Goal: Task Accomplishment & Management: Use online tool/utility

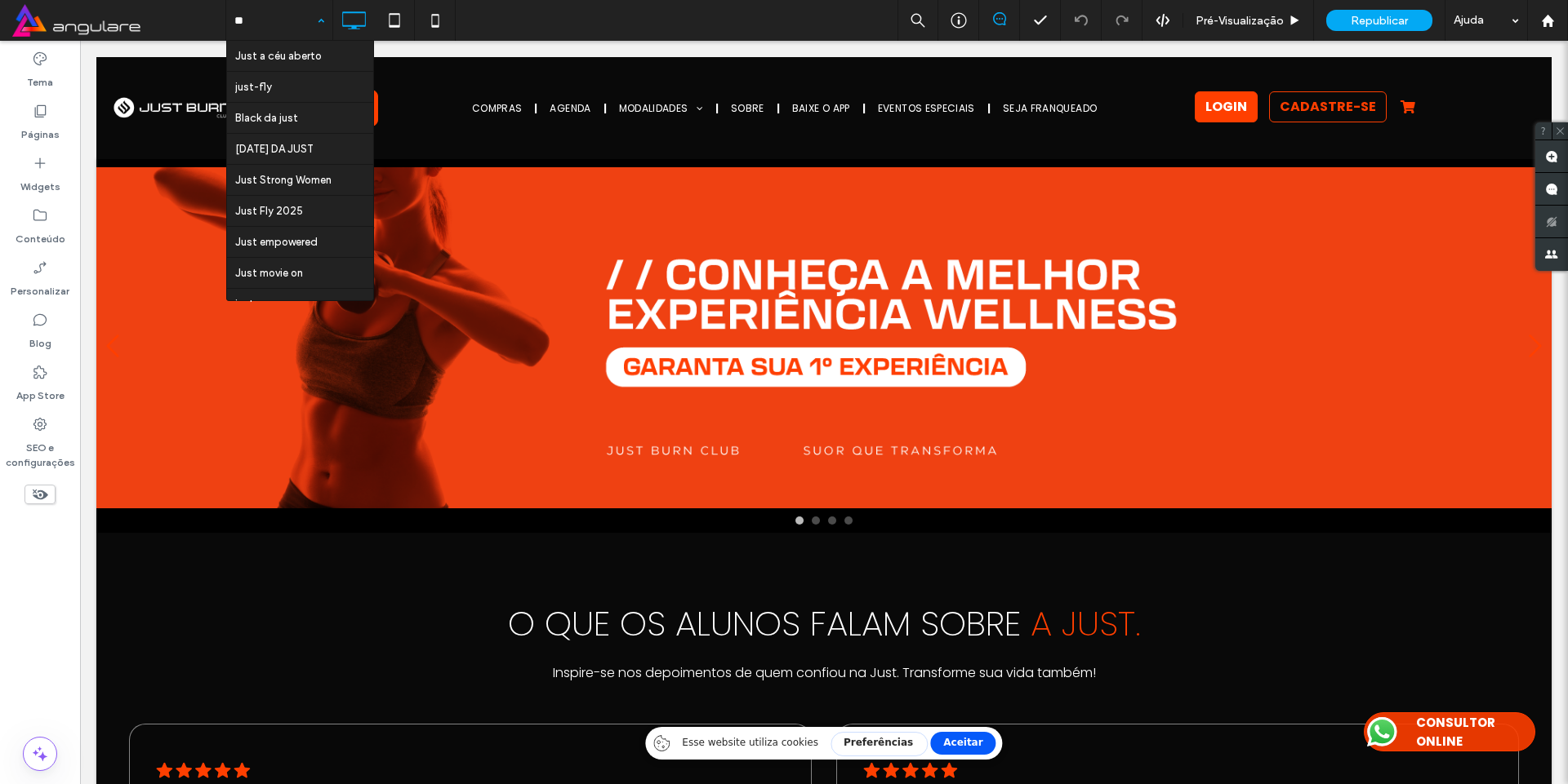
click at [266, 19] on input "**" at bounding box center [275, 21] width 82 height 41
type input "*"
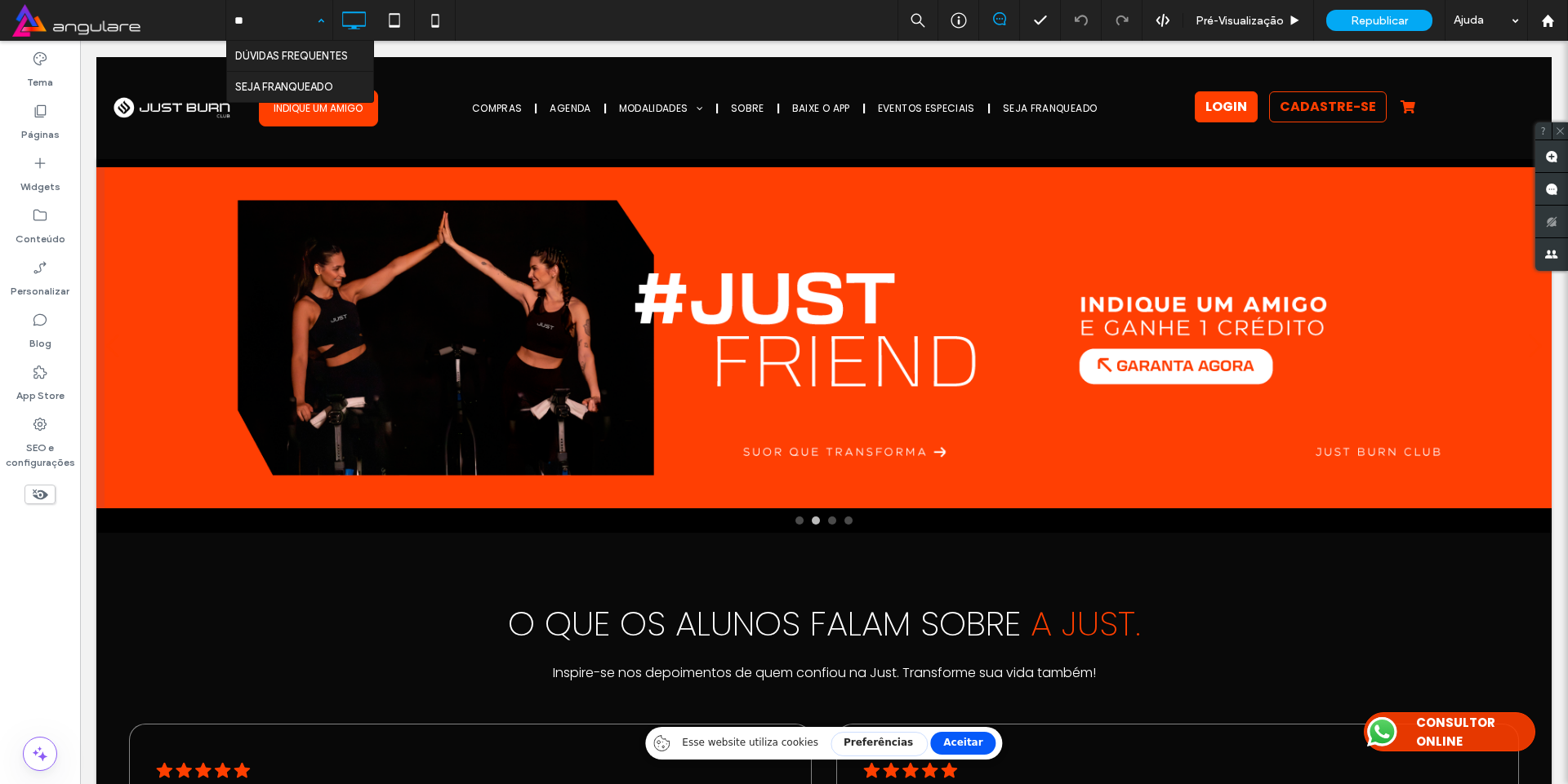
type input "***"
click at [0, 0] on div at bounding box center [0, 0] width 0 height 0
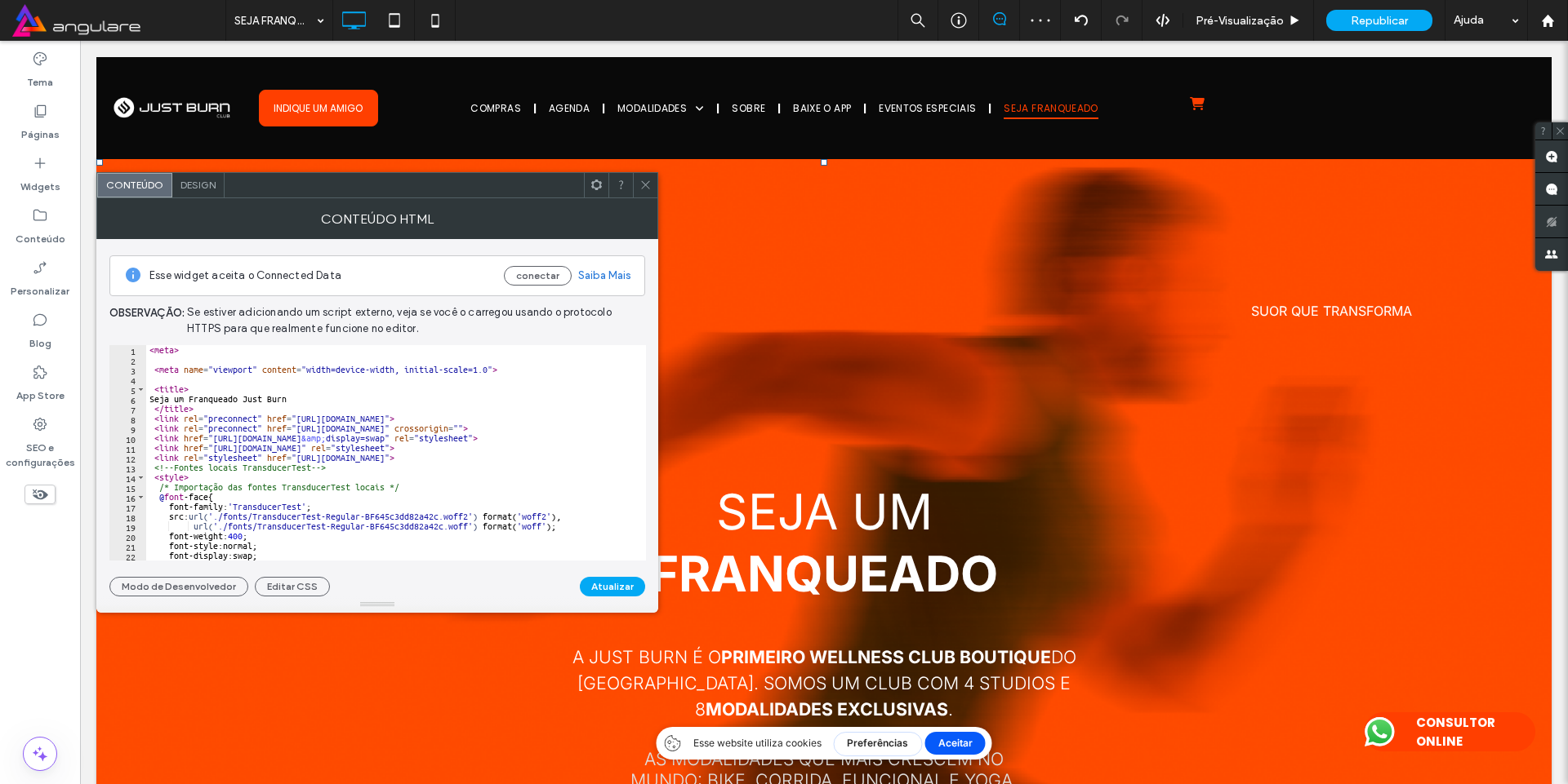
click at [383, 371] on div "< meta > < meta name = "viewport" content = "width=device-width, initial-scale=…" at bounding box center [718, 457] width 1143 height 223
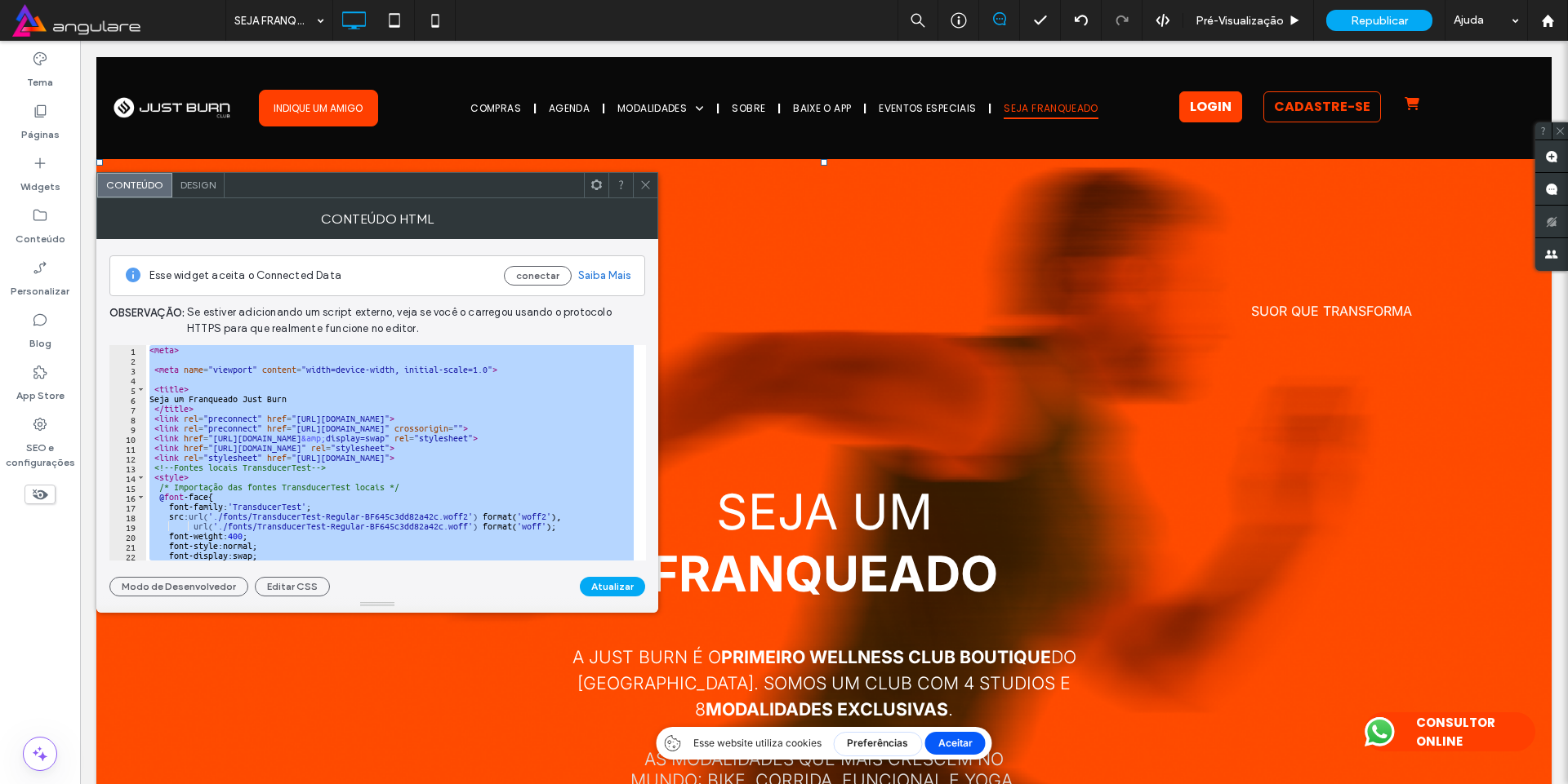
click at [348, 395] on div "< meta > < meta name = "viewport" content = "width=device-width, initial-scale=…" at bounding box center [390, 453] width 487 height 216
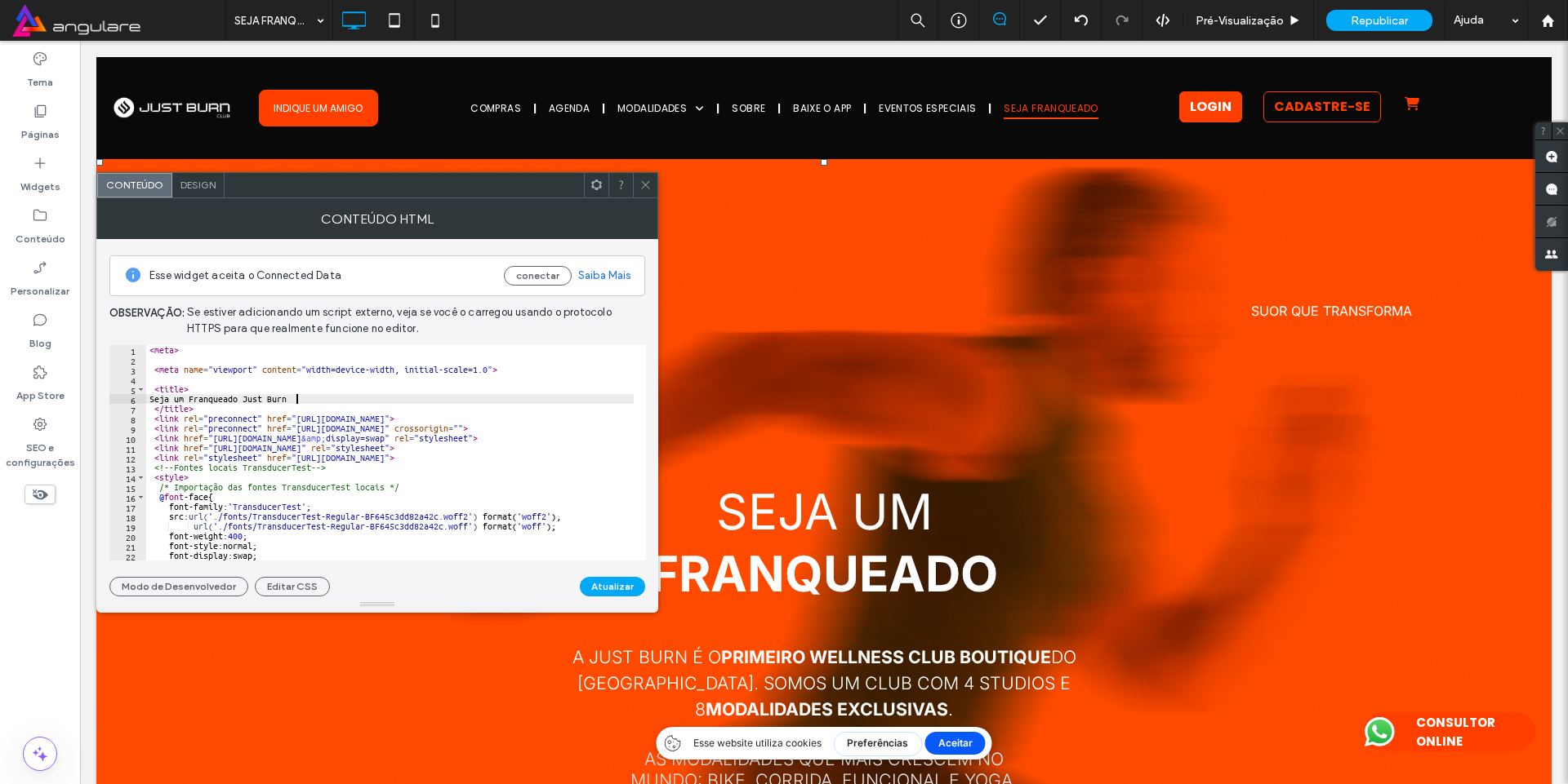
type textarea "**********"
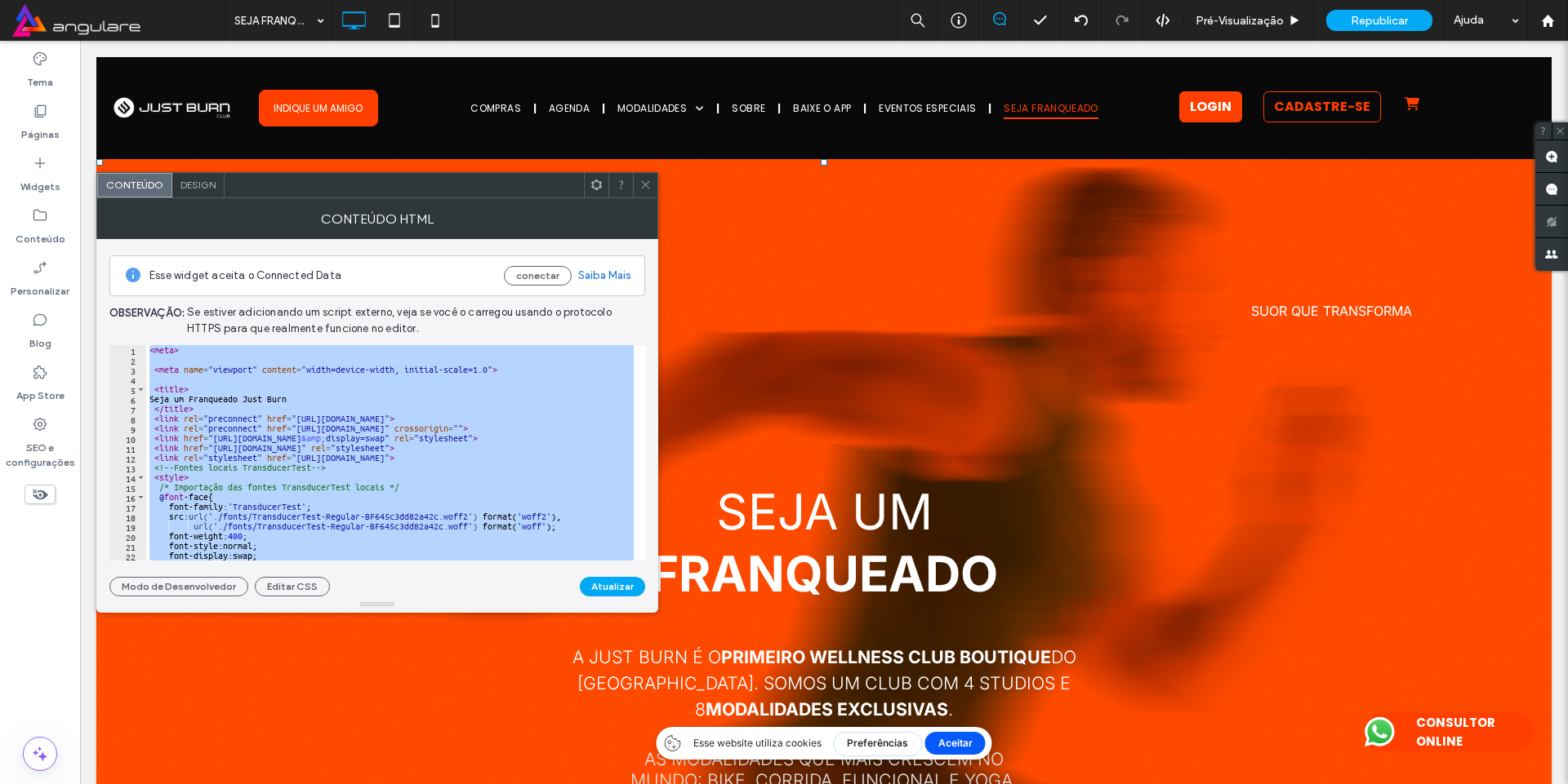
click at [292, 377] on div "< meta > < meta name = "viewport" content = "width=device-width, initial-scale=…" at bounding box center [390, 453] width 487 height 216
paste textarea "Cursor at row 911"
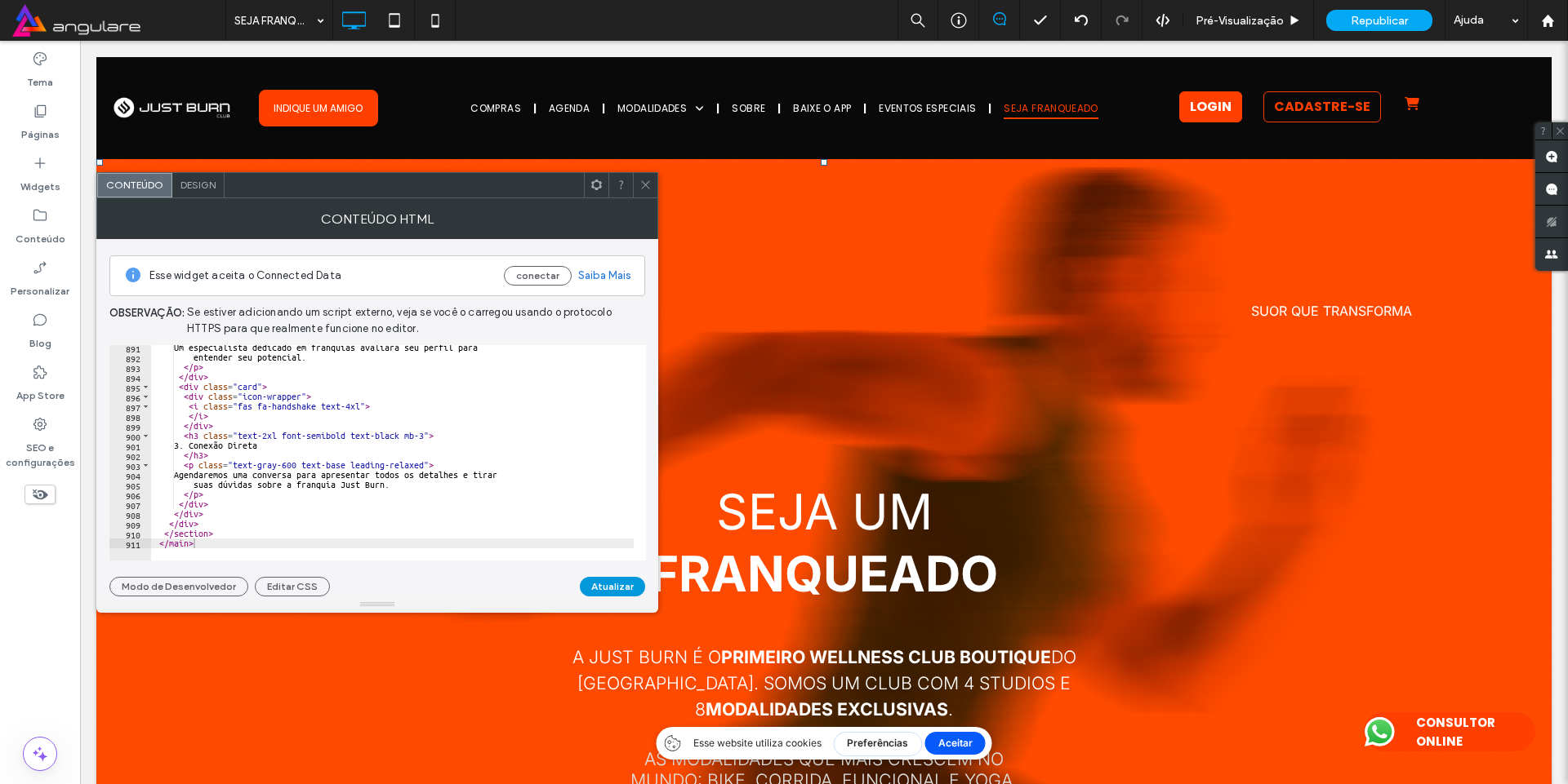
click at [613, 587] on button "Atualizar" at bounding box center [613, 587] width 65 height 20
click at [532, 450] on div "Um especialista dedicado em franquias avaliará seu perfil para entender seu pot…" at bounding box center [723, 454] width 1143 height 223
click at [386, 374] on div "Um especialista dedicado em franquias avaliará seu perfil para entender seu pot…" at bounding box center [723, 454] width 1143 height 223
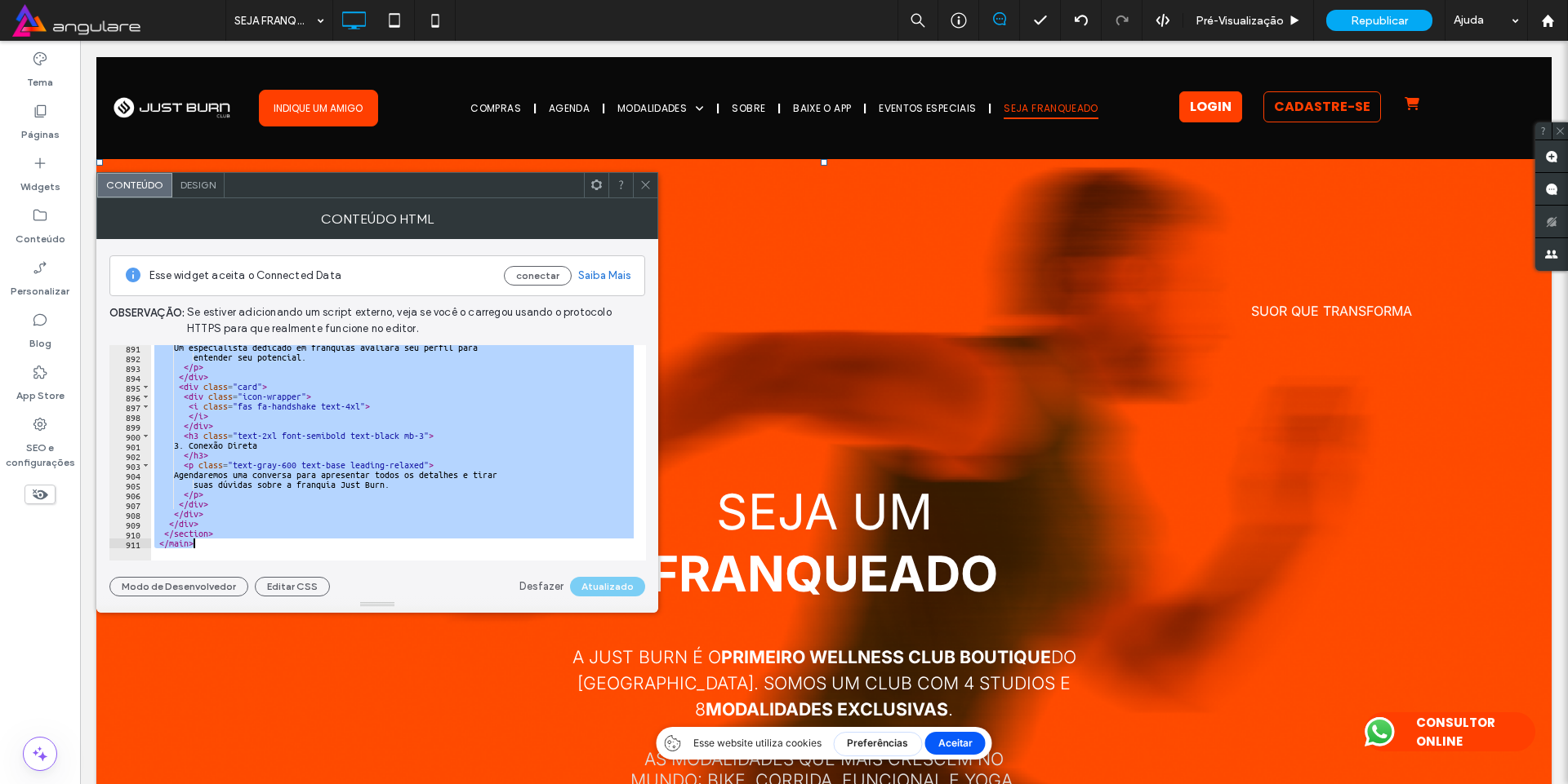
paste textarea "Cursor at row 911"
type textarea "*******"
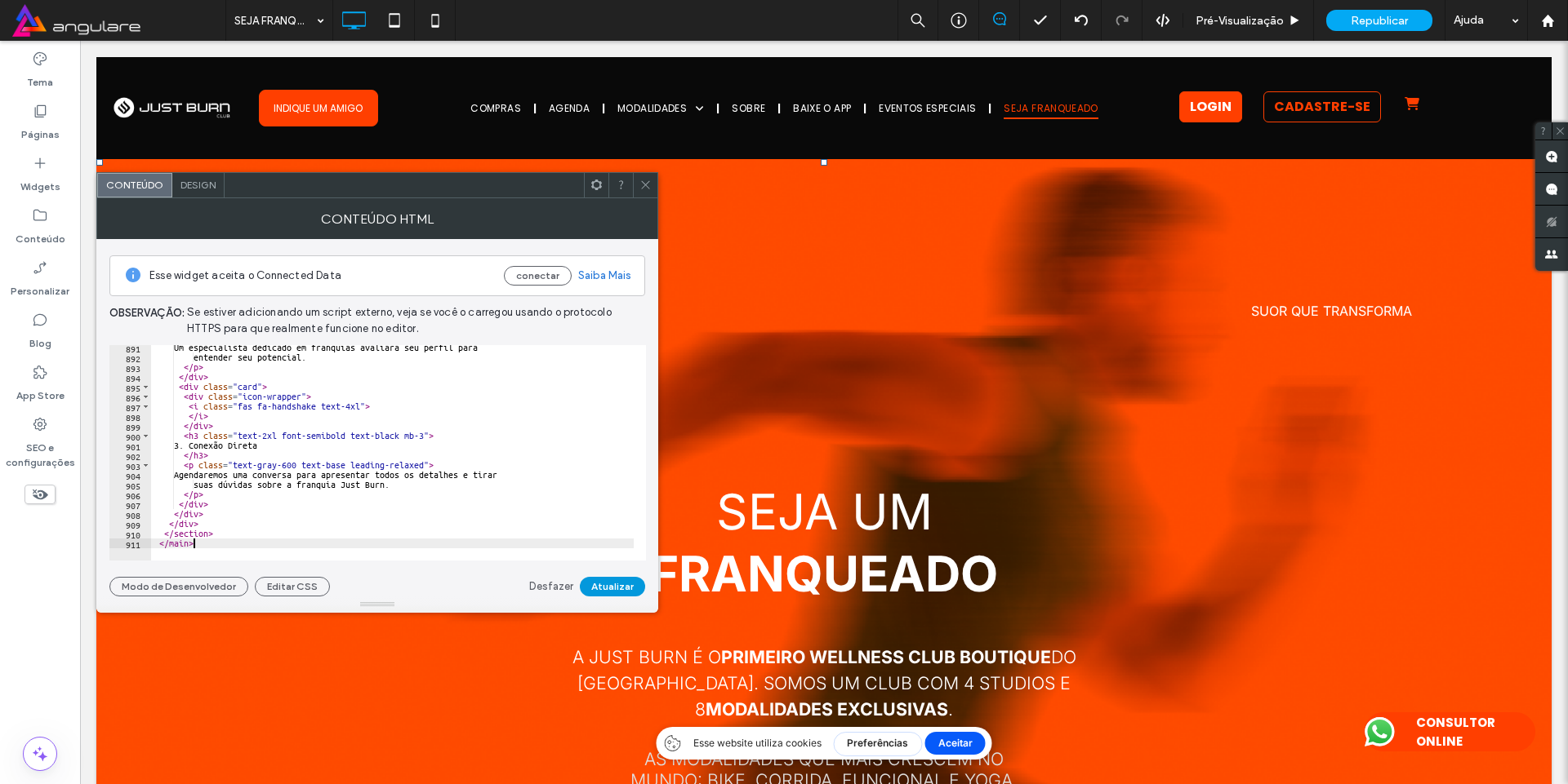
click at [603, 587] on button "Atualizar" at bounding box center [613, 587] width 65 height 20
click at [649, 183] on icon at bounding box center [646, 185] width 13 height 13
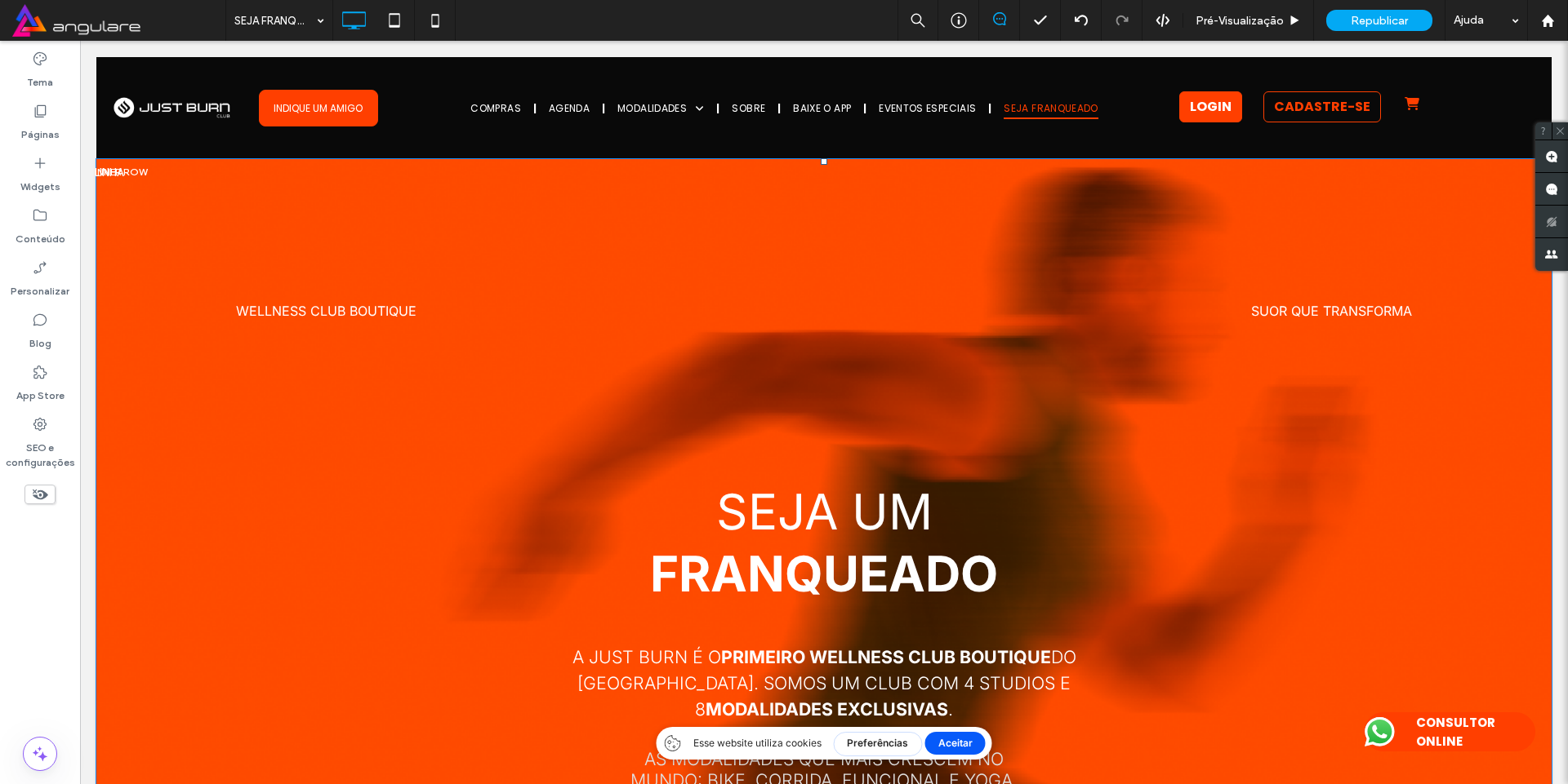
click at [768, 316] on header "WELLNESS CLUB BOUTIQUE SUOR QUE TRANSFORMA SEJA UM FRANQUEADO A Just Burn é o p…" at bounding box center [825, 586] width 1456 height 853
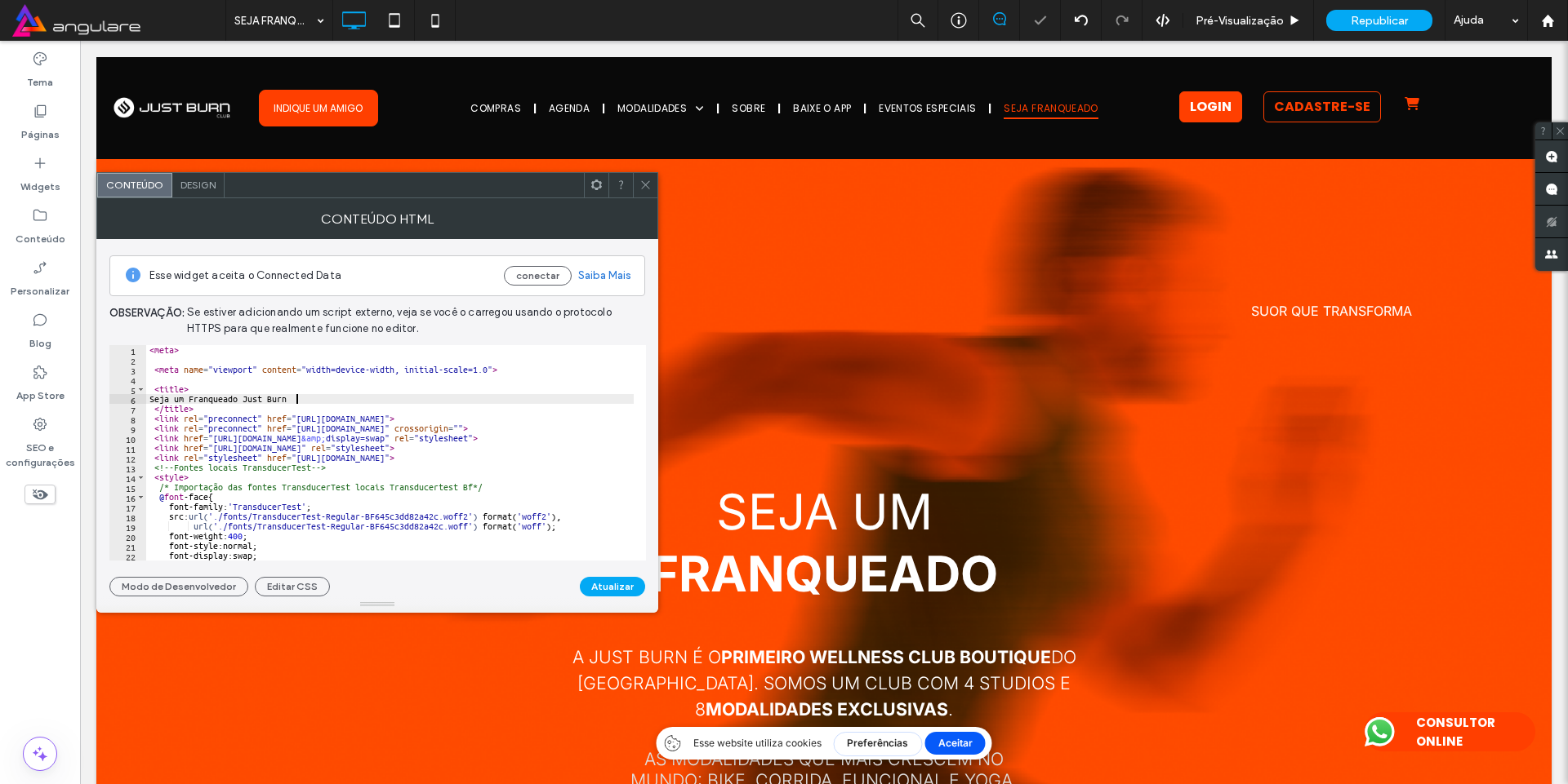
click at [311, 401] on div "< meta > < meta name = "viewport" content = "width=device-width, initial-scale=…" at bounding box center [718, 457] width 1143 height 223
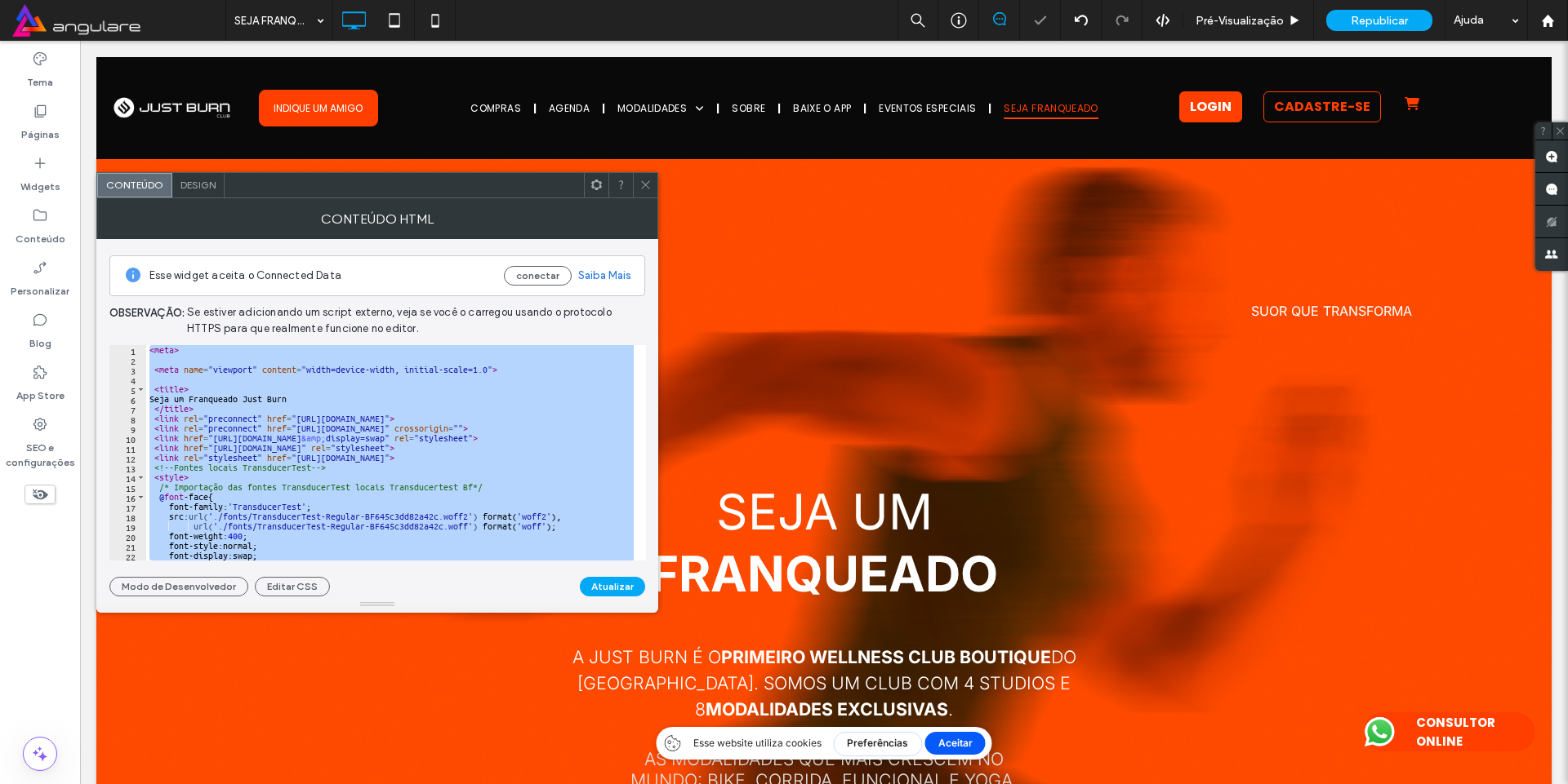
paste textarea "Cursor at row 911"
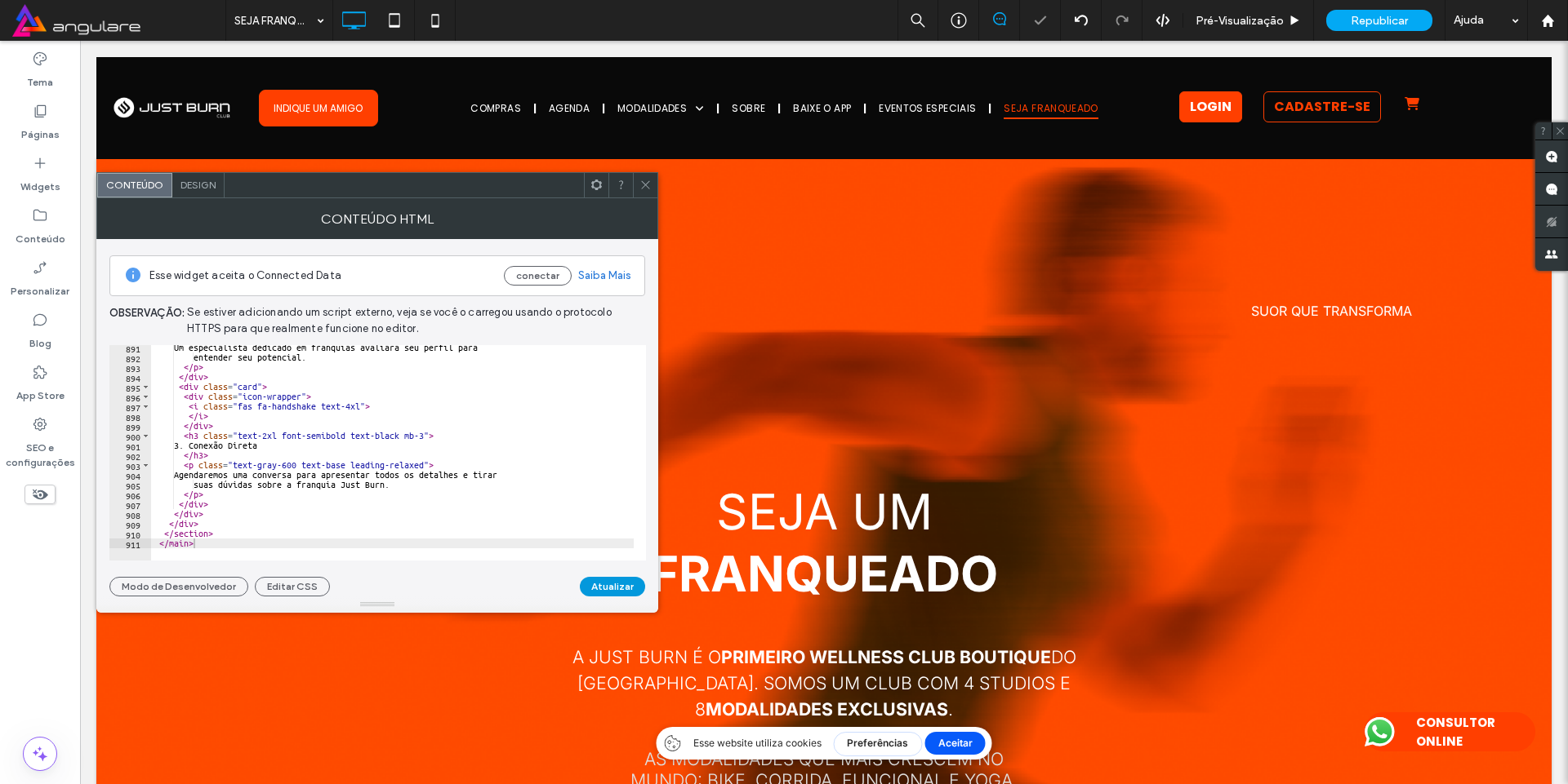
click at [626, 591] on button "Atualizar" at bounding box center [613, 587] width 65 height 20
click at [419, 336] on span "Se estiver adicionando um script externo, veja se você o carregou usando o prot…" at bounding box center [415, 320] width 458 height 32
click at [391, 385] on div "Um especialista dedicado em franquias avaliará seu perfil para entender seu pot…" at bounding box center [723, 454] width 1143 height 223
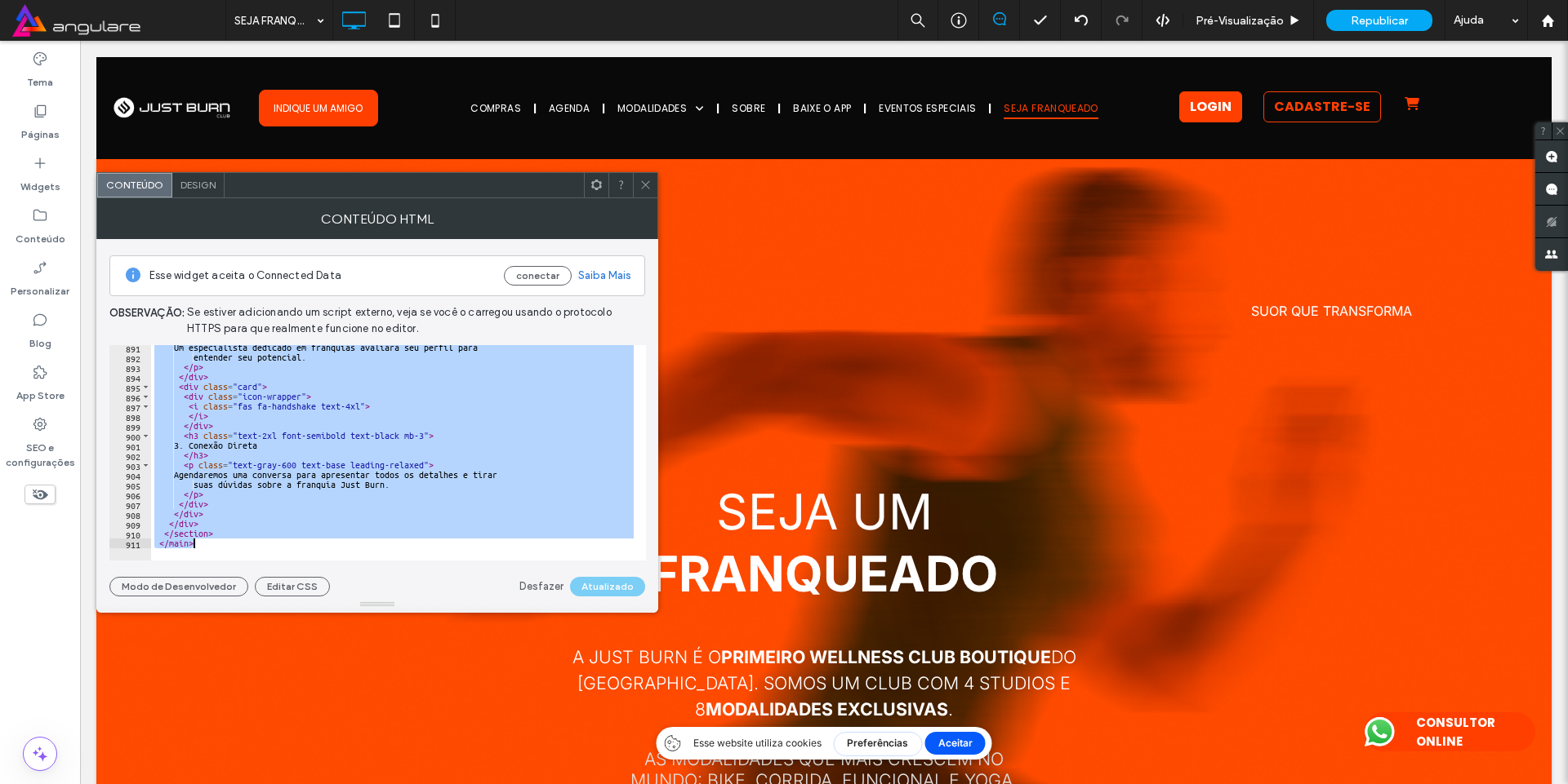
paste textarea "Cursor at row 911"
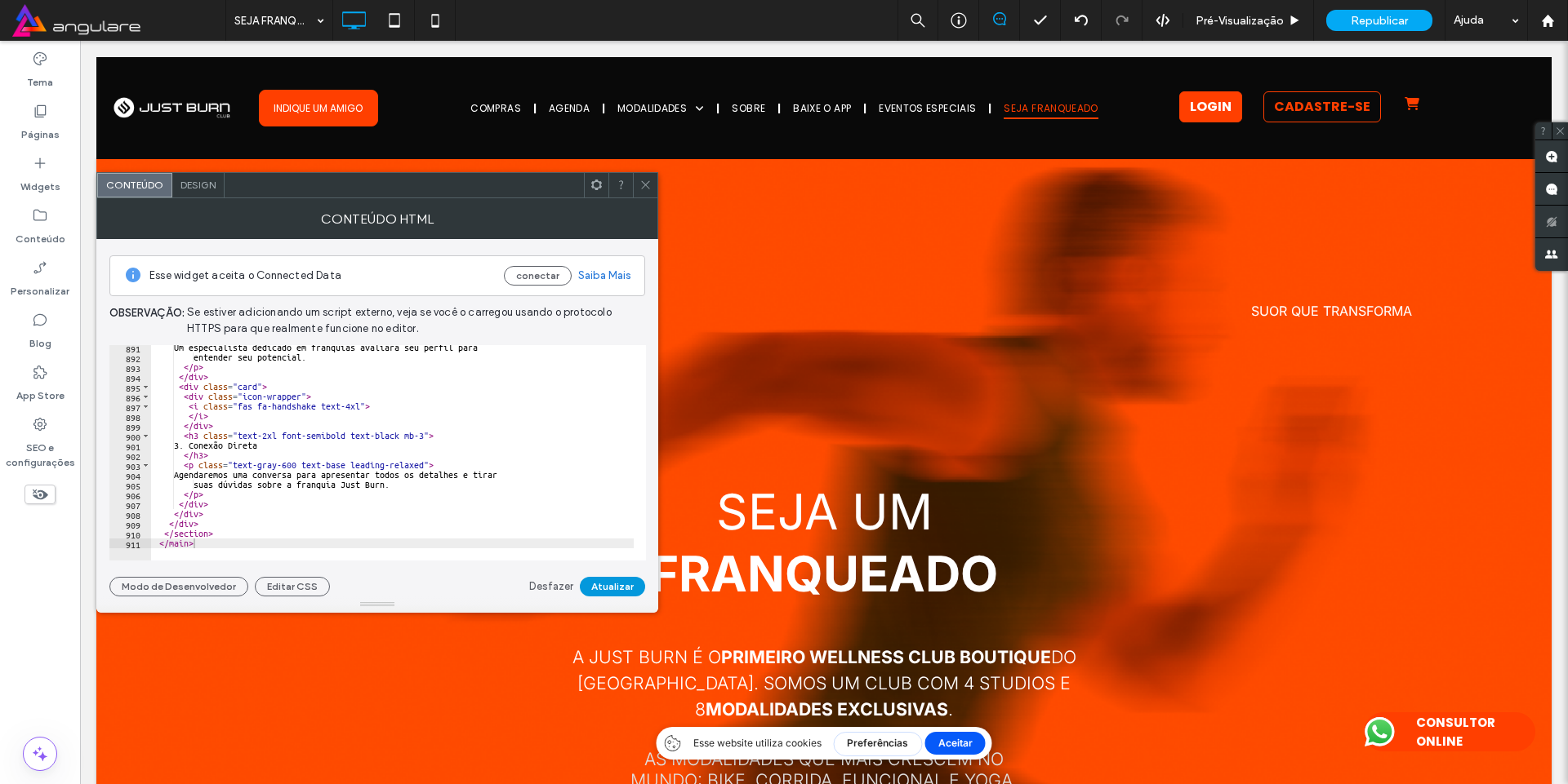
click at [608, 586] on button "Atualizar" at bounding box center [613, 587] width 65 height 20
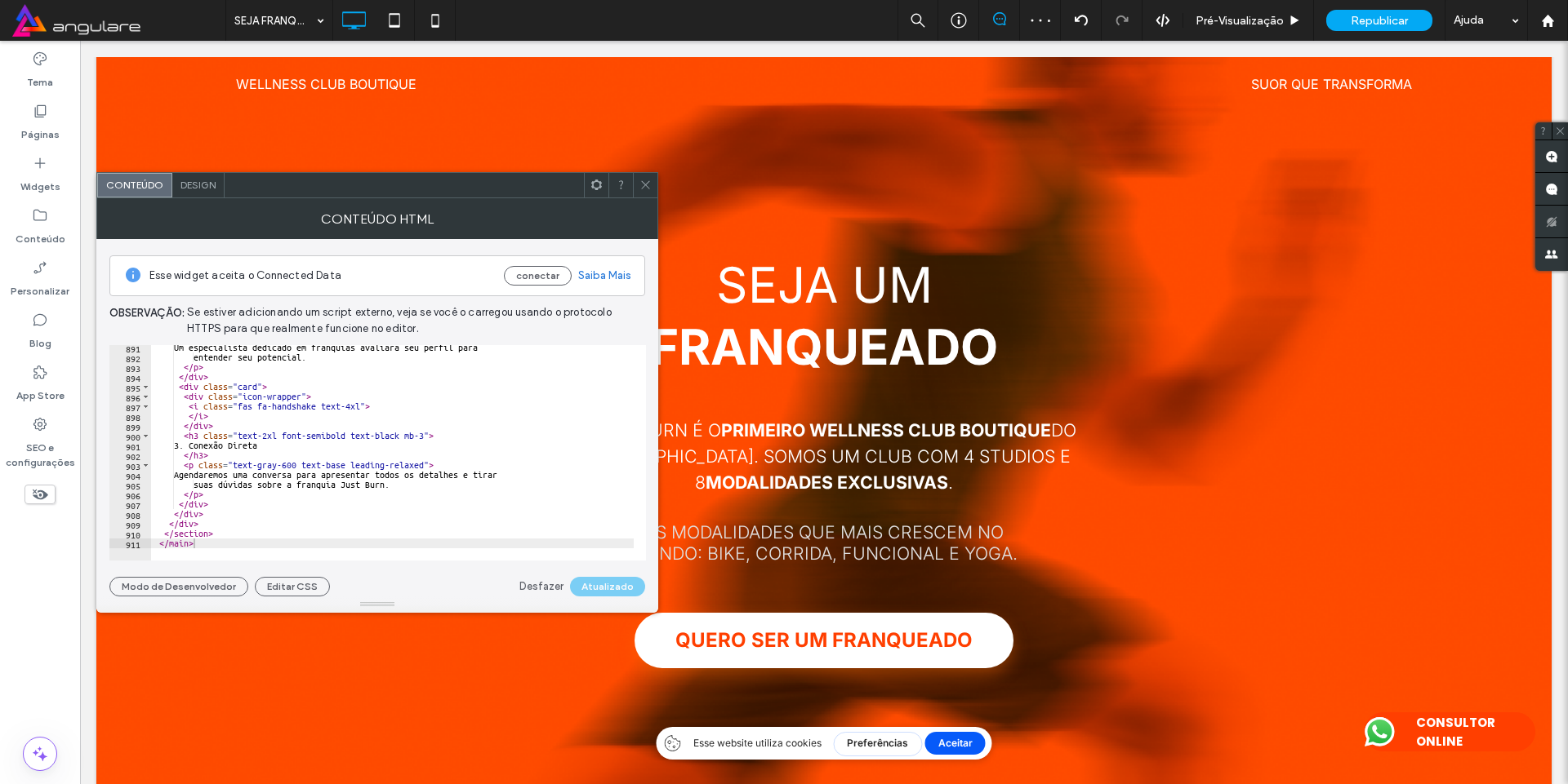
scroll to position [0, 0]
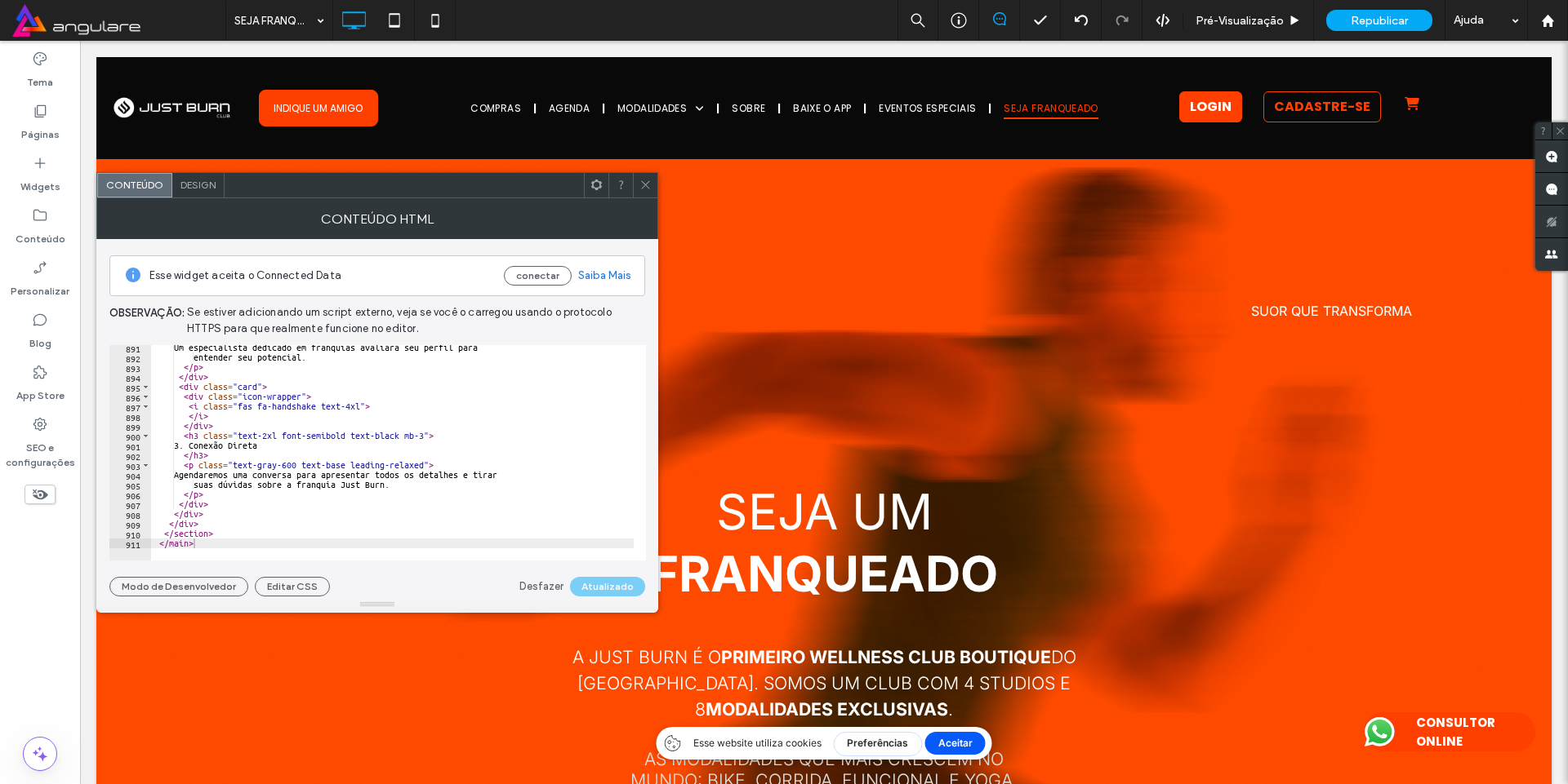
click at [502, 372] on div "Um especialista dedicado em franquias avaliará seu perfil para entender seu pot…" at bounding box center [723, 454] width 1143 height 223
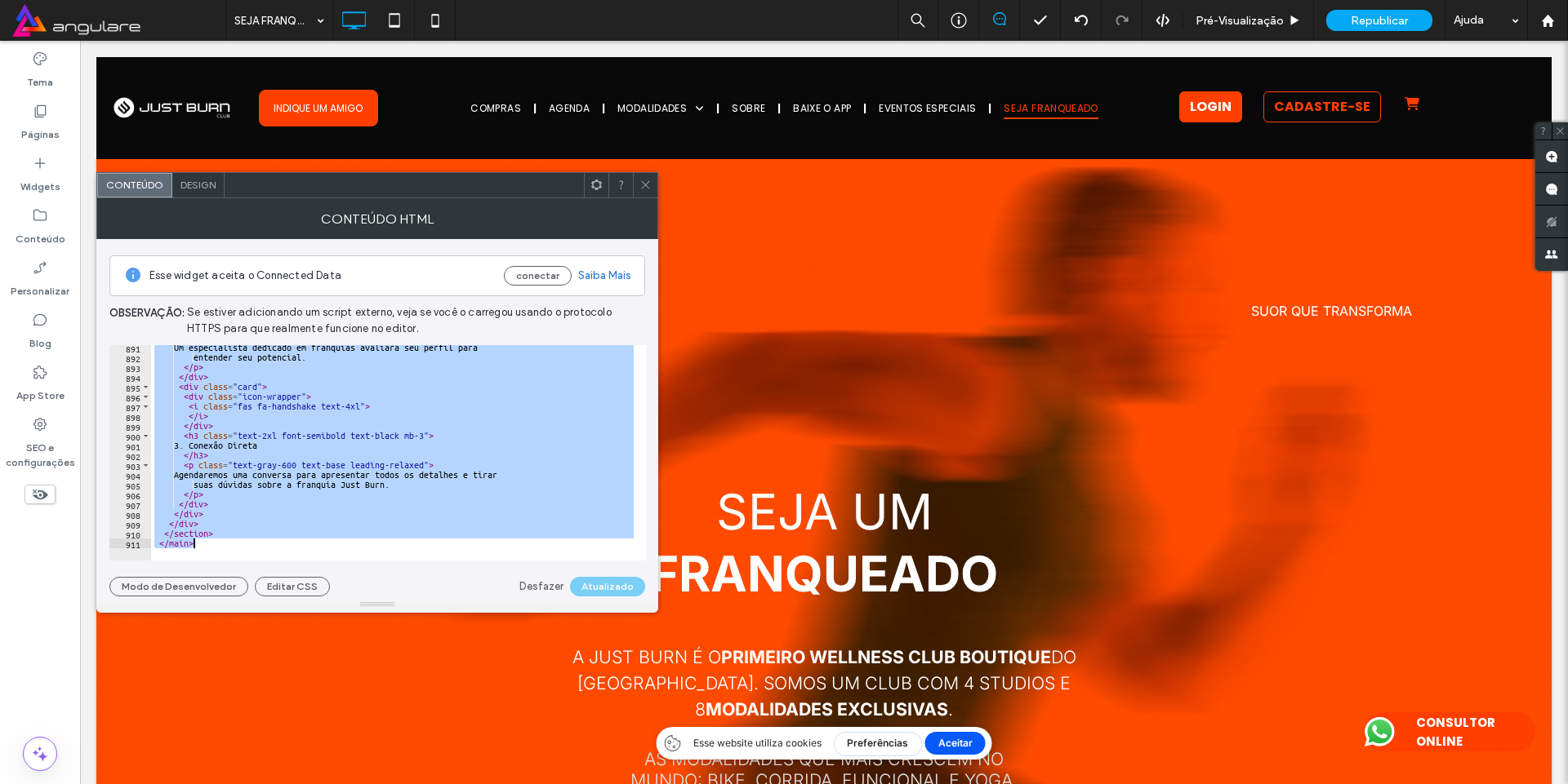
click at [391, 362] on div "Um especialista dedicado em franquias avaliará seu perfil para entender seu pot…" at bounding box center [393, 453] width 483 height 216
paste textarea "Cursor at row 911"
type textarea "*******"
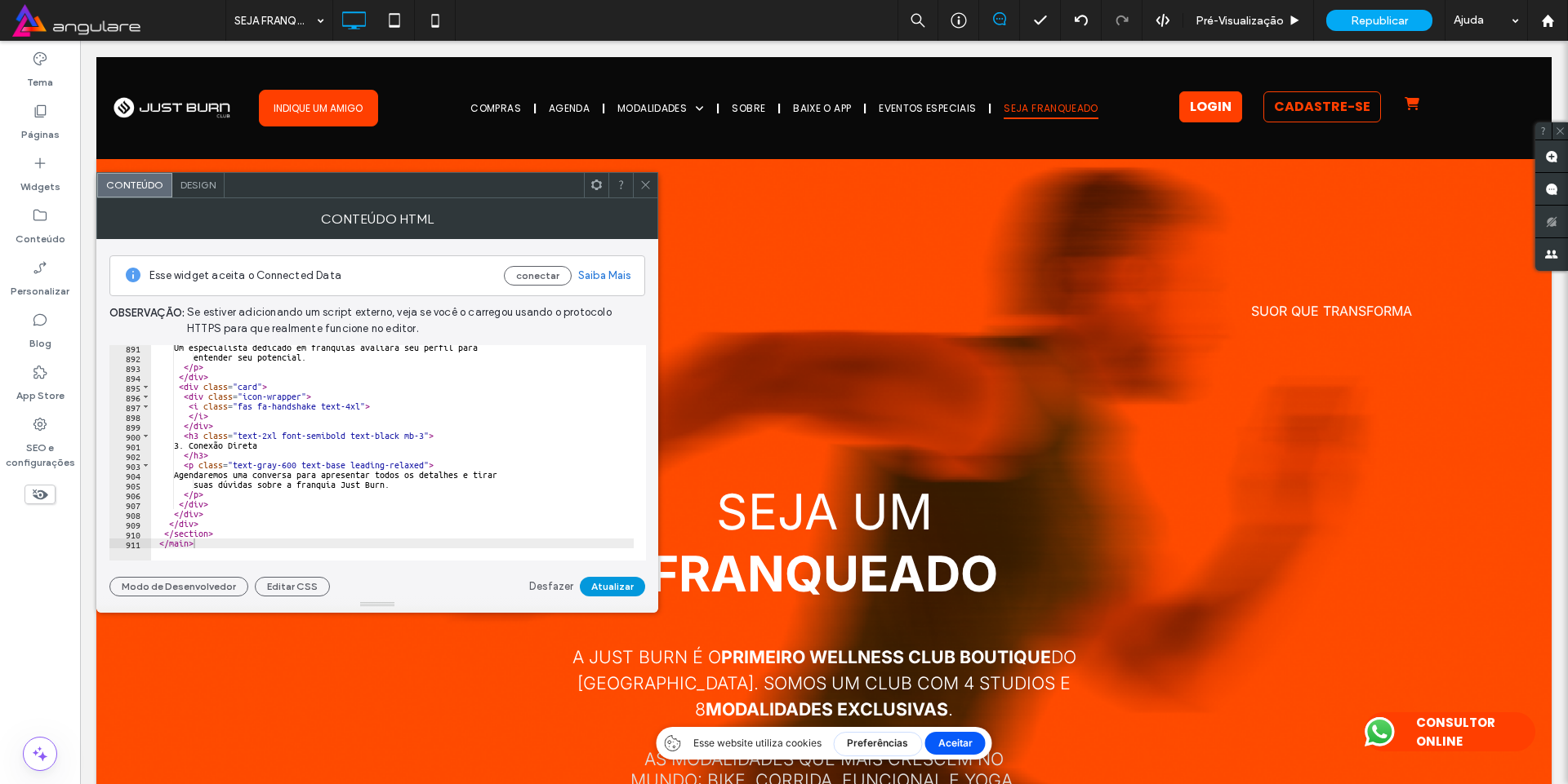
click at [600, 581] on button "Atualizar" at bounding box center [613, 587] width 65 height 20
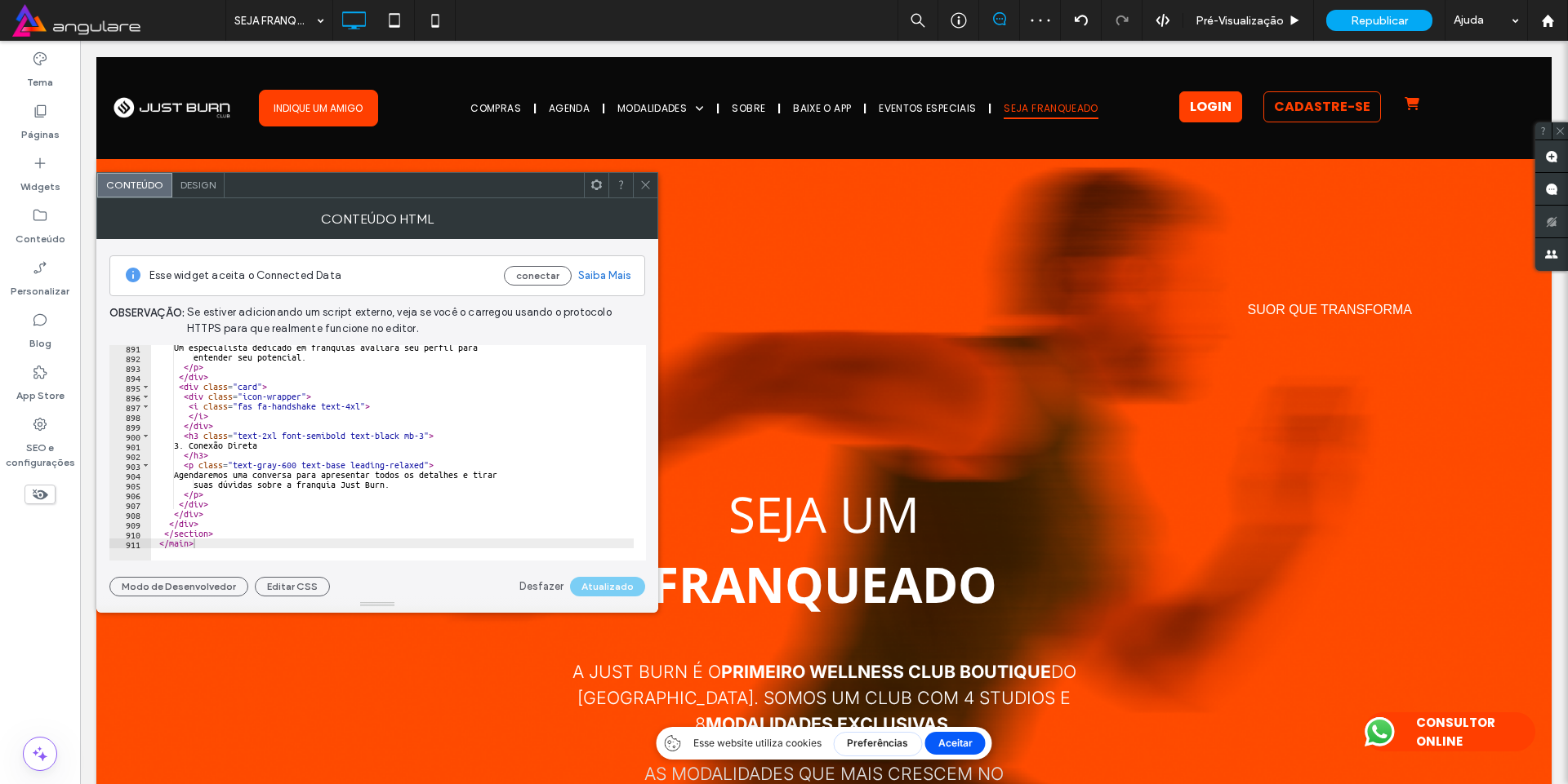
click at [636, 185] on div at bounding box center [645, 185] width 24 height 24
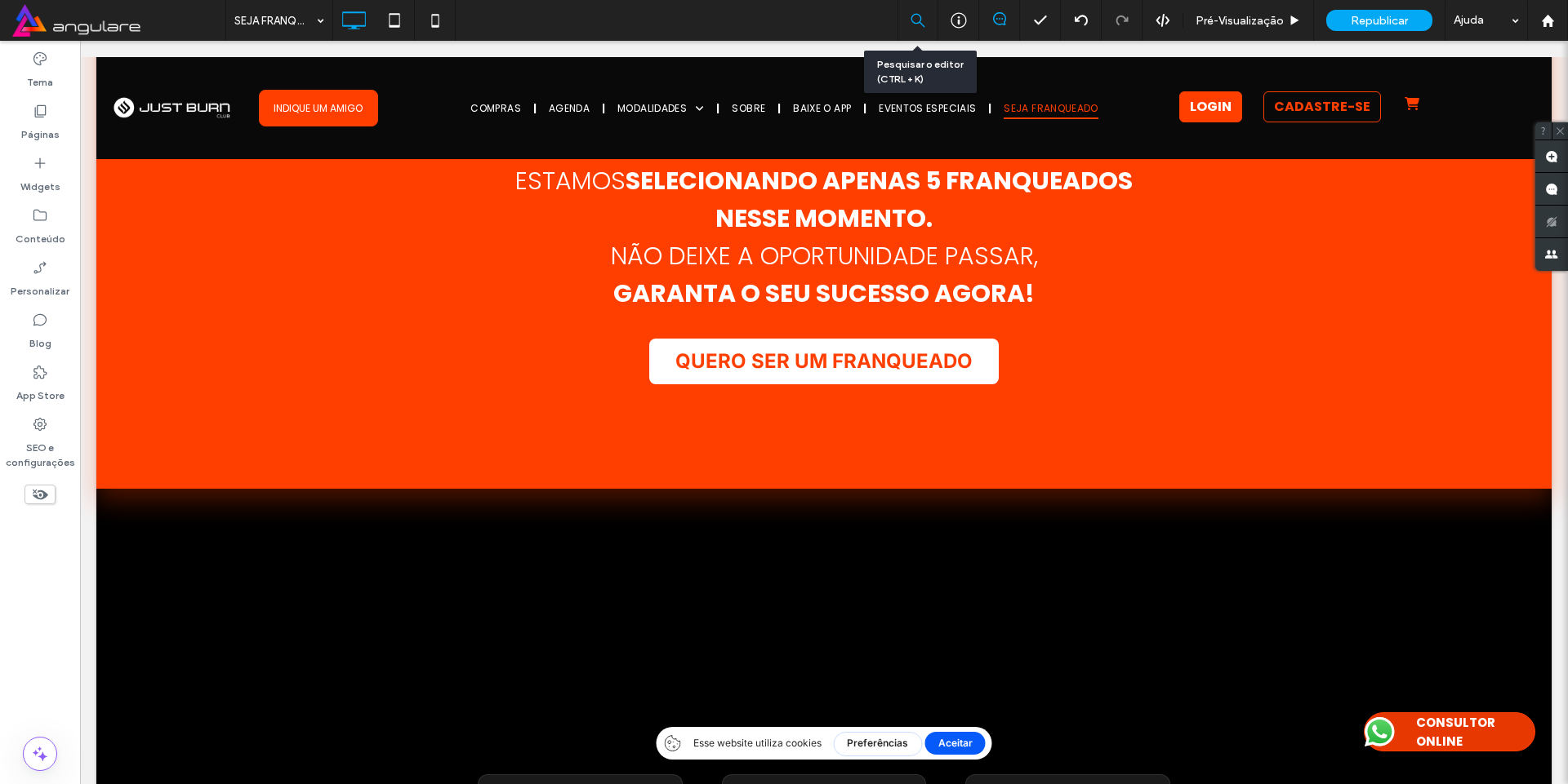
scroll to position [4218, 0]
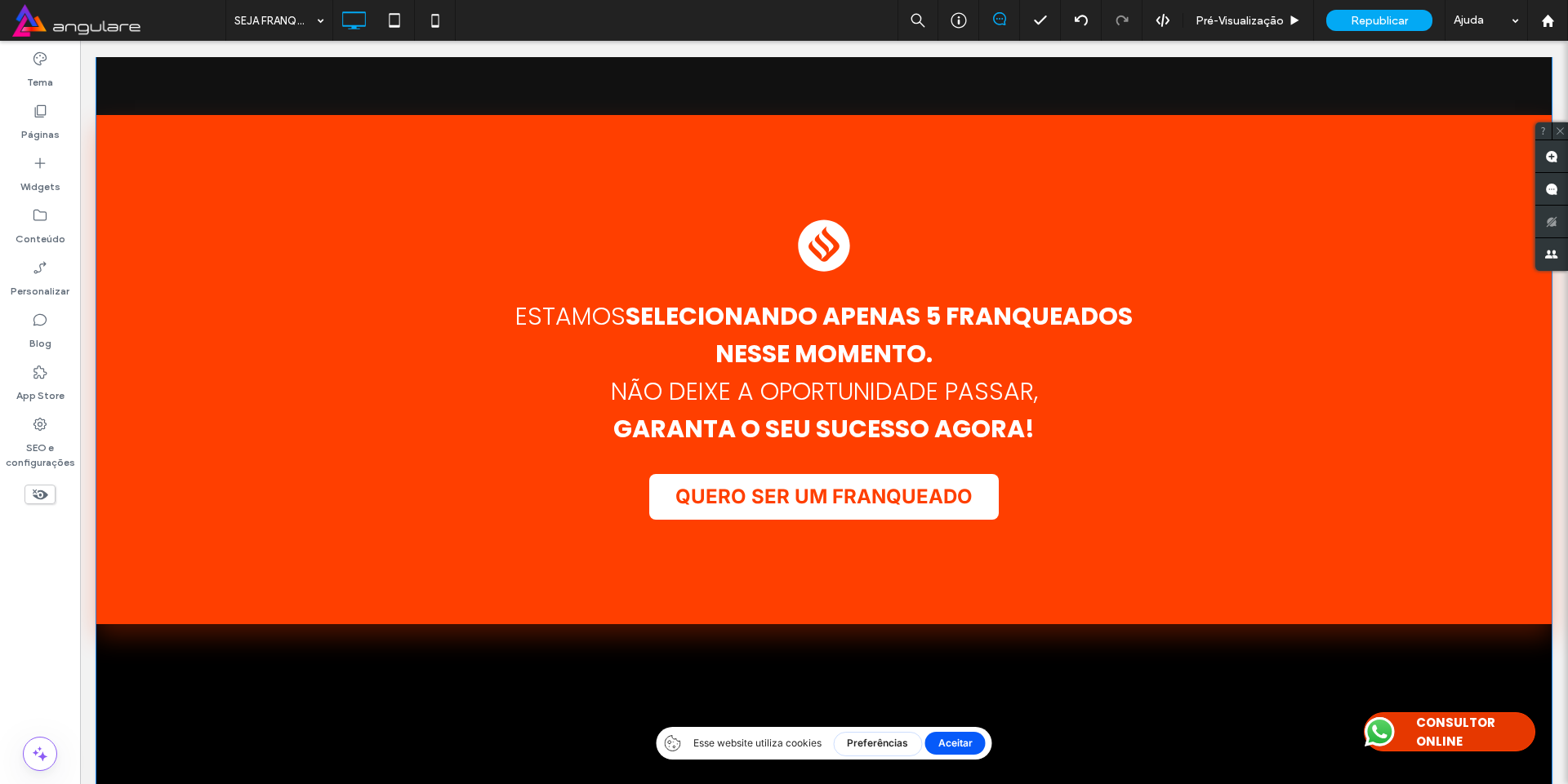
click at [751, 285] on div "ESTAMOS SELECIONANDO APENAS 5 FRANQUEADOS NESSE MOMENTO. NÃO DEIXE A OPORTUNIDA…" at bounding box center [824, 370] width 1403 height 301
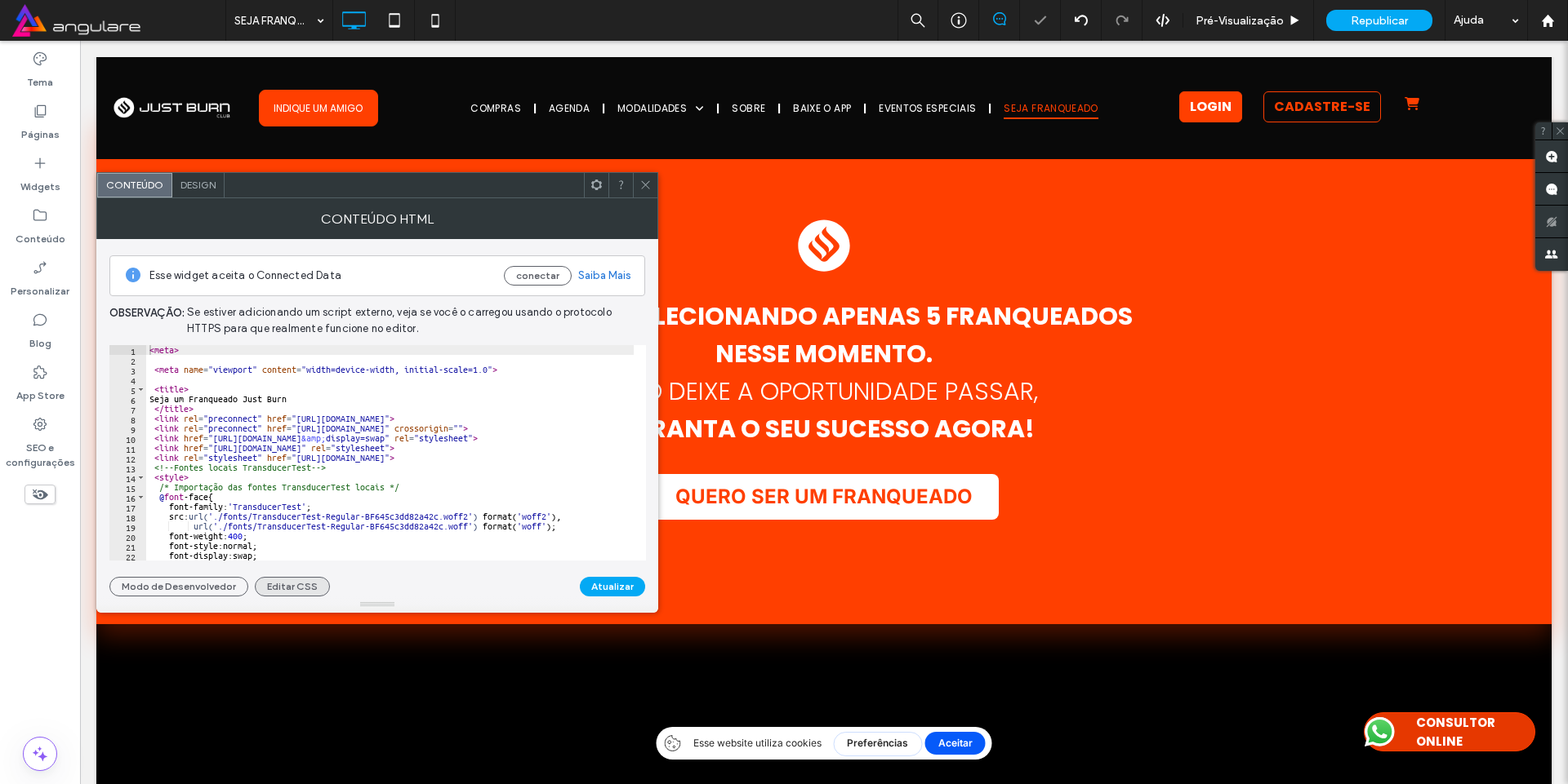
click at [276, 588] on button "Editar CSS" at bounding box center [292, 587] width 75 height 20
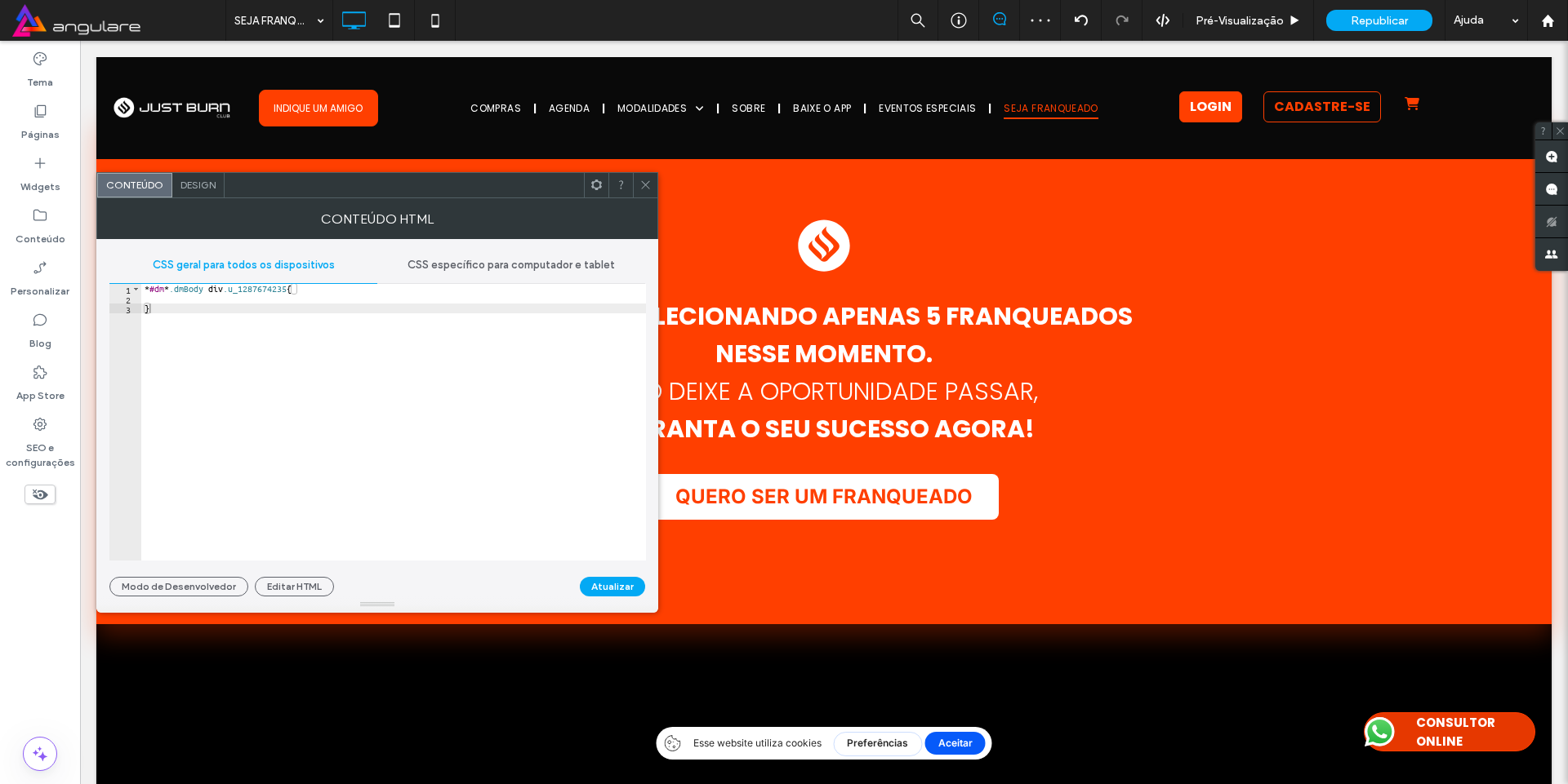
type textarea "*"
click at [196, 402] on div "* #dm * .dmBody div .u_1287674235 { }" at bounding box center [394, 432] width 505 height 296
paste textarea "**********"
type textarea "**********"
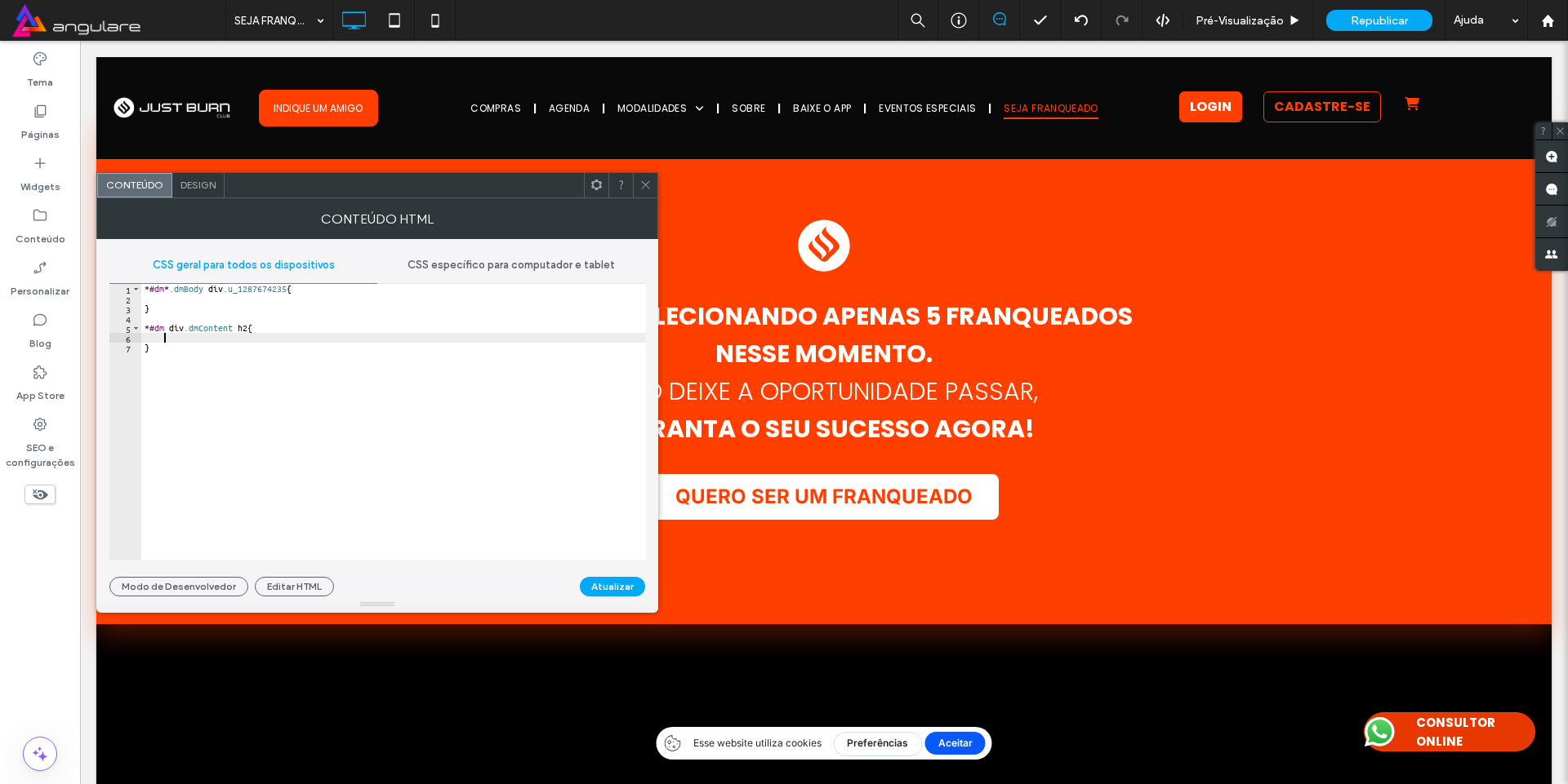
paste textarea "**********"
type textarea "**********"
click at [608, 585] on button "Atualizar" at bounding box center [613, 587] width 65 height 20
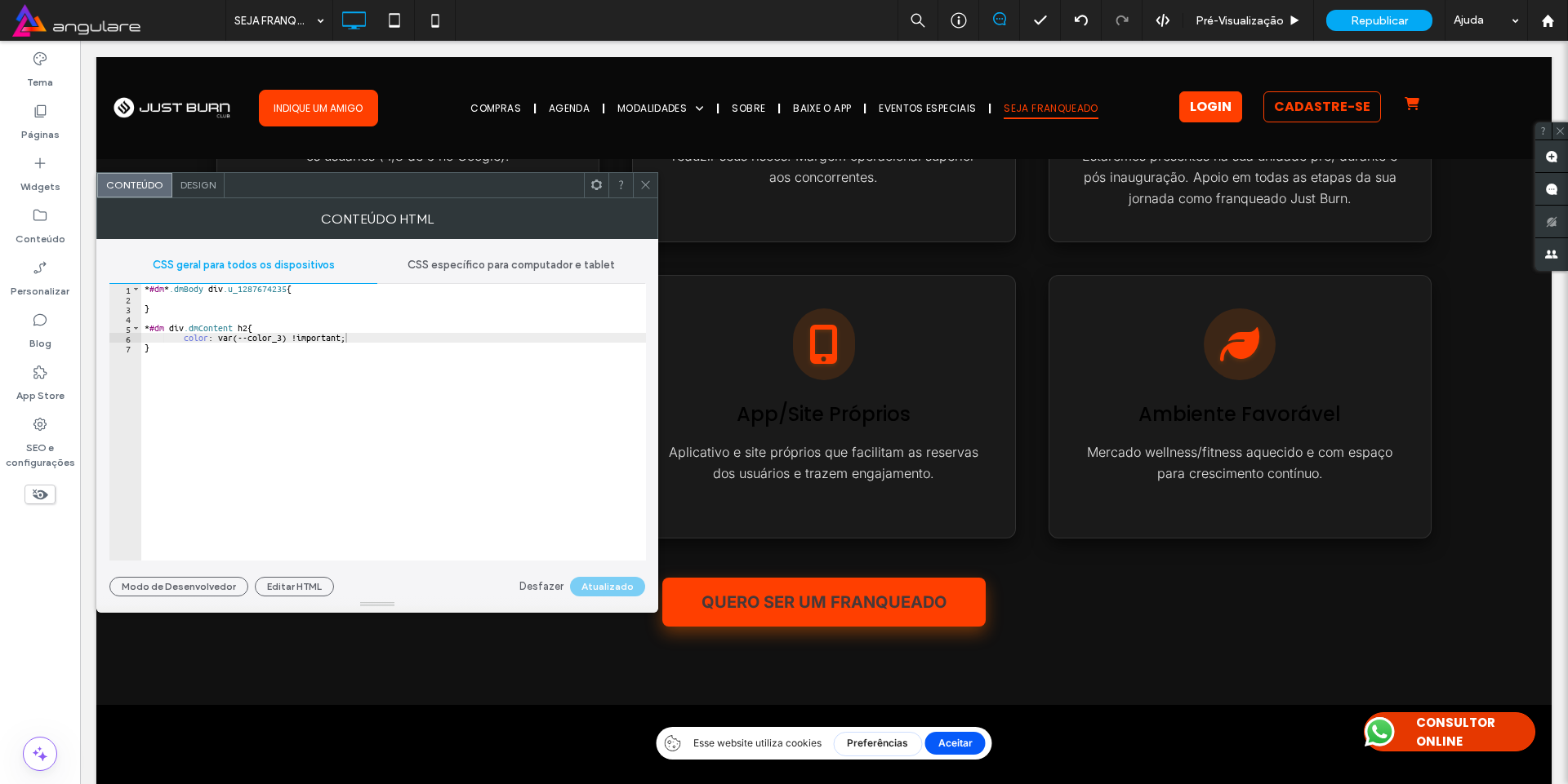
scroll to position [0, 0]
click at [195, 314] on div "* #dm * .dmBody div .u_1287674235 { } * #dm div .dmContent h2 { color : var(--c…" at bounding box center [394, 432] width 505 height 296
paste textarea "**********"
type textarea "**********"
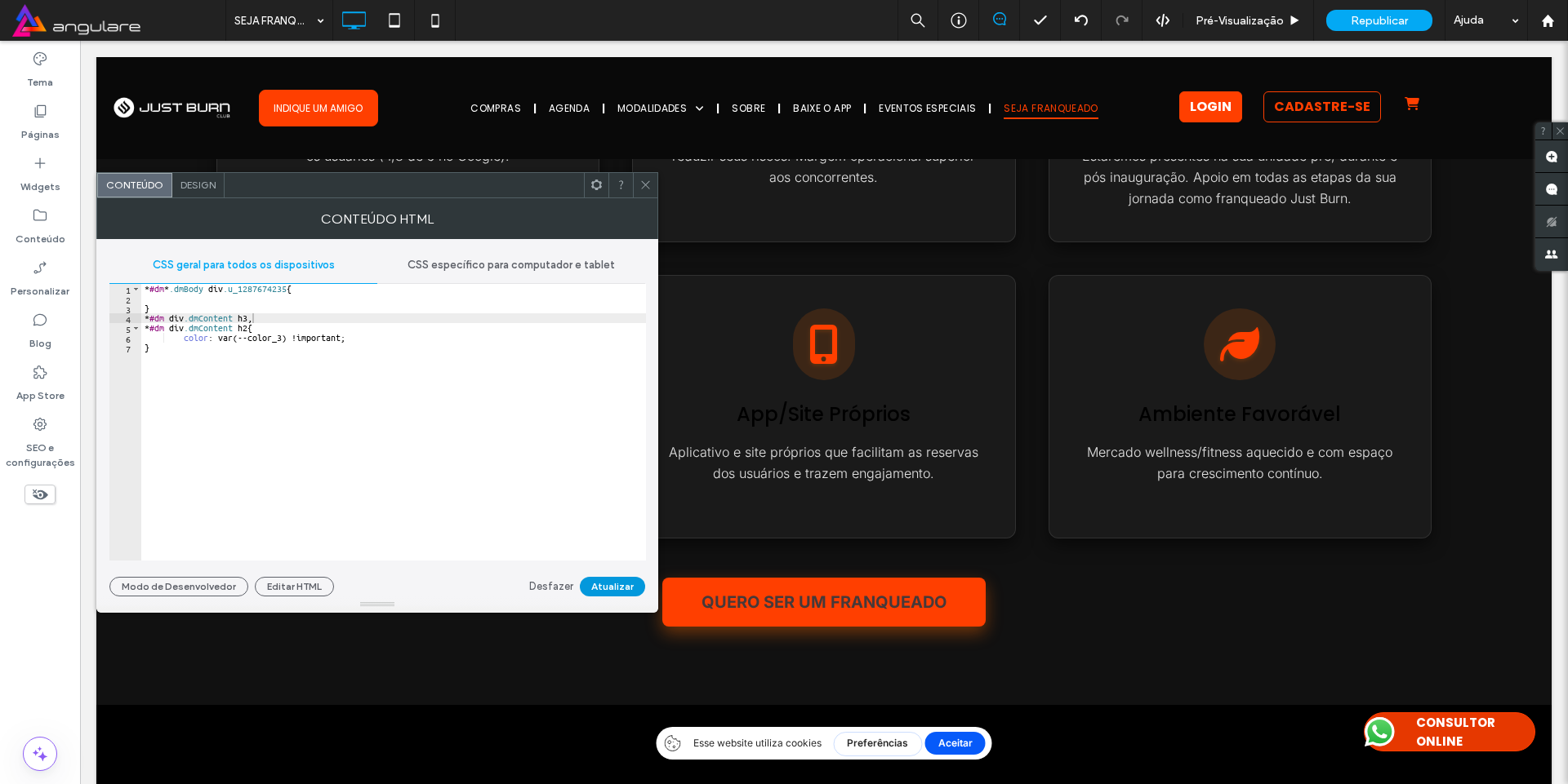
click at [614, 578] on button "Atualizar" at bounding box center [613, 587] width 65 height 20
click at [640, 184] on icon at bounding box center [646, 185] width 13 height 13
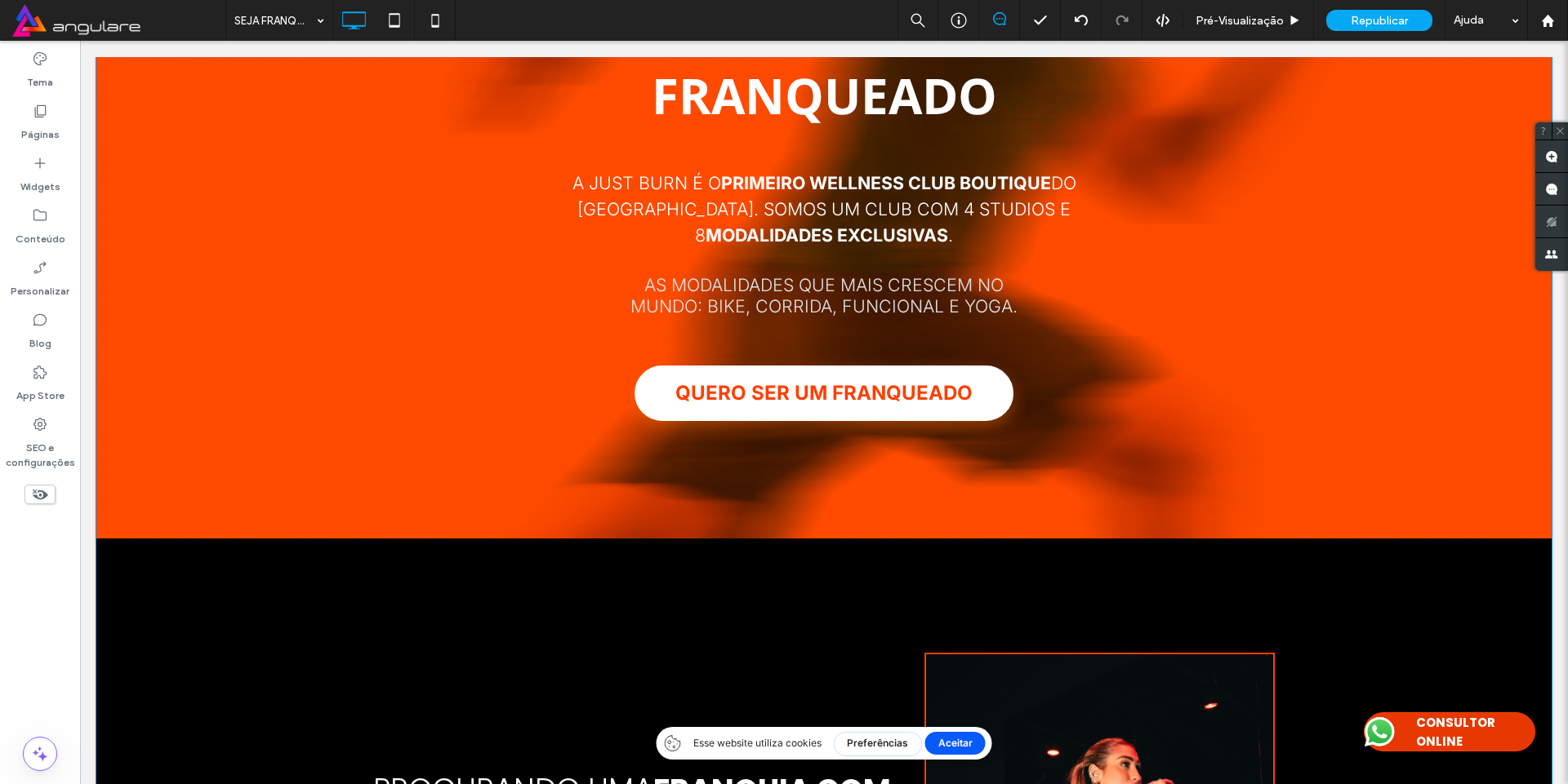
scroll to position [490, 0]
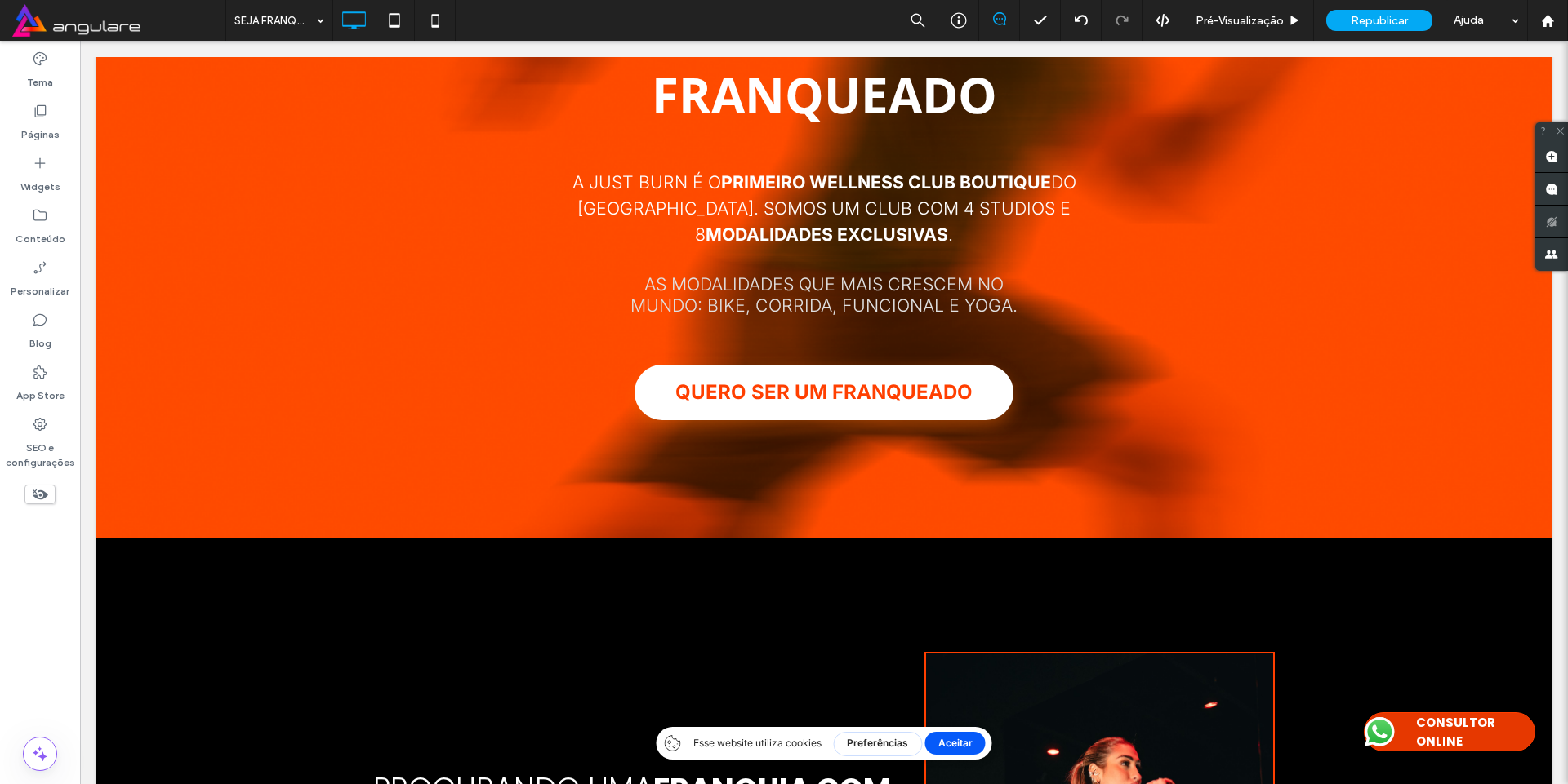
click at [717, 237] on div "SEJA UM FRANQUEADO A Just Burn é o primeiro wellness club boutique do Brasil. S…" at bounding box center [824, 219] width 735 height 455
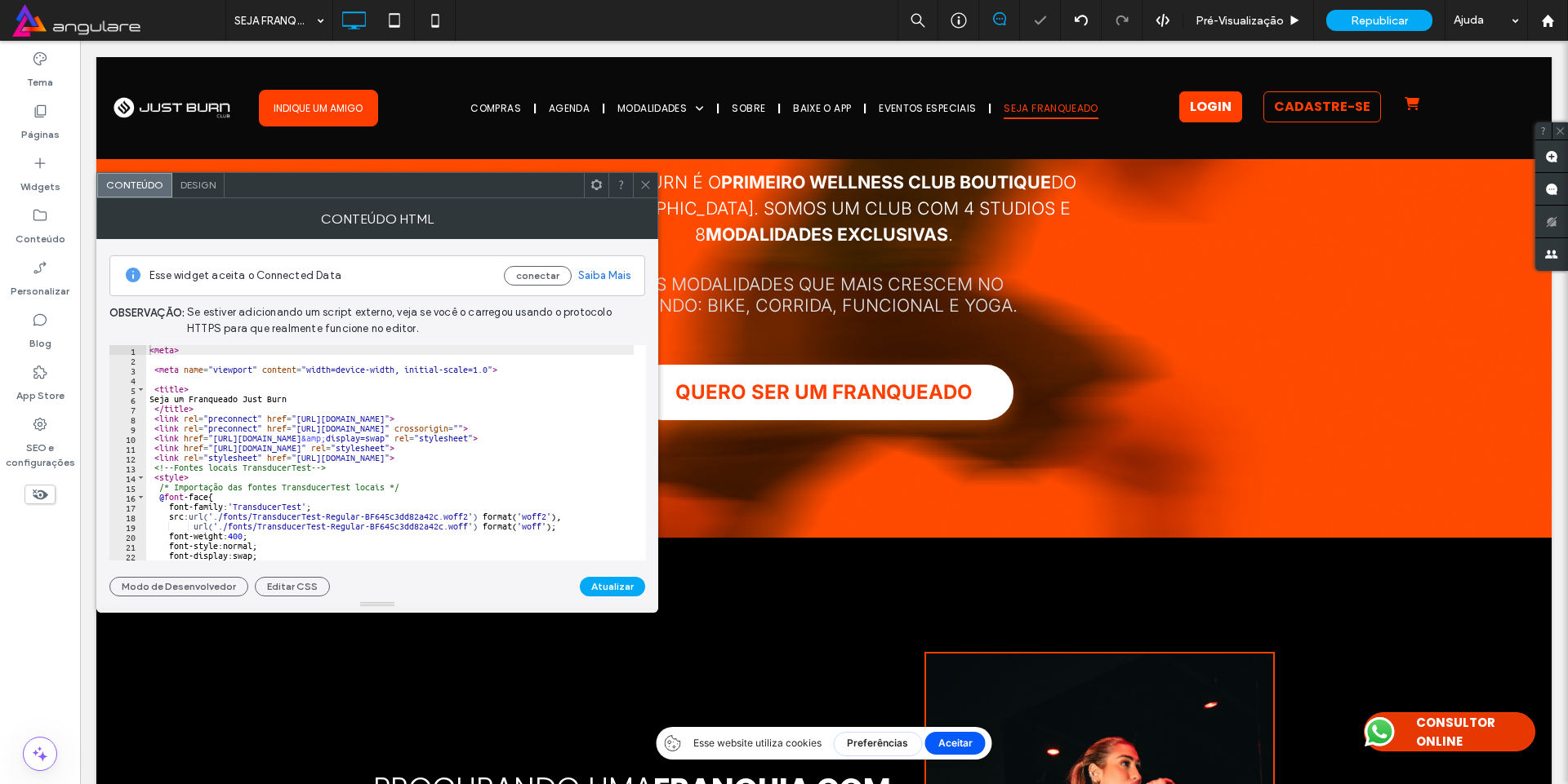
type textarea "********"
click at [458, 408] on div "< meta > < meta name = "viewport" content = "width=device-width, initial-scale=…" at bounding box center [669, 457] width 1045 height 223
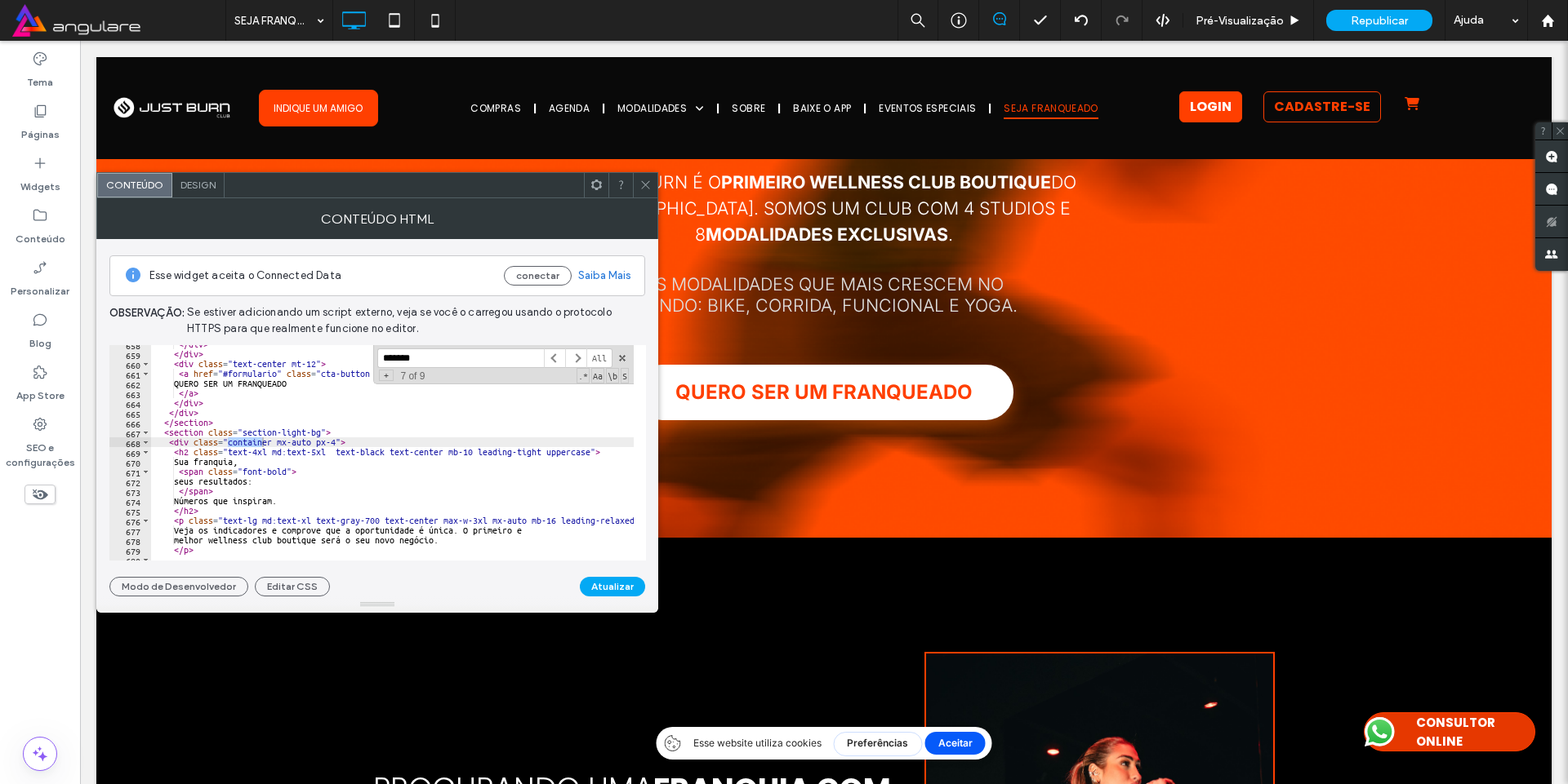
scroll to position [6441, 0]
type input "*"
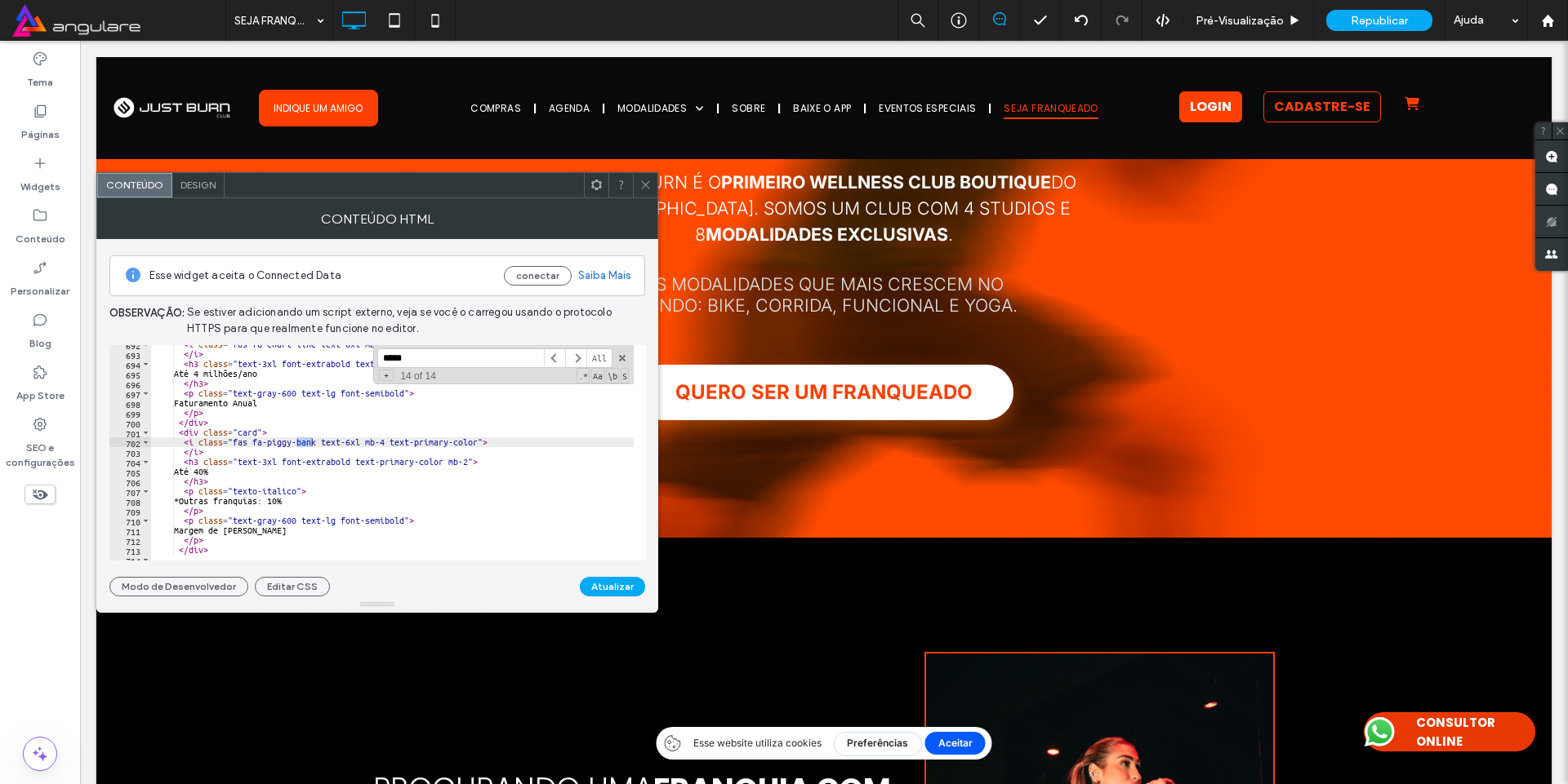
scroll to position [996, 0]
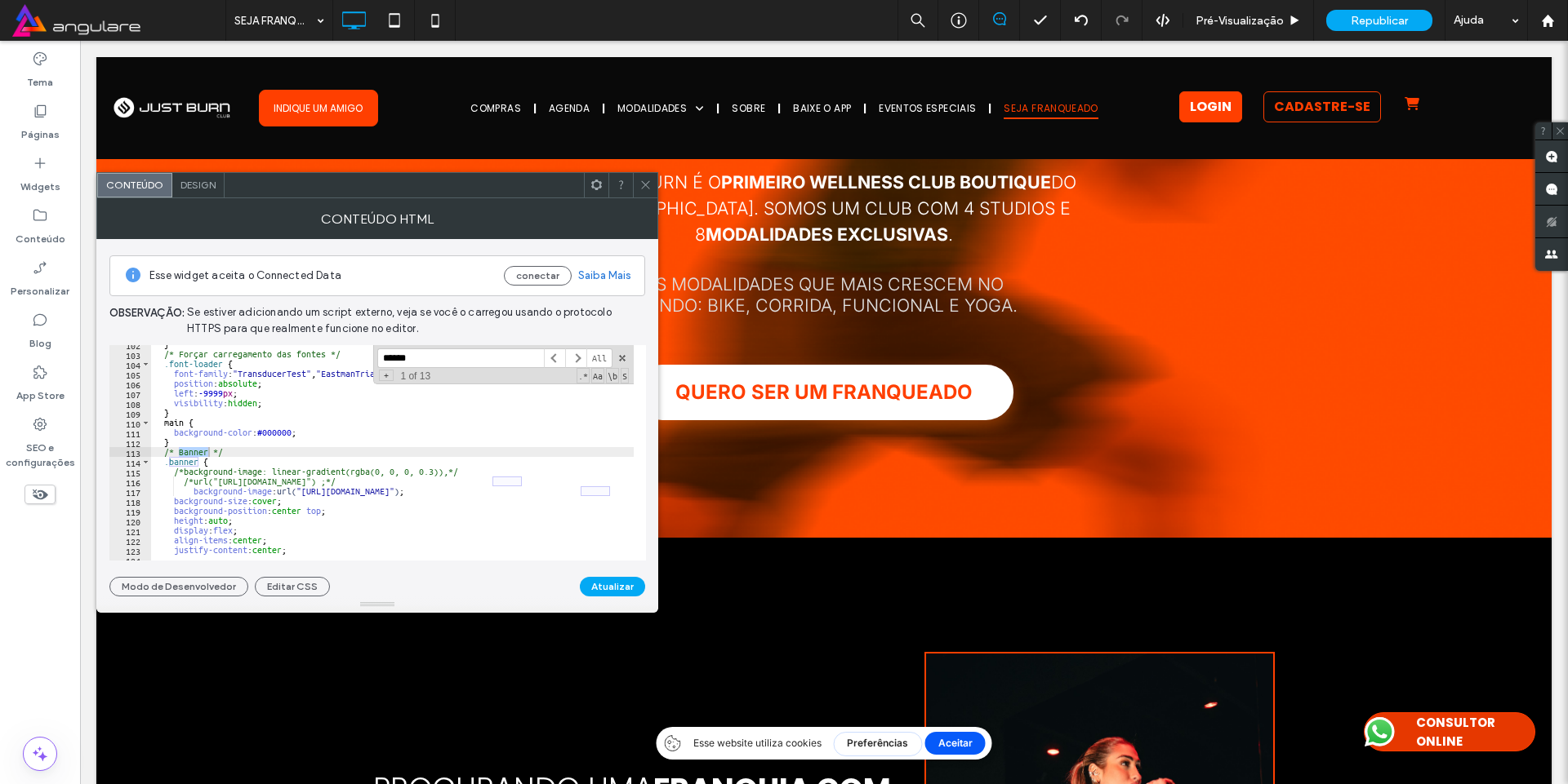
type input "******"
click at [271, 498] on div "} /* Forçar carregamento das fontes */ .font-loader { font-family : " Transduce…" at bounding box center [674, 451] width 1045 height 223
click at [311, 431] on div "} /* Forçar carregamento das fontes */ .font-loader { font-family : " Transduce…" at bounding box center [674, 451] width 1045 height 223
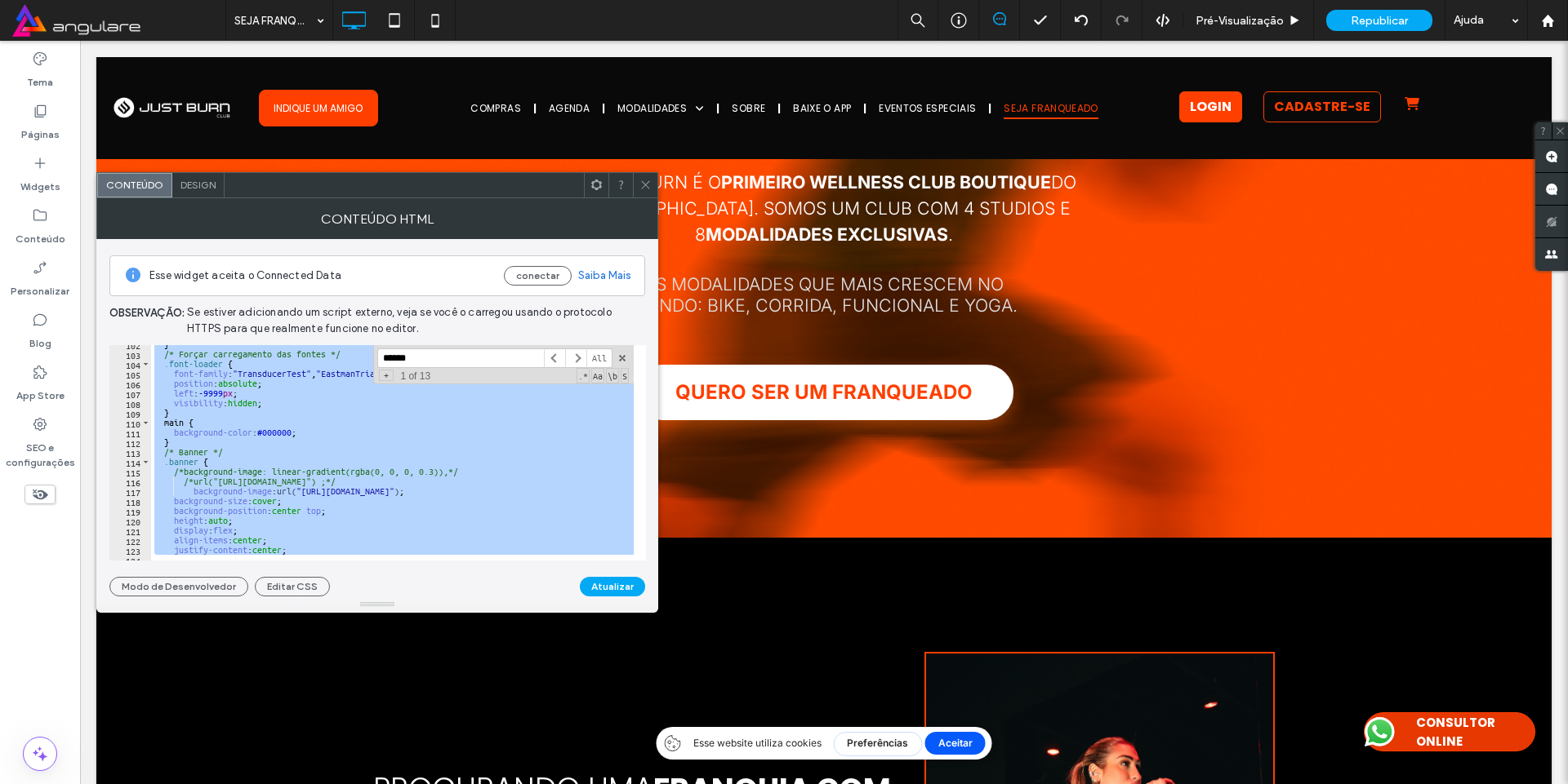
paste textarea "Cursor at row 911"
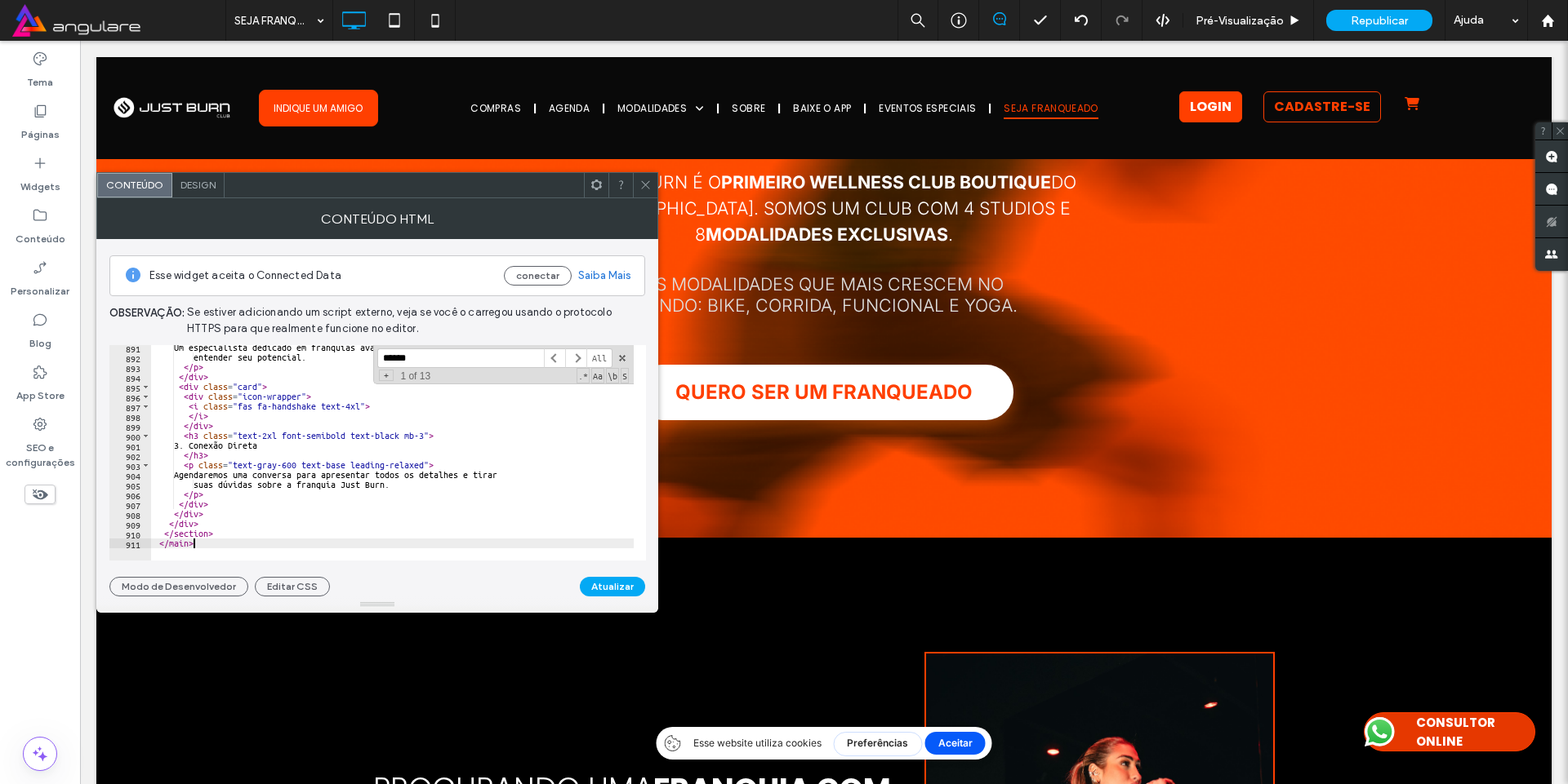
scroll to position [8719, 0]
click at [616, 583] on button "Atualizar" at bounding box center [613, 587] width 65 height 20
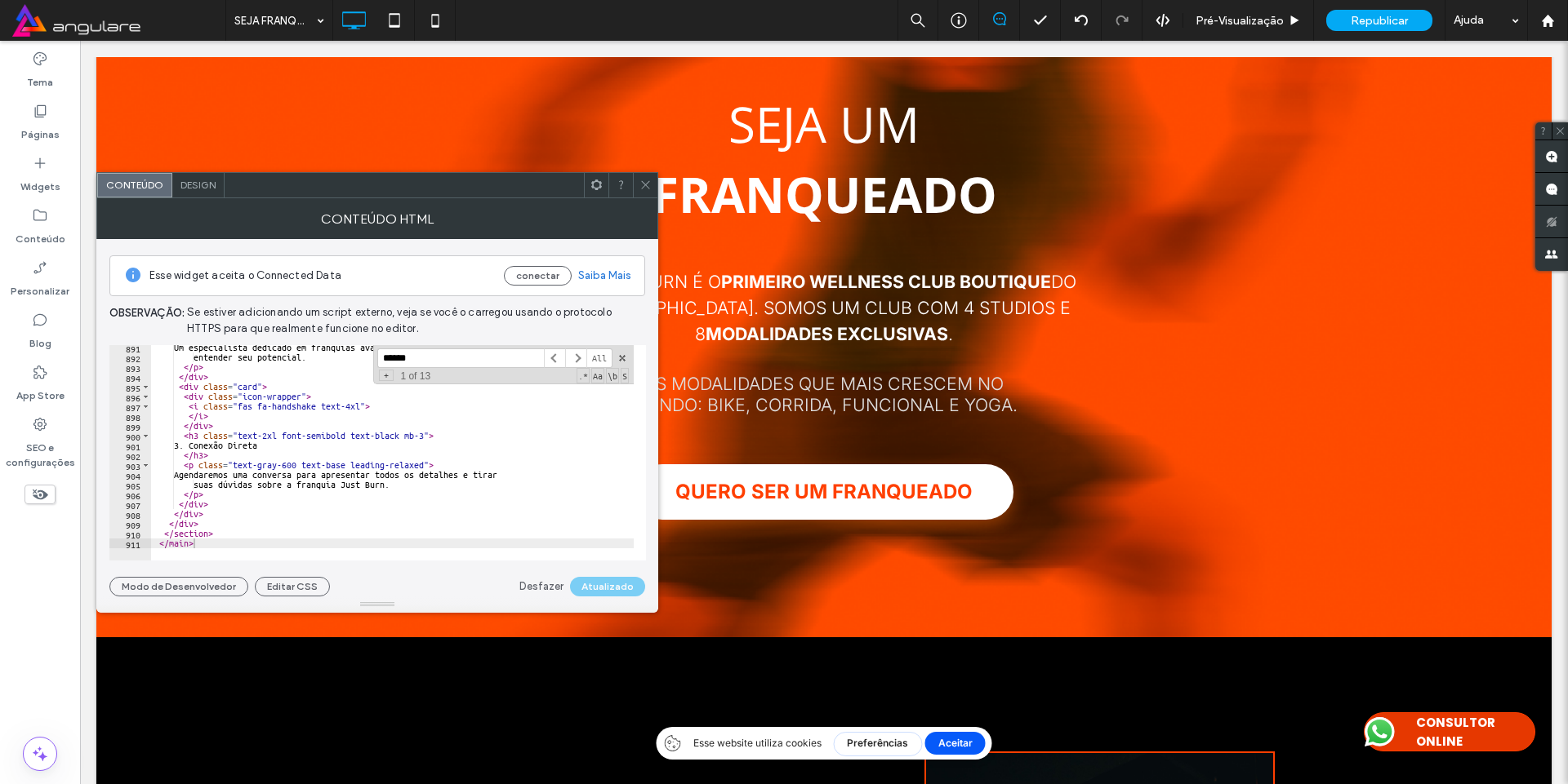
scroll to position [386, 0]
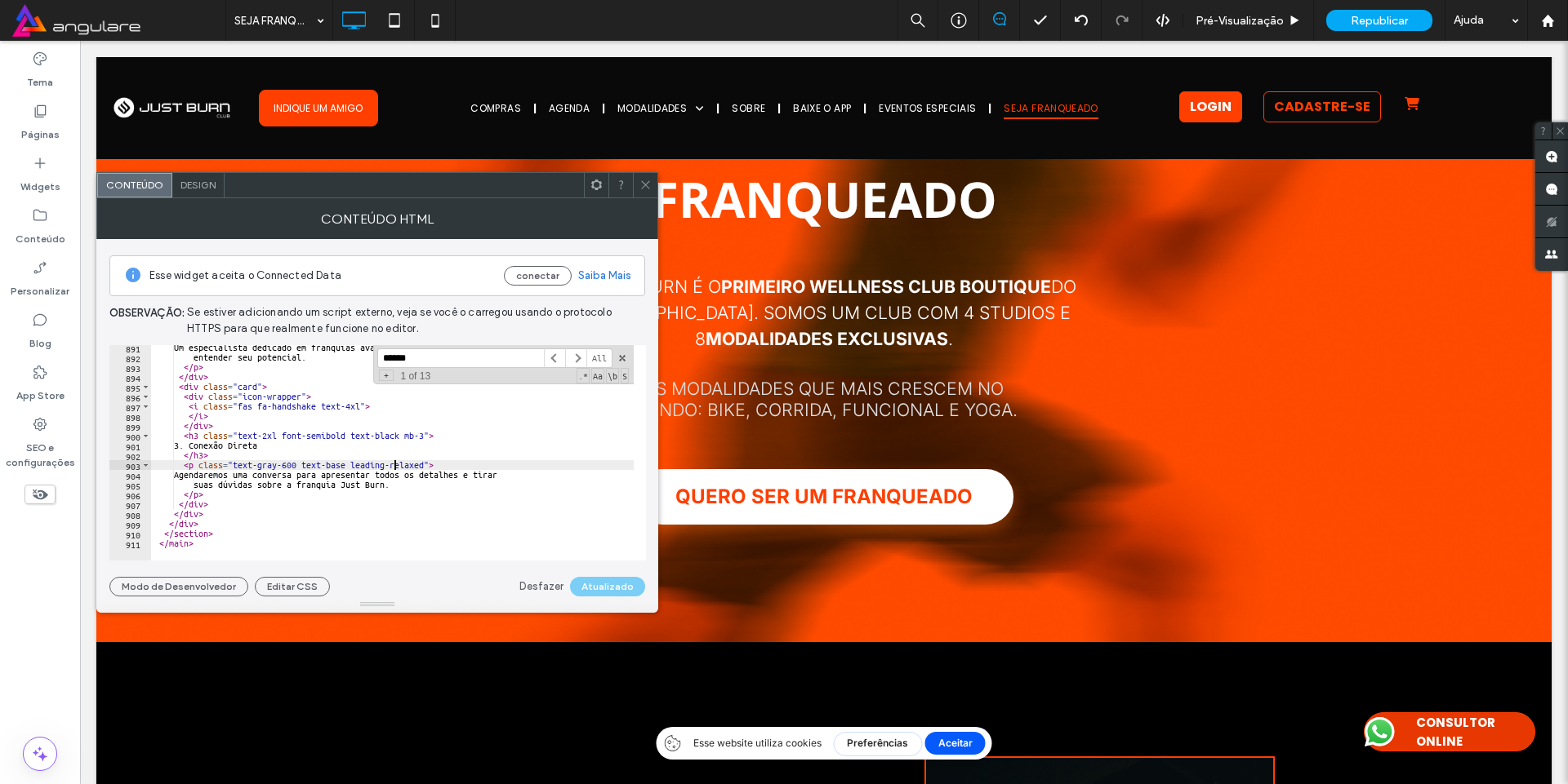
click at [395, 466] on div "Um especialista dedicado em franquias avaliará seu perfil para entender seu pot…" at bounding box center [674, 454] width 1045 height 223
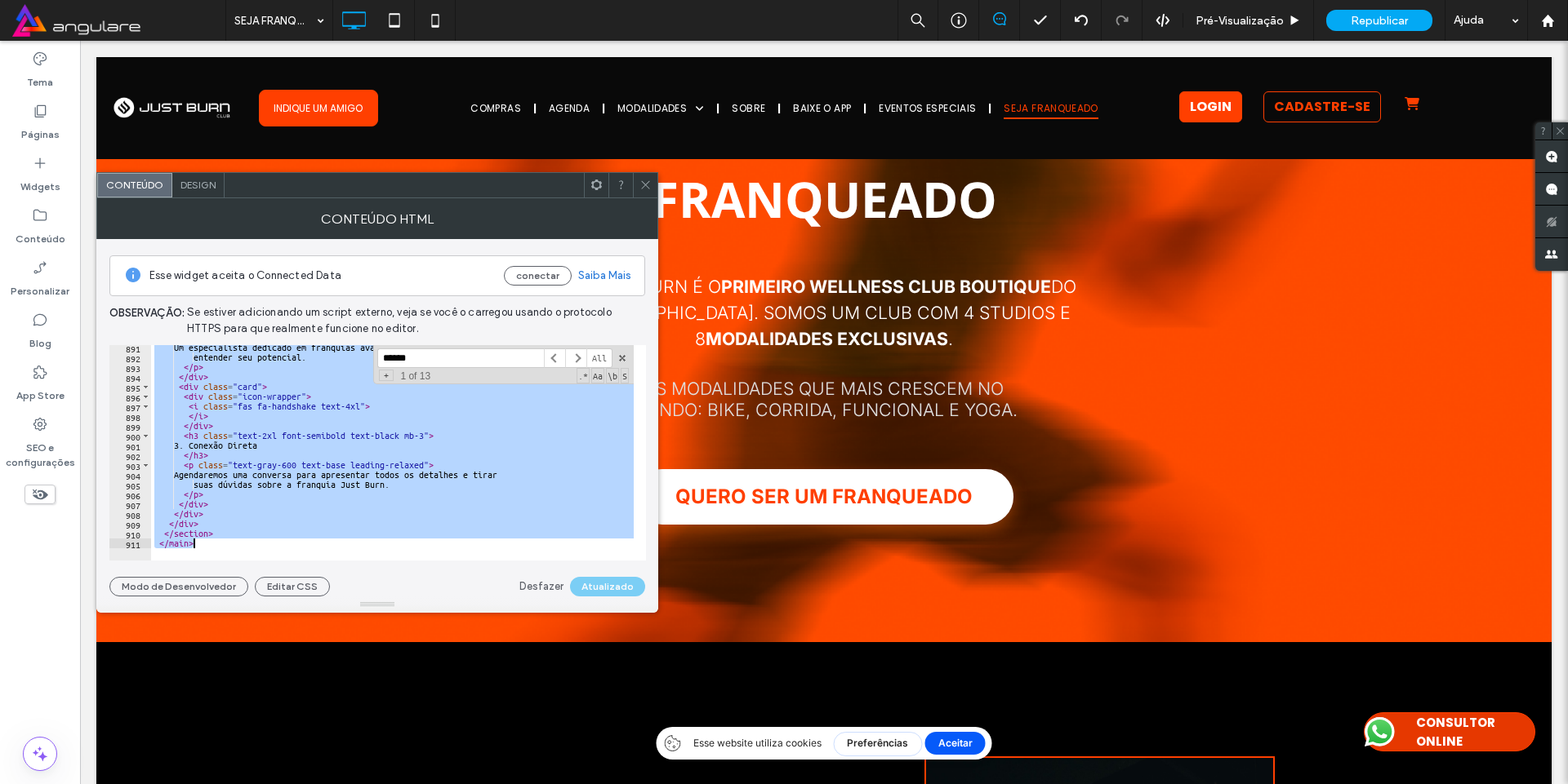
click at [341, 415] on div "Um especialista dedicado em franquias avaliará seu perfil para entender seu pot…" at bounding box center [393, 453] width 483 height 216
paste textarea "Cursor at row 911"
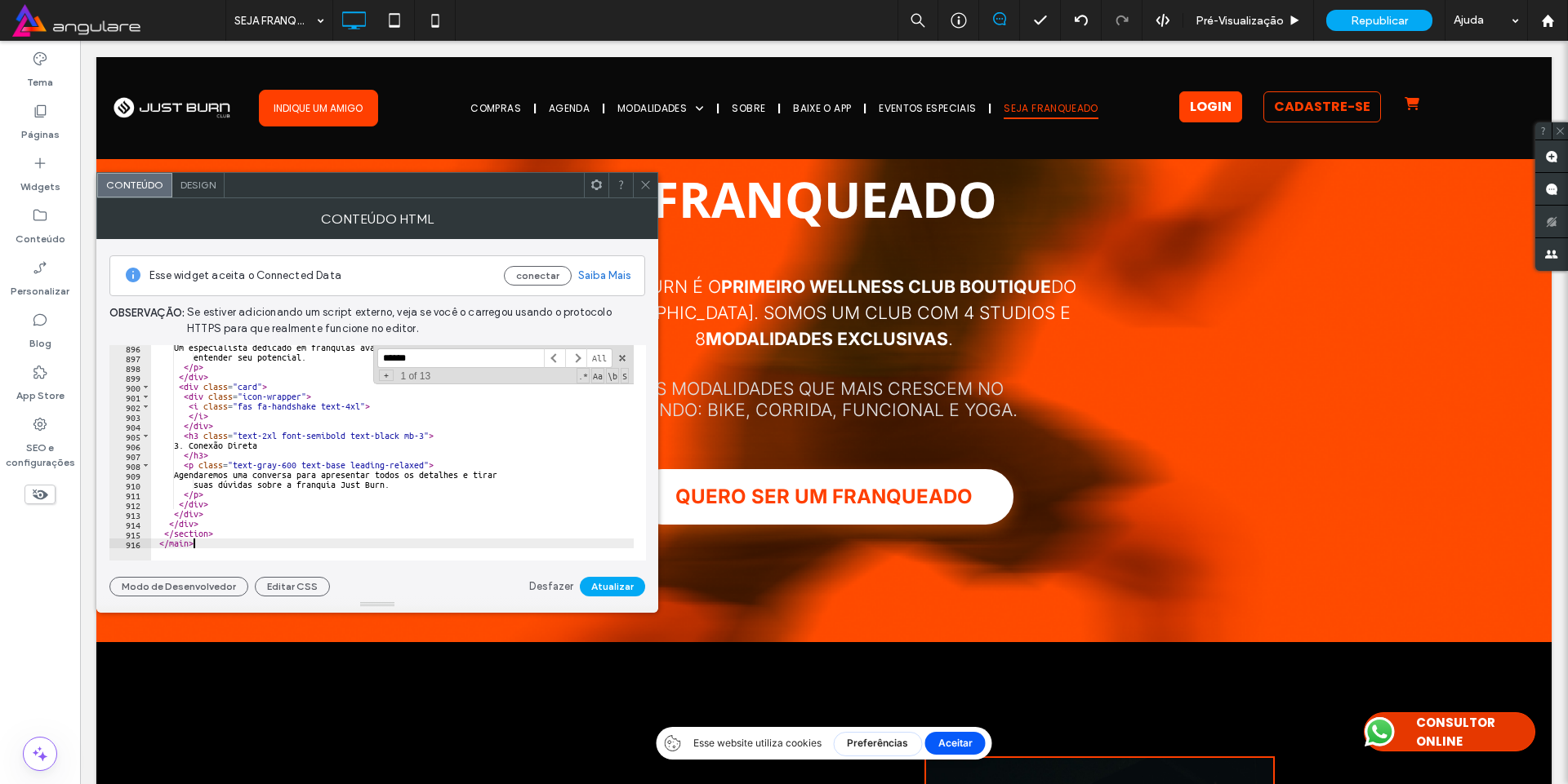
scroll to position [8768, 0]
click at [604, 587] on button "Atualizar" at bounding box center [613, 587] width 65 height 20
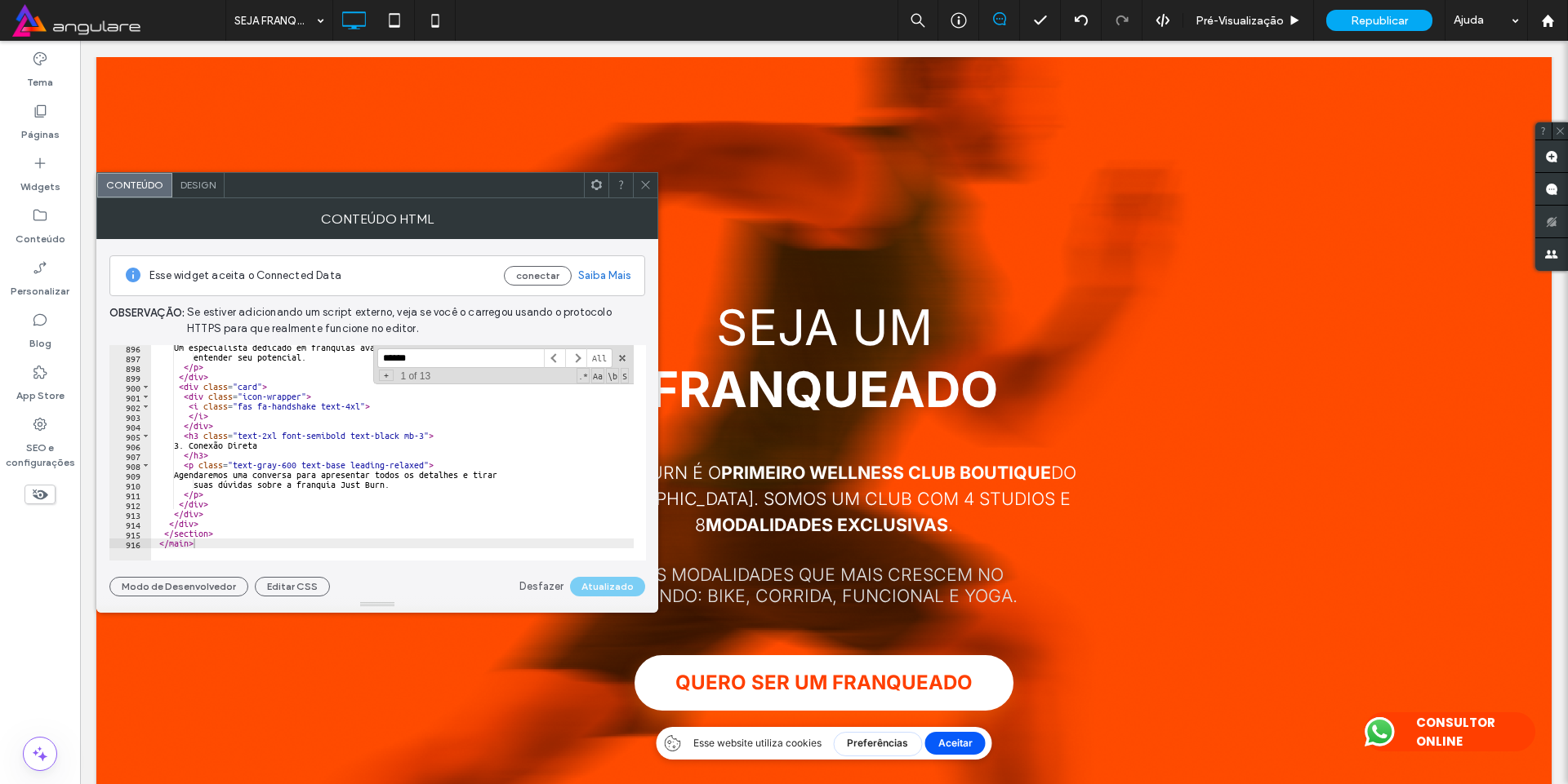
scroll to position [398, 0]
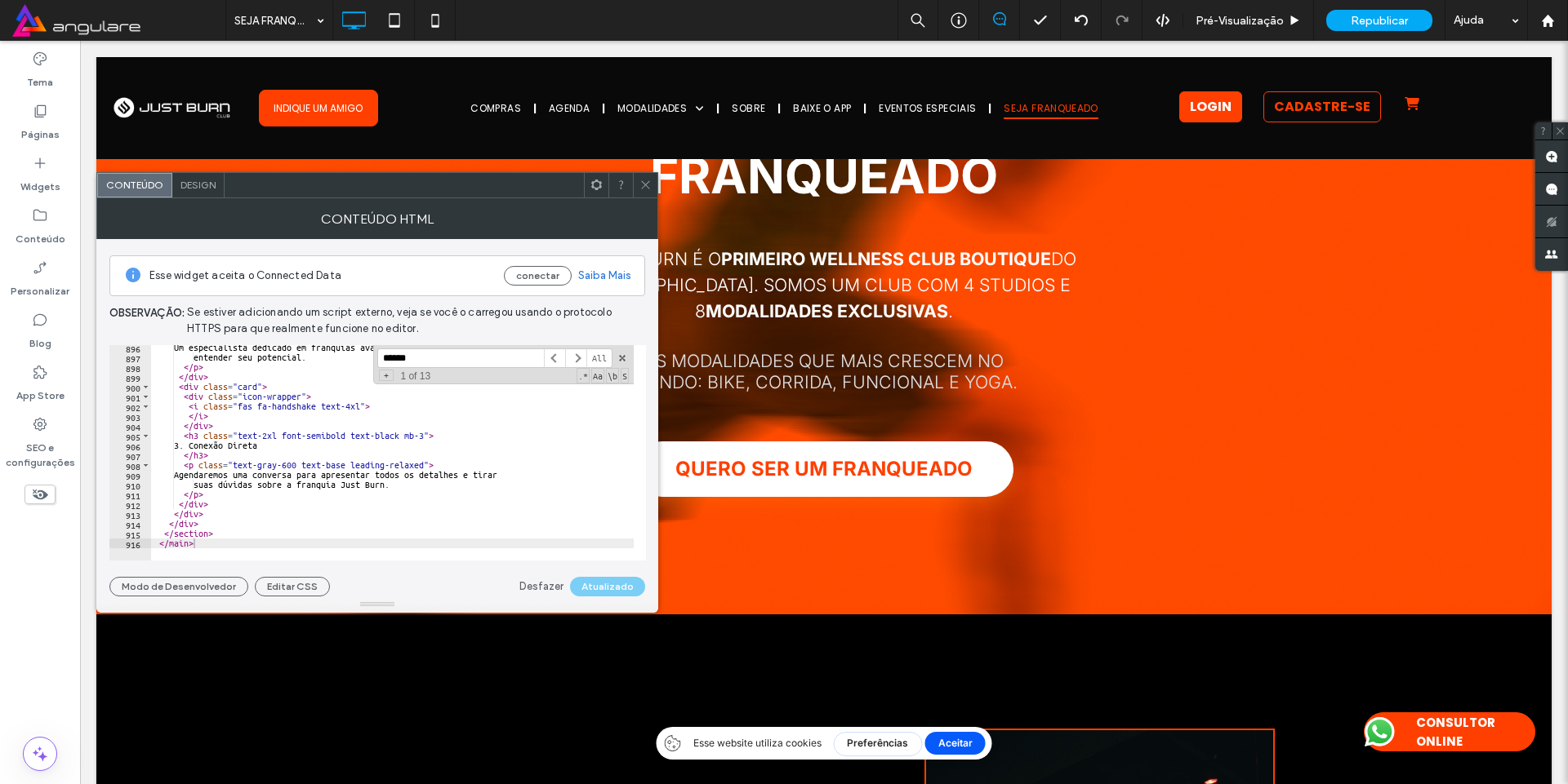
click at [411, 459] on div "Um especialista dedicado em franquias avaliará seu perfil para entender seu pot…" at bounding box center [723, 454] width 1143 height 223
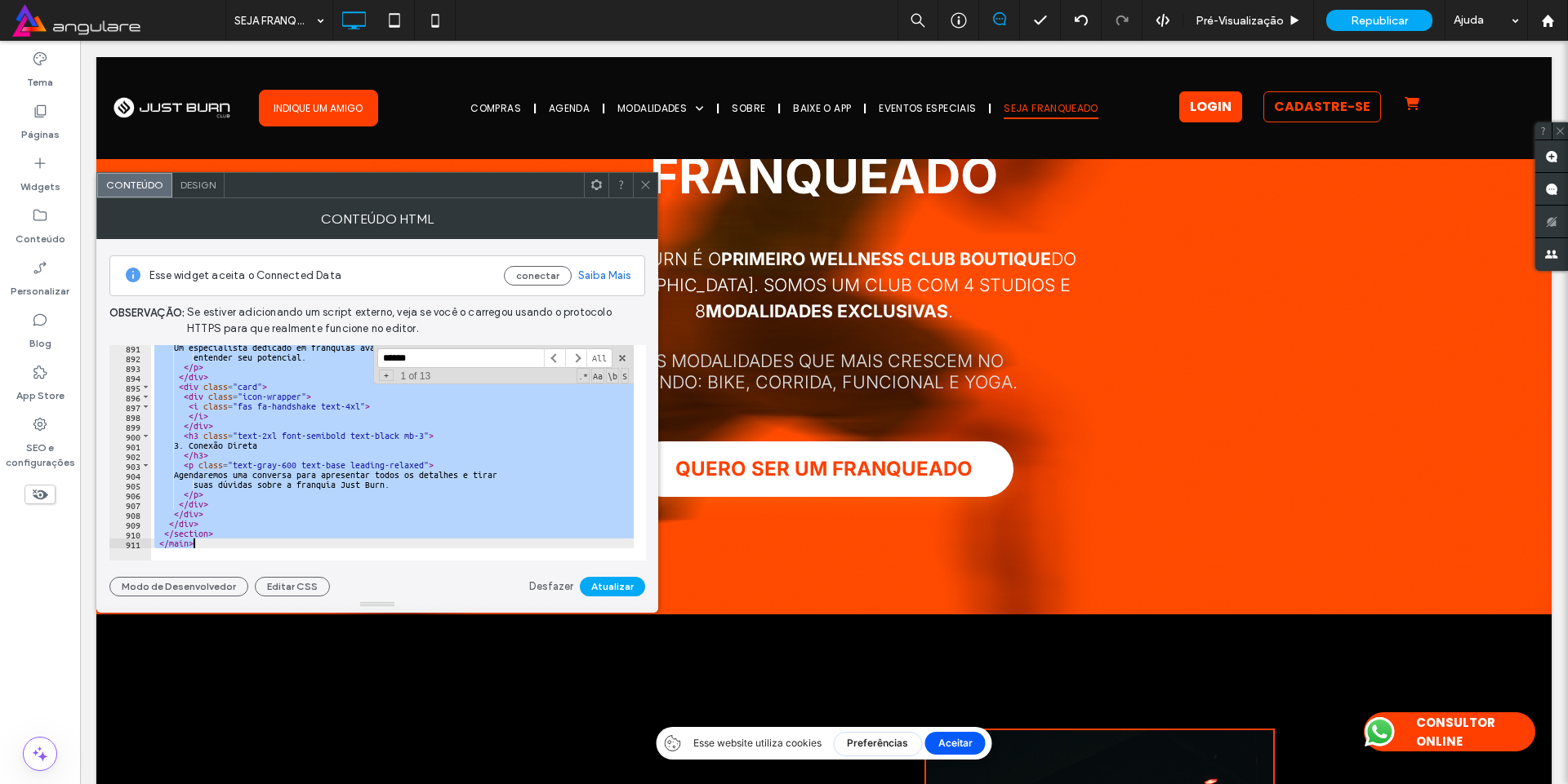
scroll to position [8719, 0]
click at [616, 578] on button "Atualizar" at bounding box center [613, 587] width 65 height 20
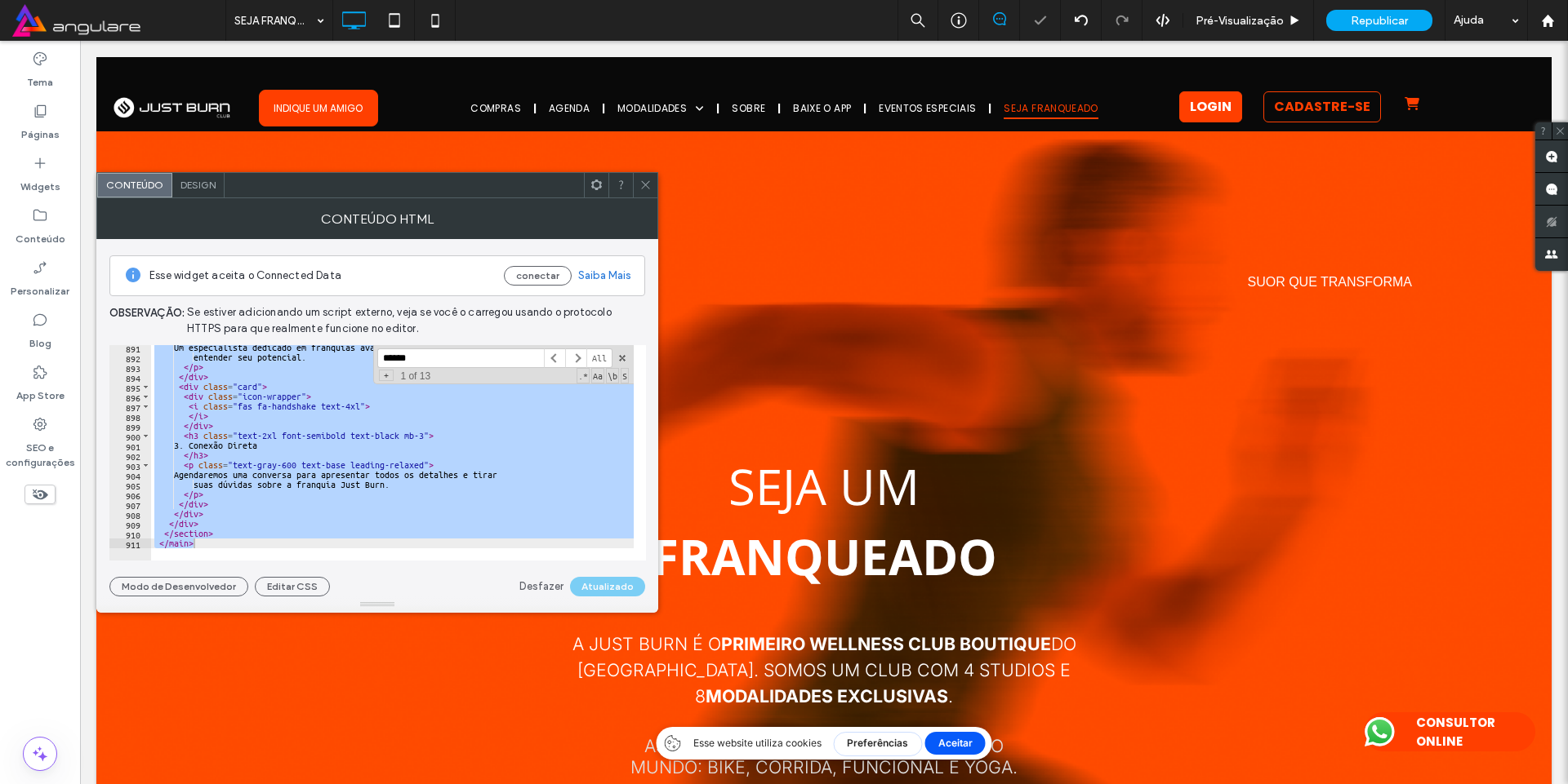
scroll to position [0, 0]
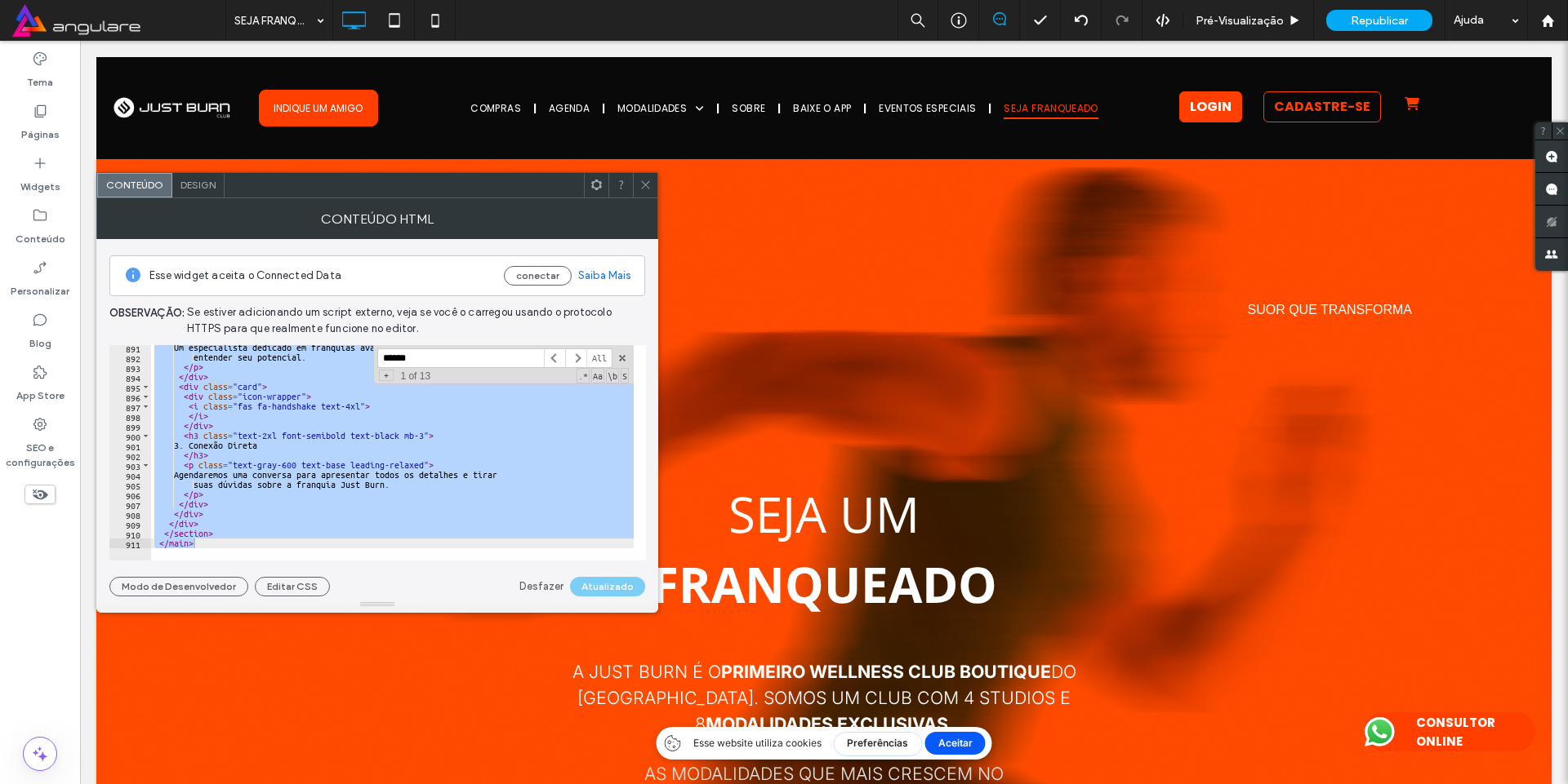
click at [386, 444] on div "Um especialista dedicado em franquias avaliará seu perfil para entender seu pot…" at bounding box center [393, 453] width 483 height 216
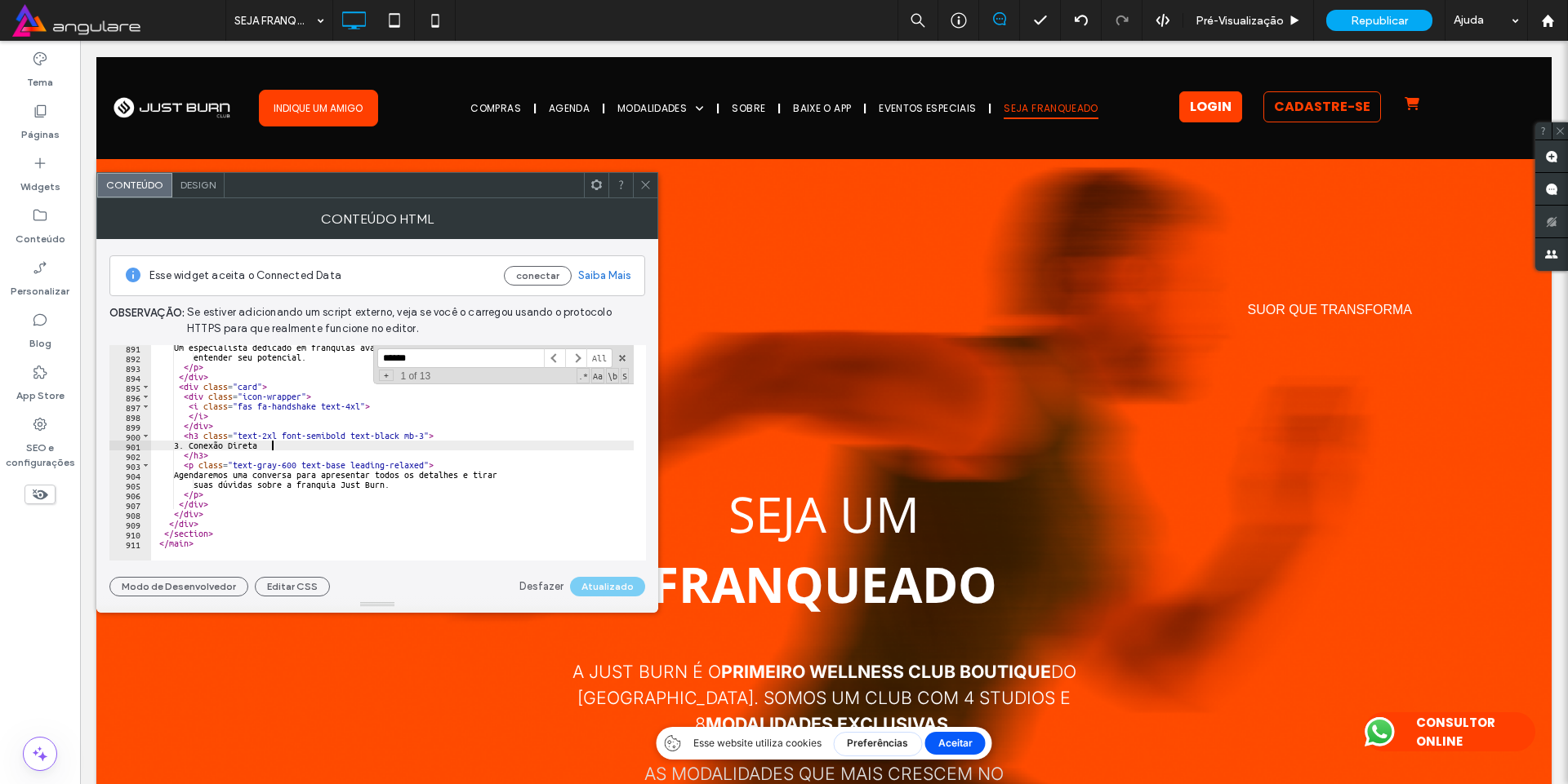
click at [386, 444] on div "Um especialista dedicado em franquias avaliará seu perfil para entender seu pot…" at bounding box center [674, 454] width 1045 height 223
click at [447, 446] on div "Um especialista dedicado em franquias avaliará seu perfil para entender seu pot…" at bounding box center [674, 454] width 1045 height 223
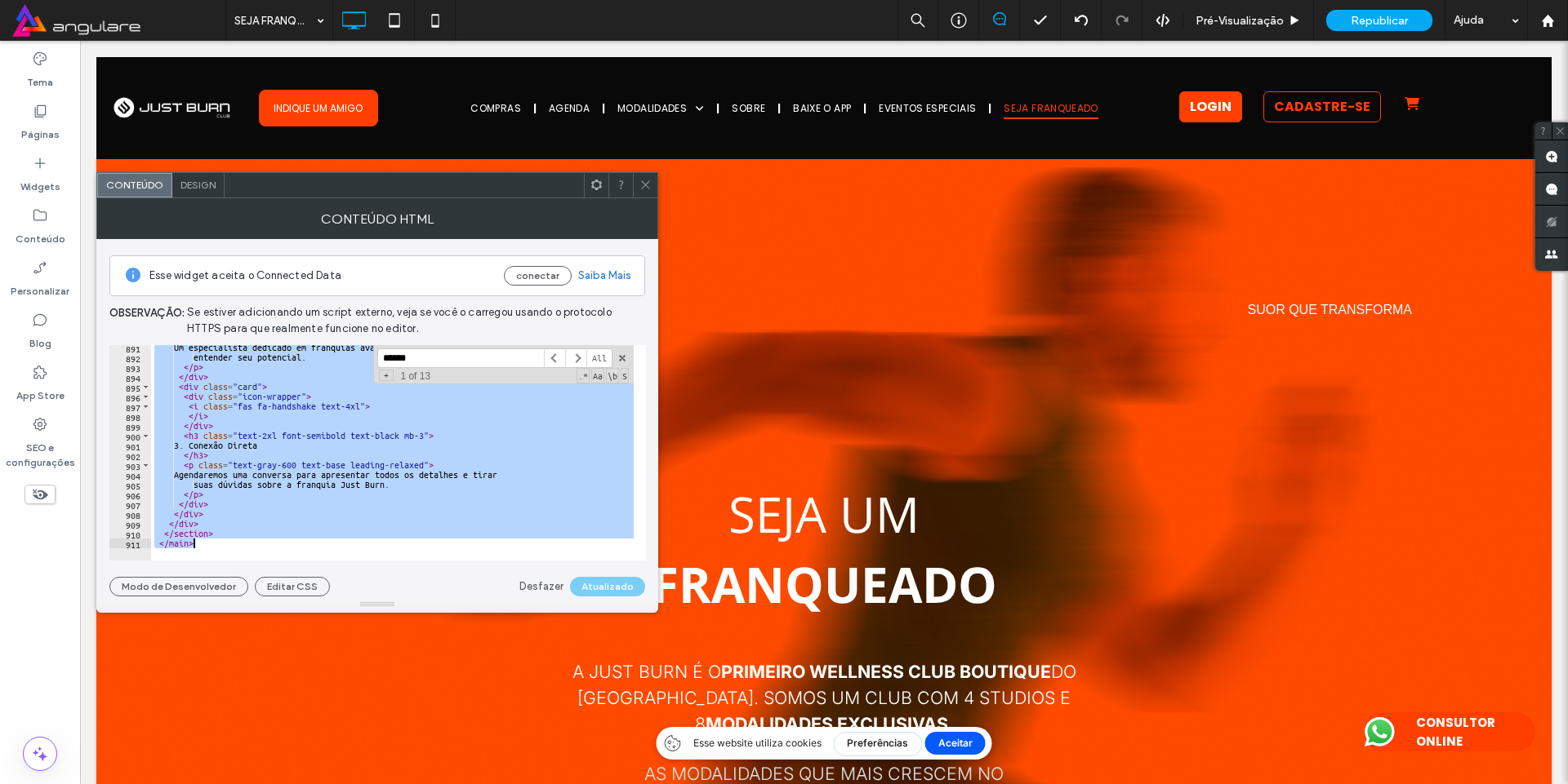
paste textarea "Cursor at row 911"
type textarea "*******"
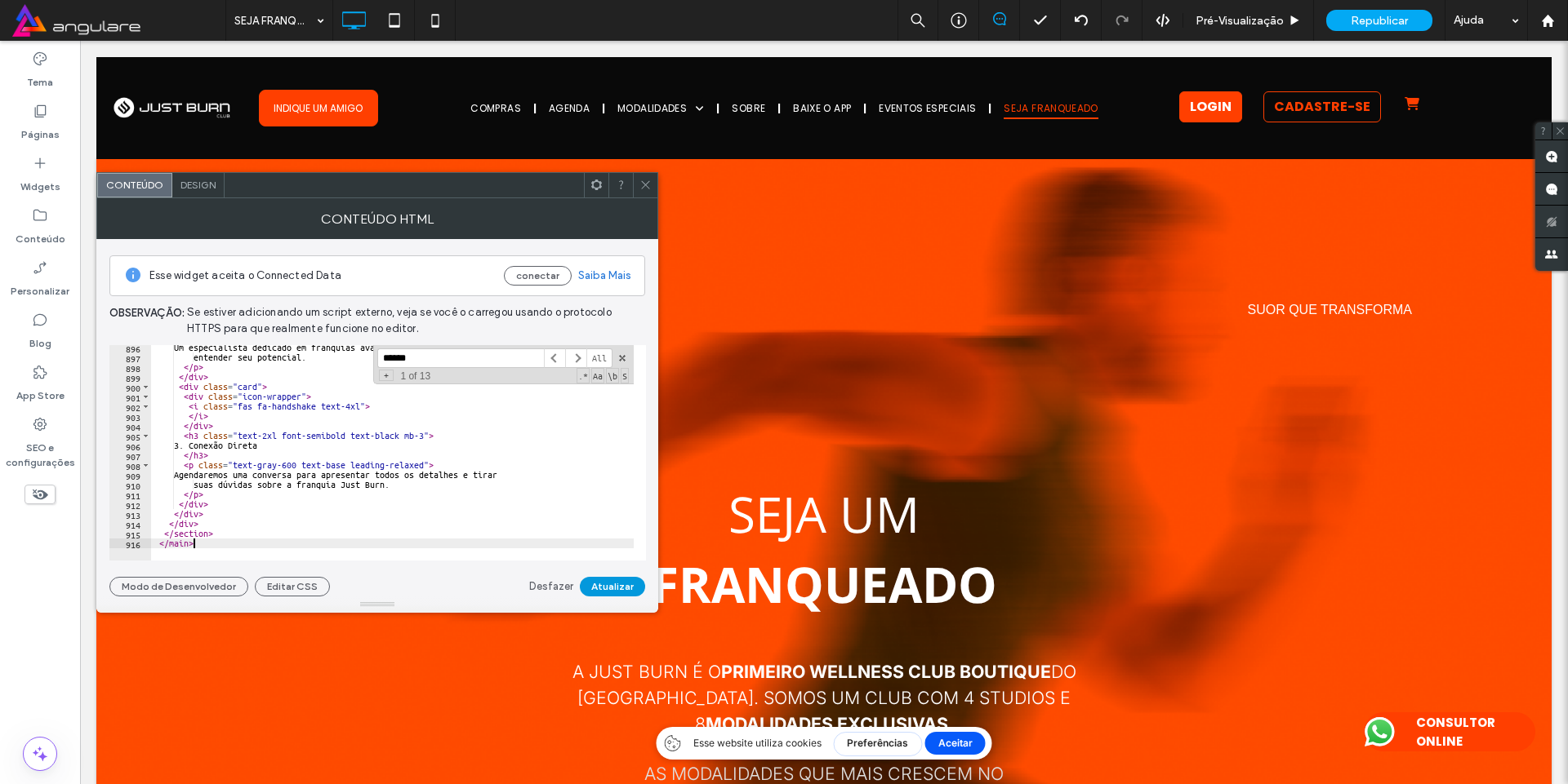
click at [597, 585] on button "Atualizar" at bounding box center [613, 587] width 65 height 20
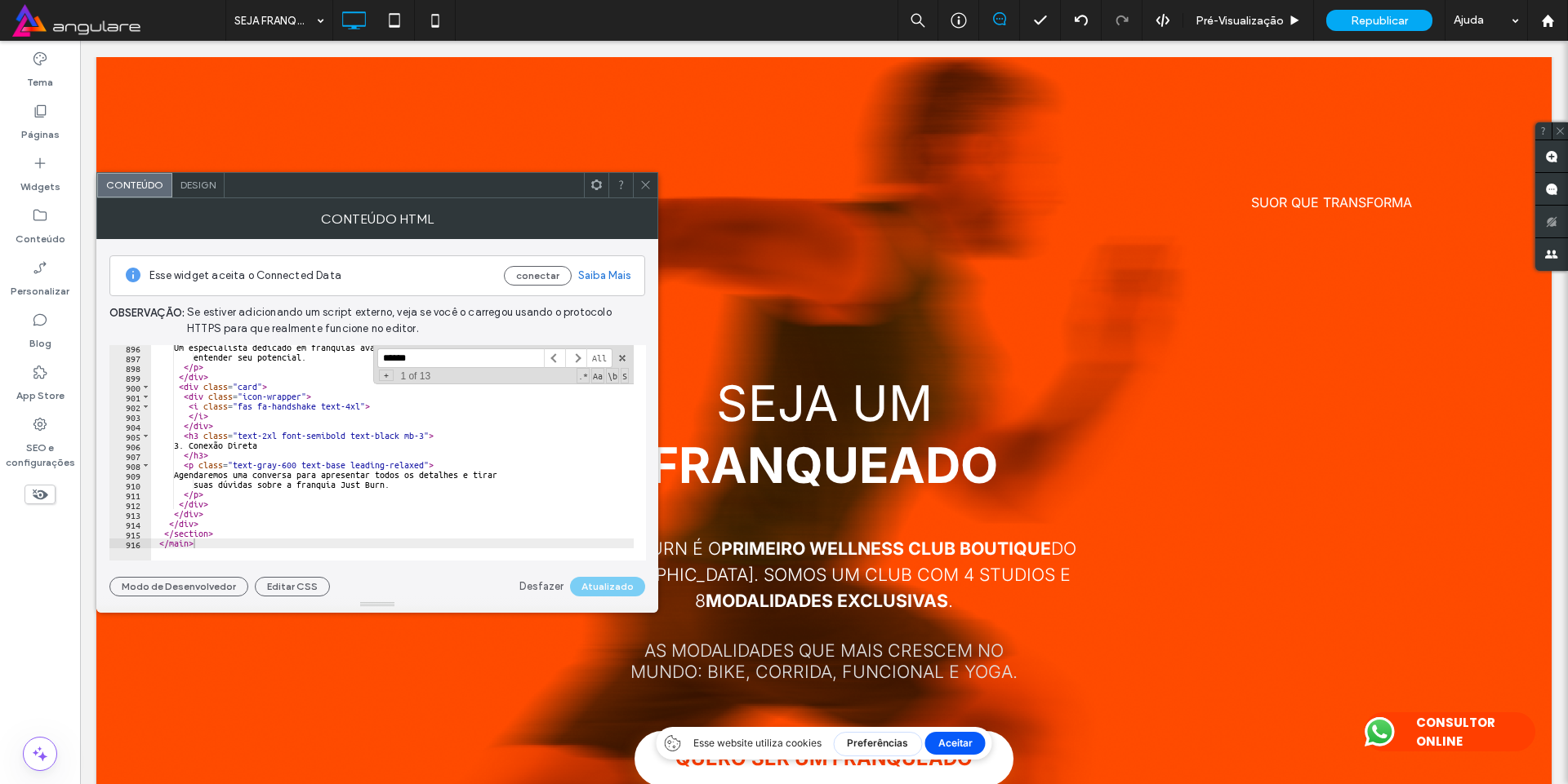
scroll to position [117, 0]
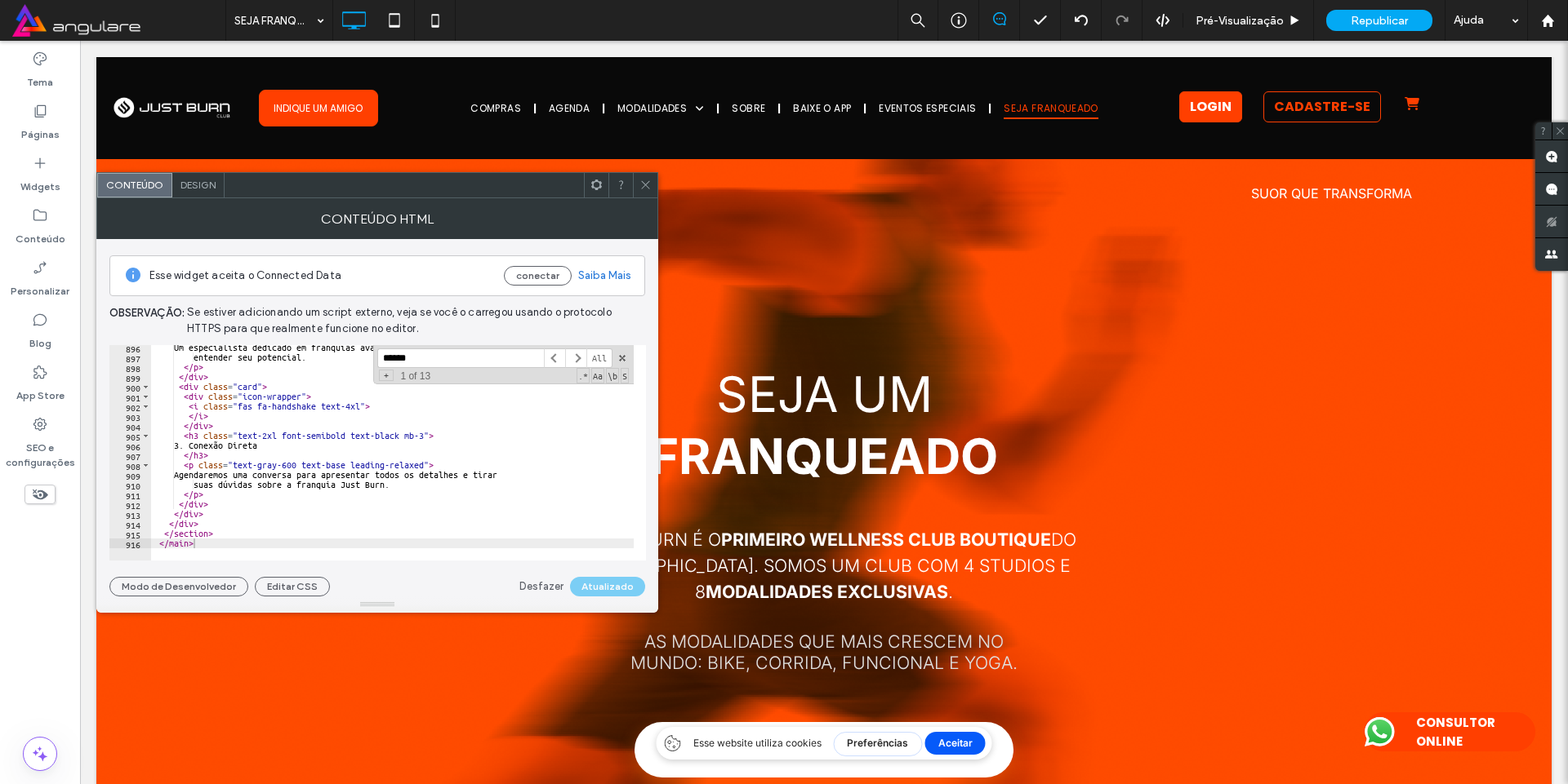
click at [648, 183] on use at bounding box center [645, 186] width 8 height 8
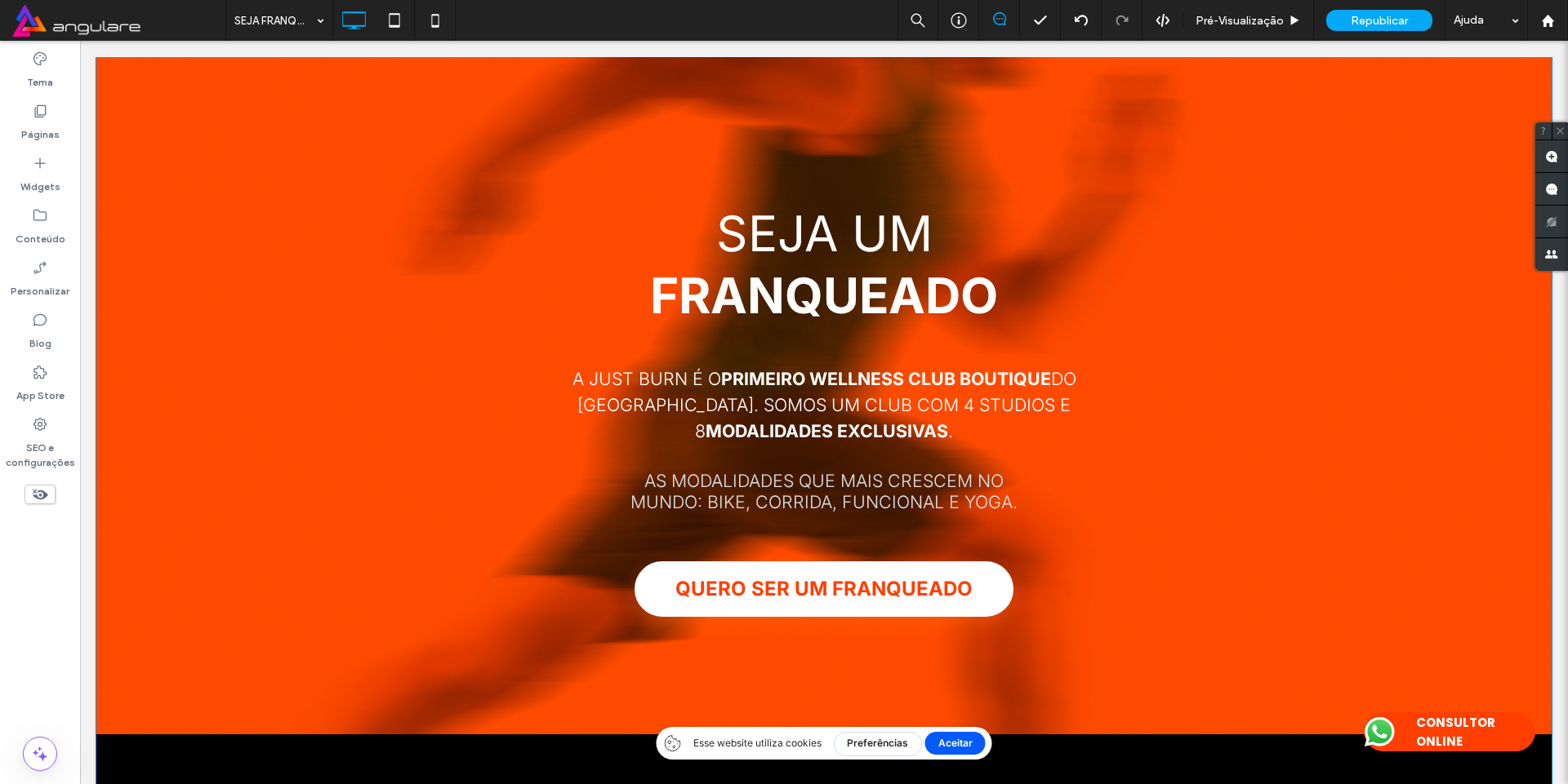
scroll to position [294, 0]
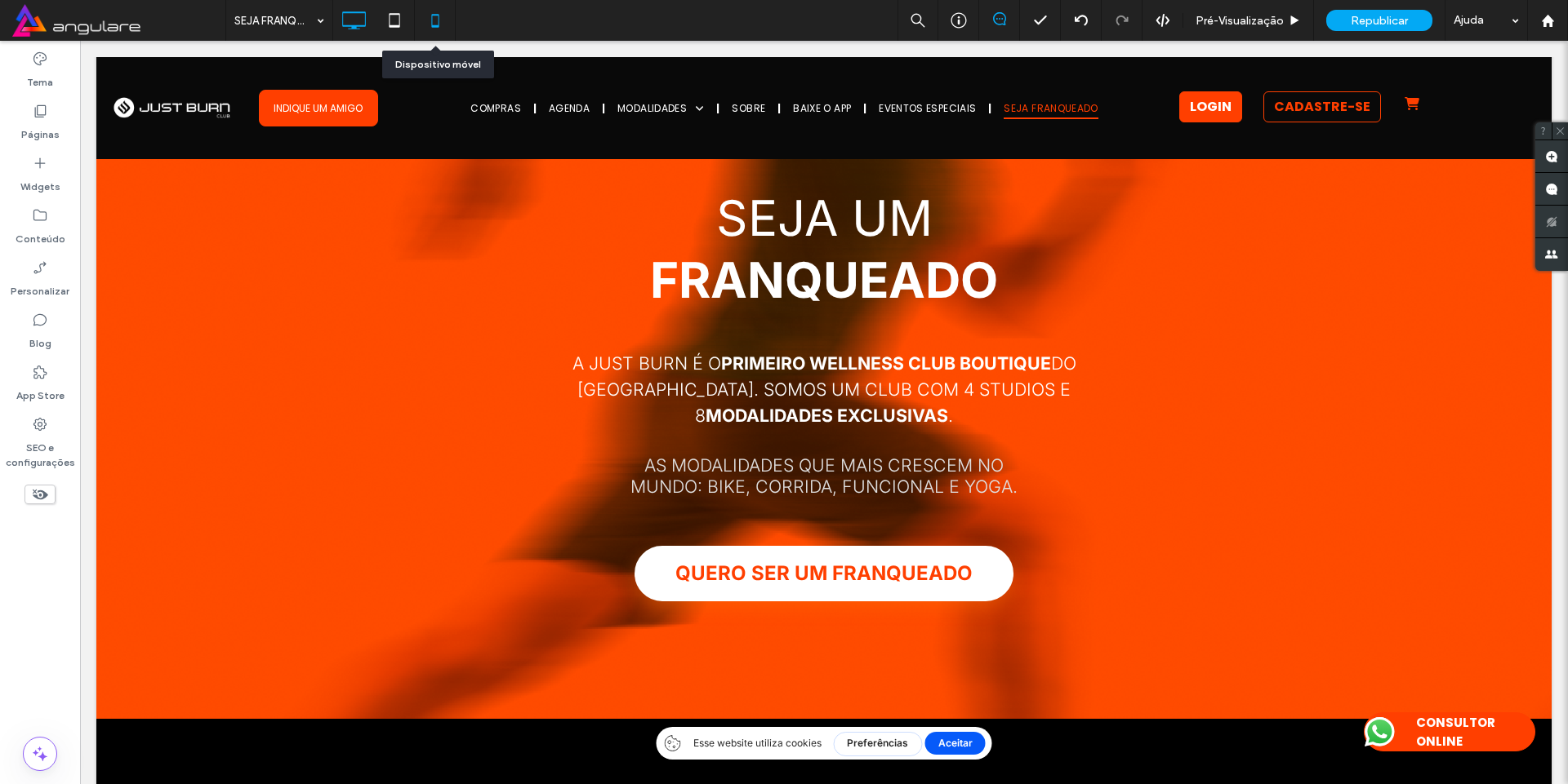
click at [434, 18] on icon at bounding box center [435, 20] width 32 height 32
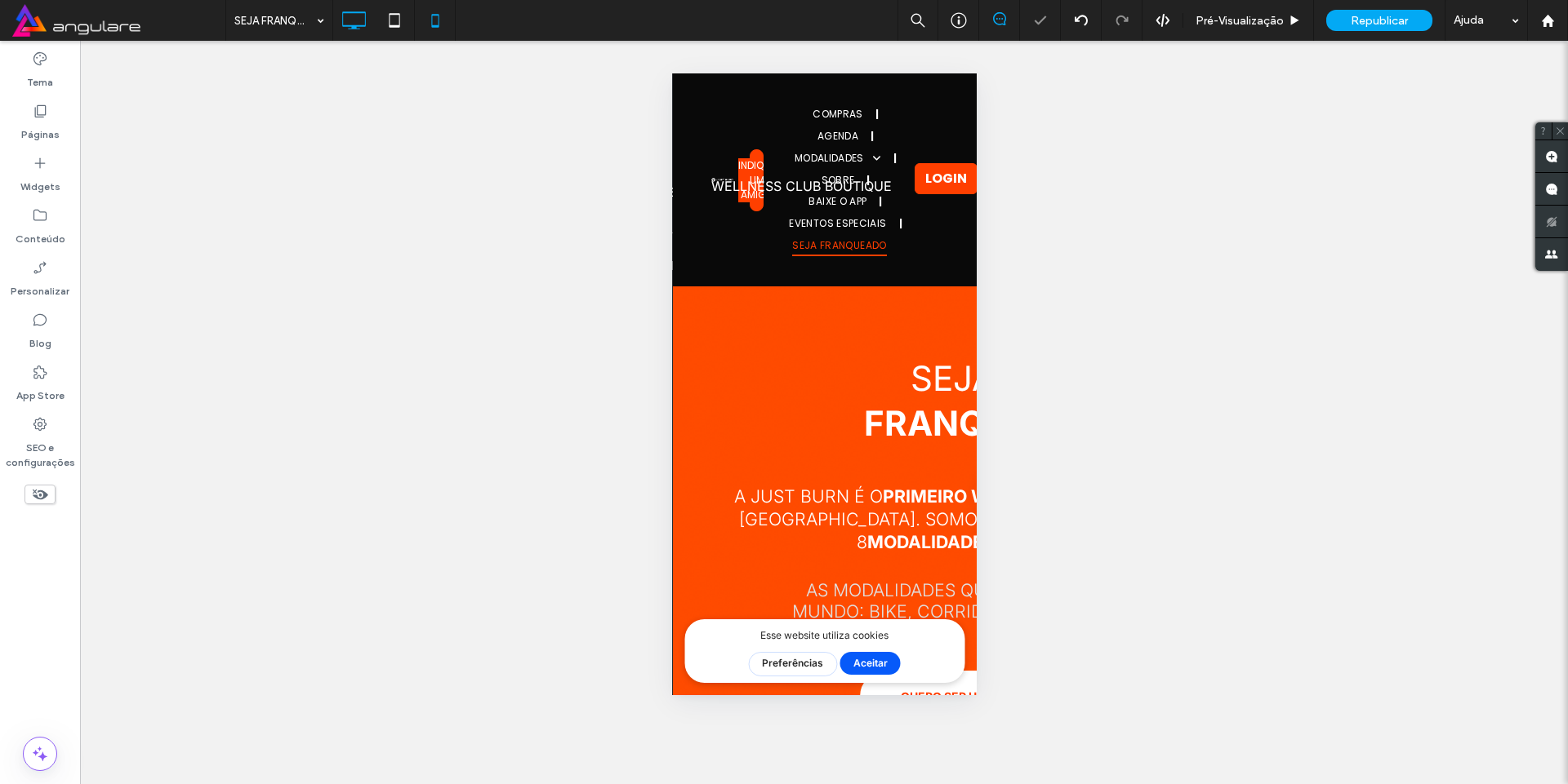
click at [366, 18] on use at bounding box center [355, 21] width 23 height 18
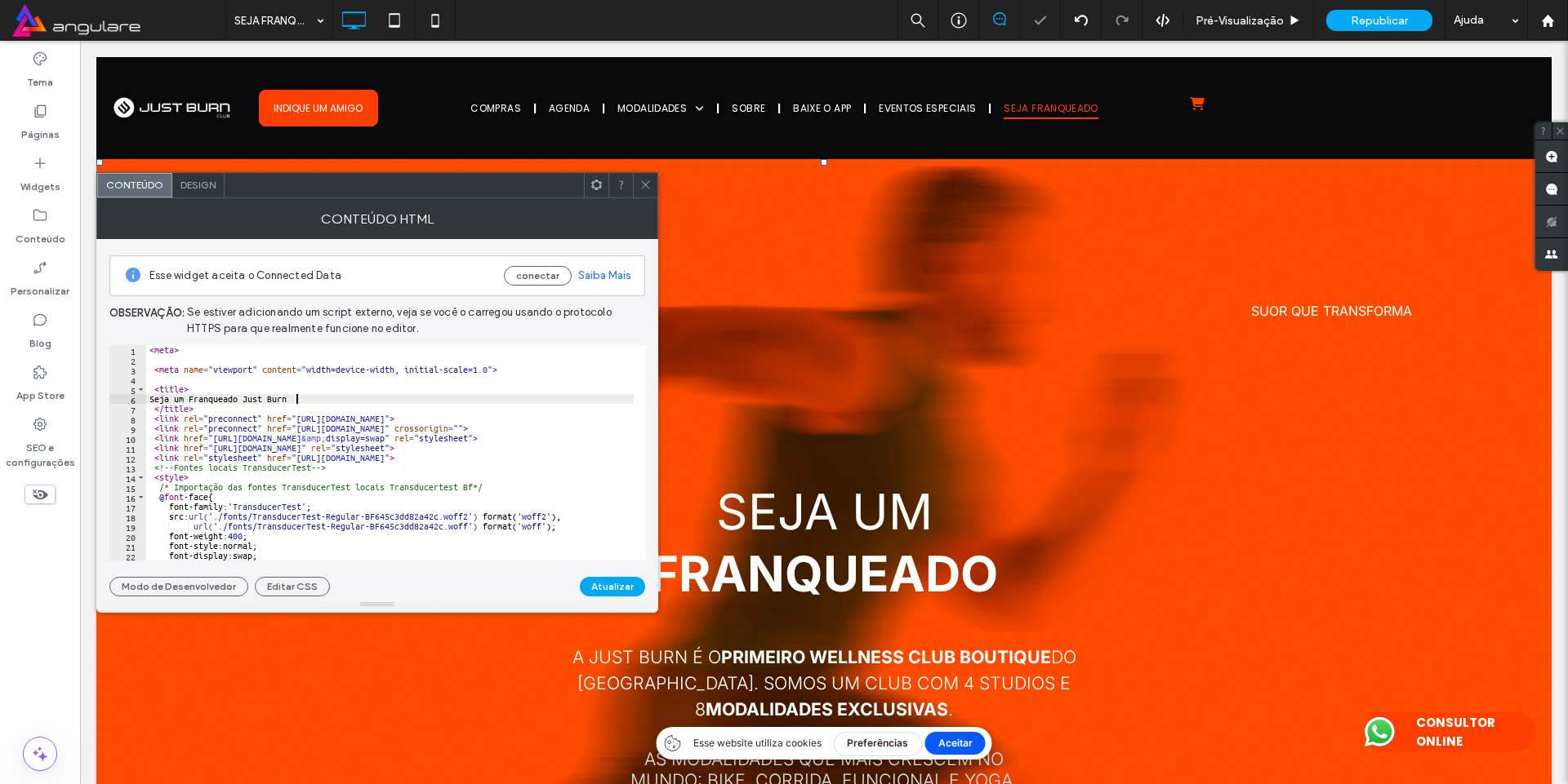
click at [440, 402] on div "< meta > < meta name = "viewport" content = "width=device-width, initial-scale=…" at bounding box center [718, 457] width 1143 height 223
type textarea "**********"
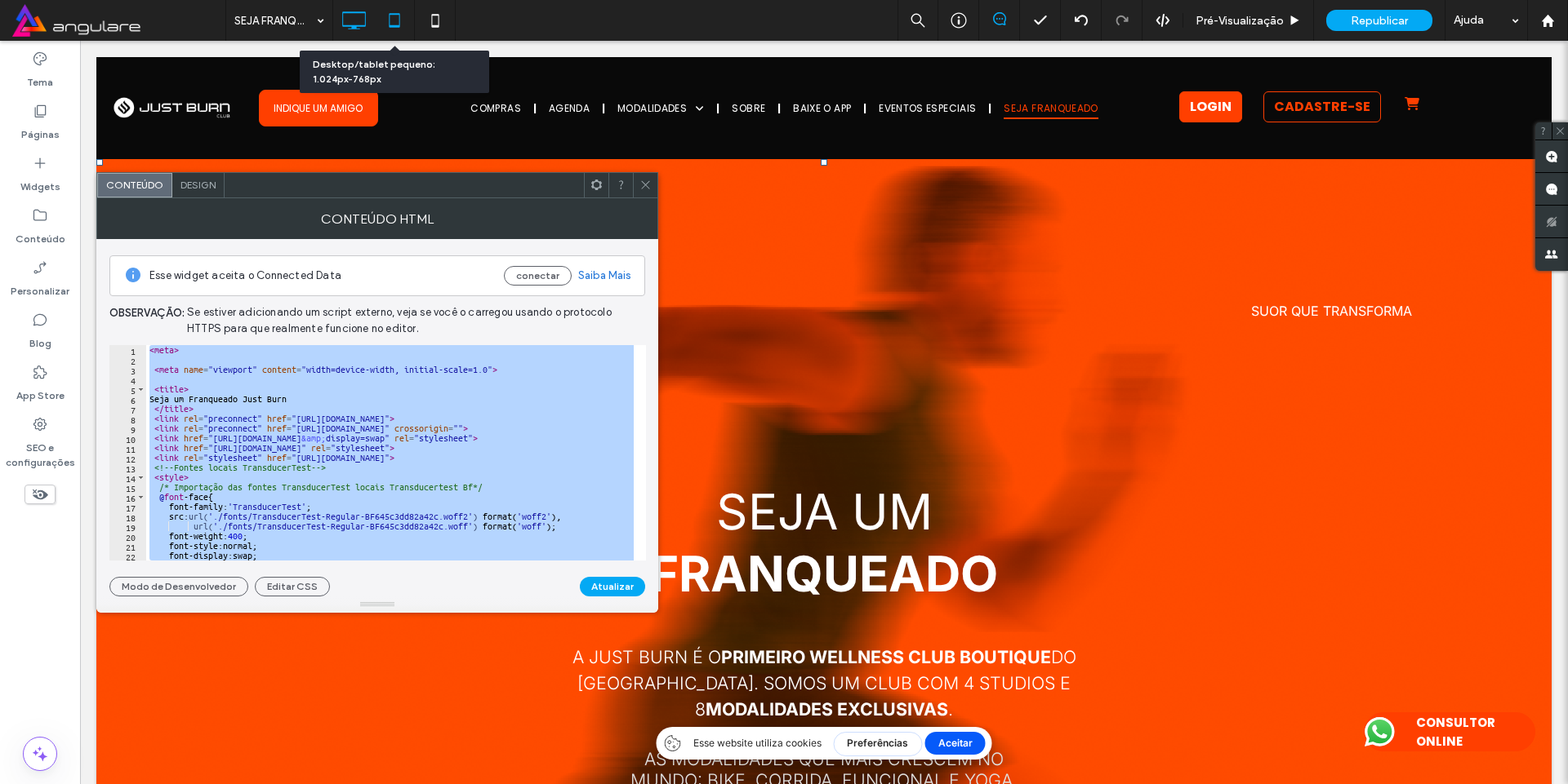
click at [394, 13] on icon at bounding box center [394, 20] width 32 height 32
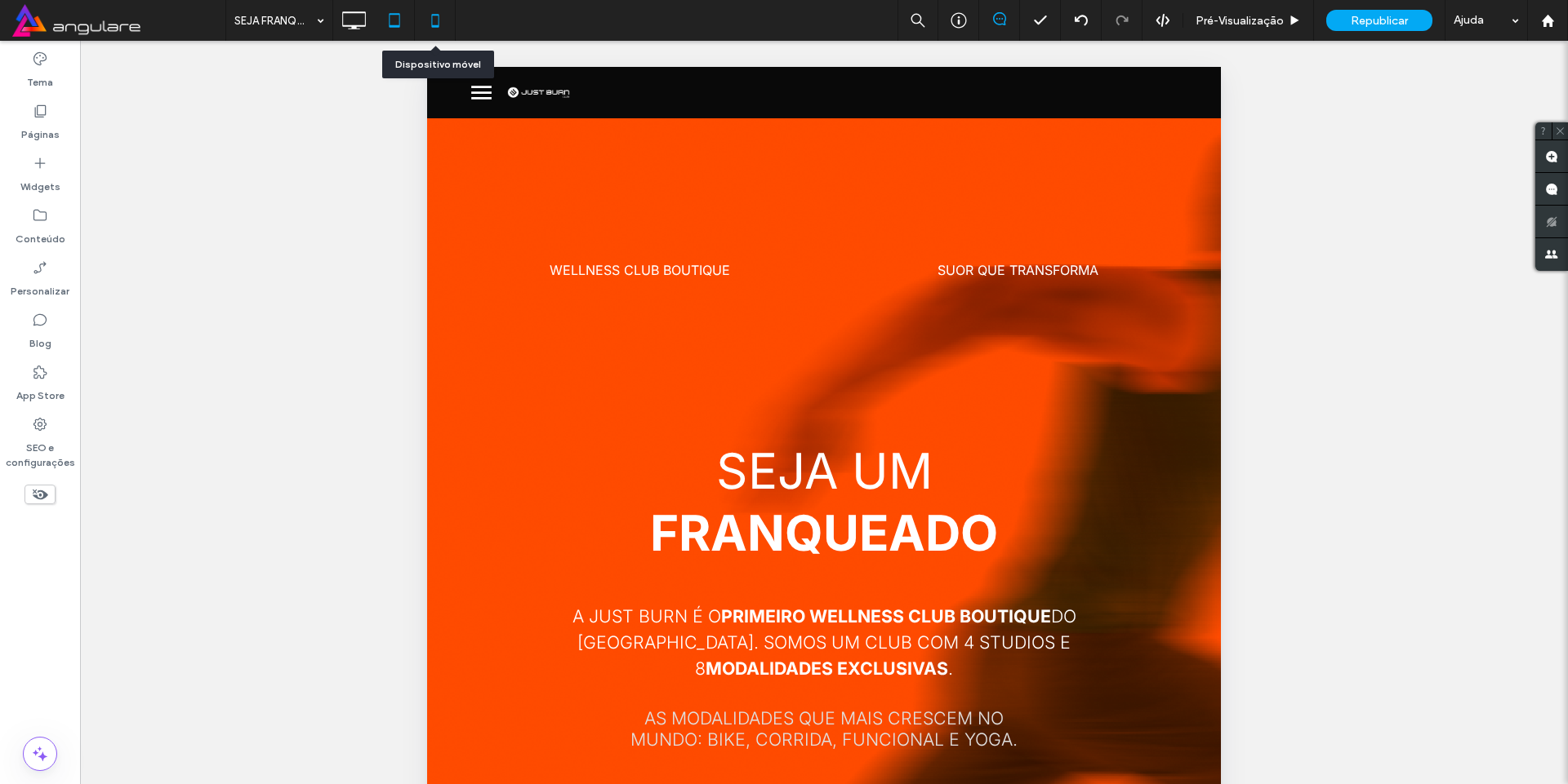
click at [432, 23] on use at bounding box center [435, 20] width 8 height 13
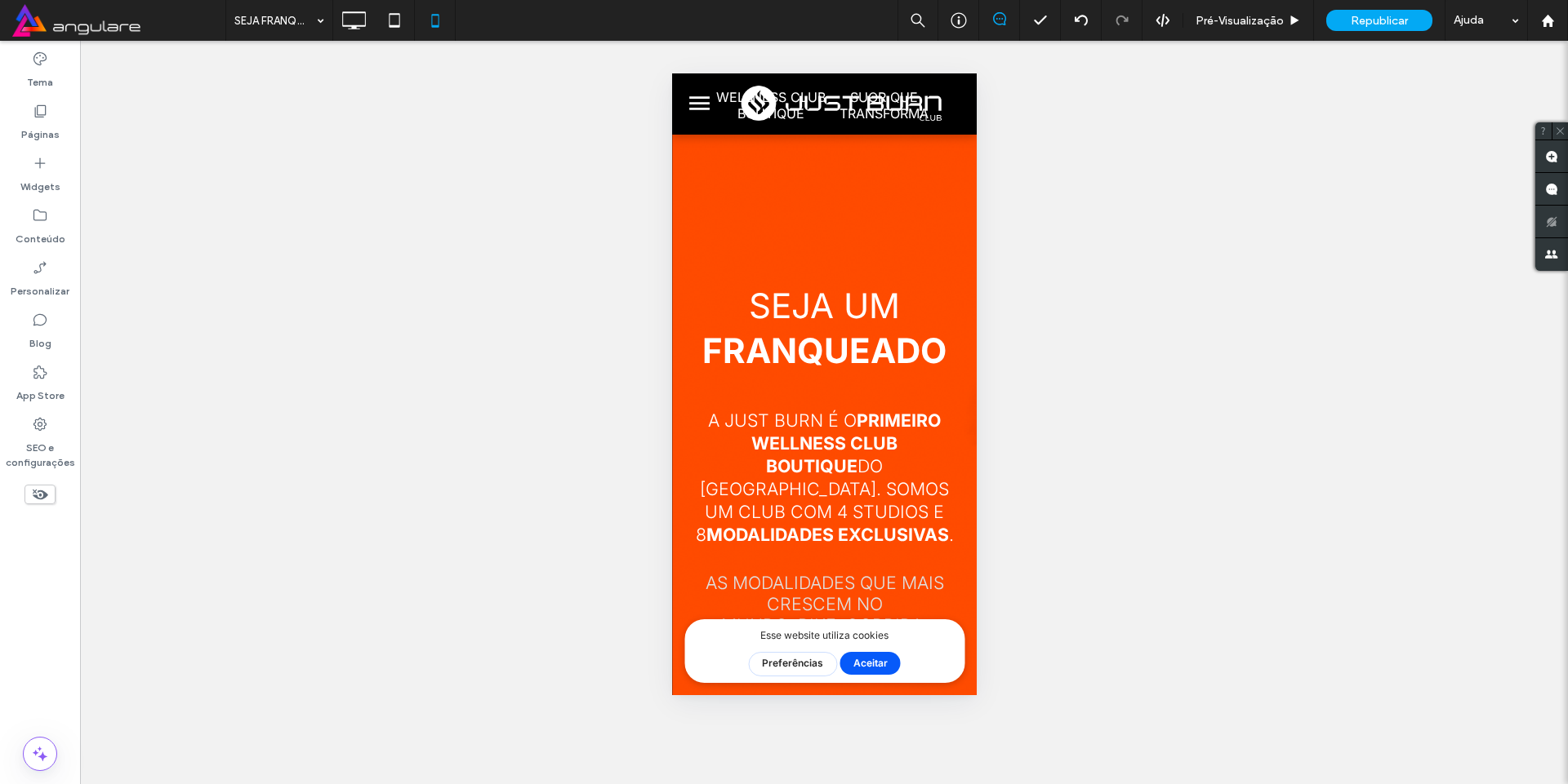
scroll to position [85, 0]
click at [347, 18] on icon at bounding box center [353, 20] width 32 height 32
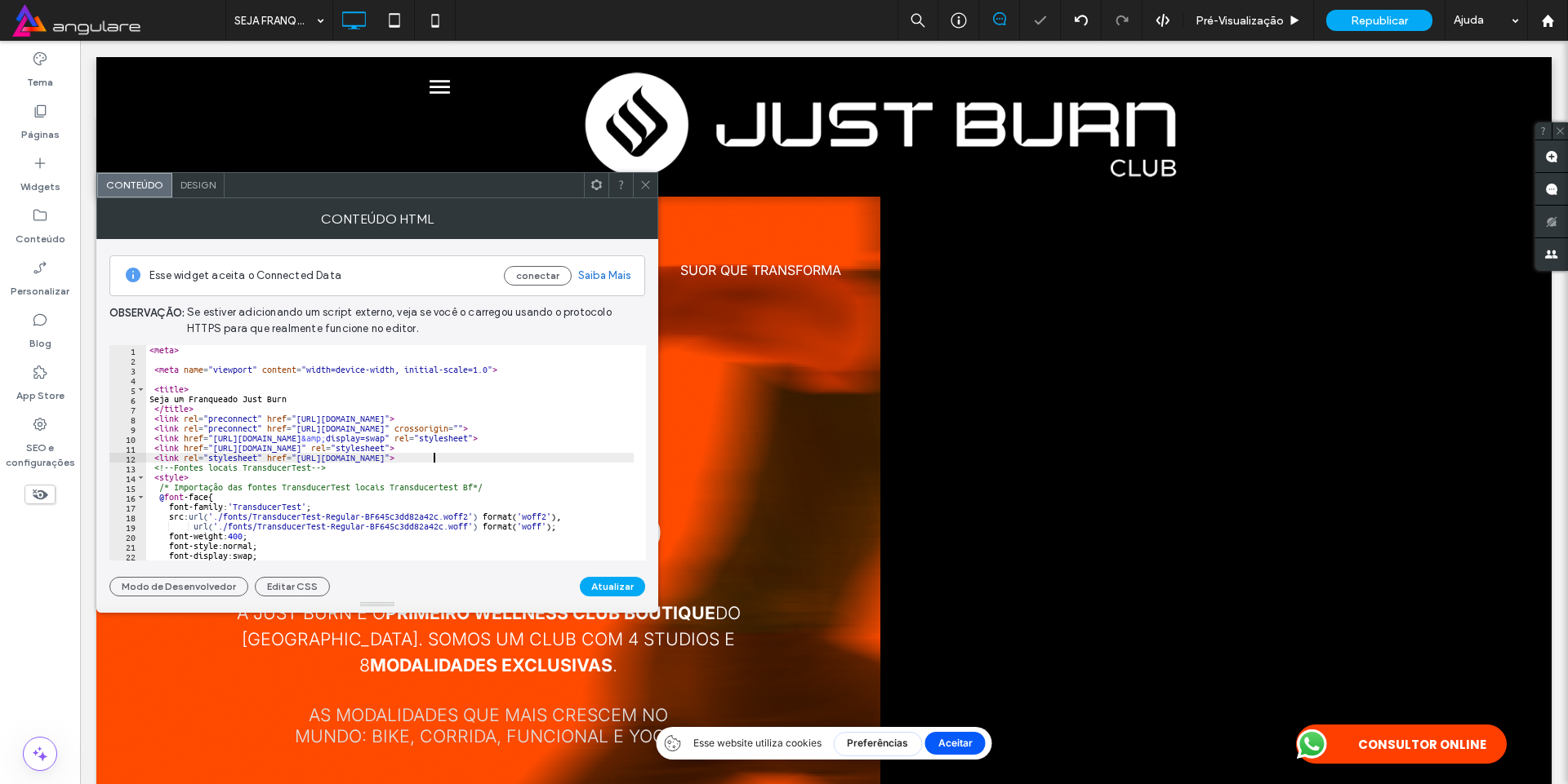
click at [433, 458] on div "< meta > < meta name = "viewport" content = "width=device-width, initial-scale=…" at bounding box center [718, 457] width 1143 height 223
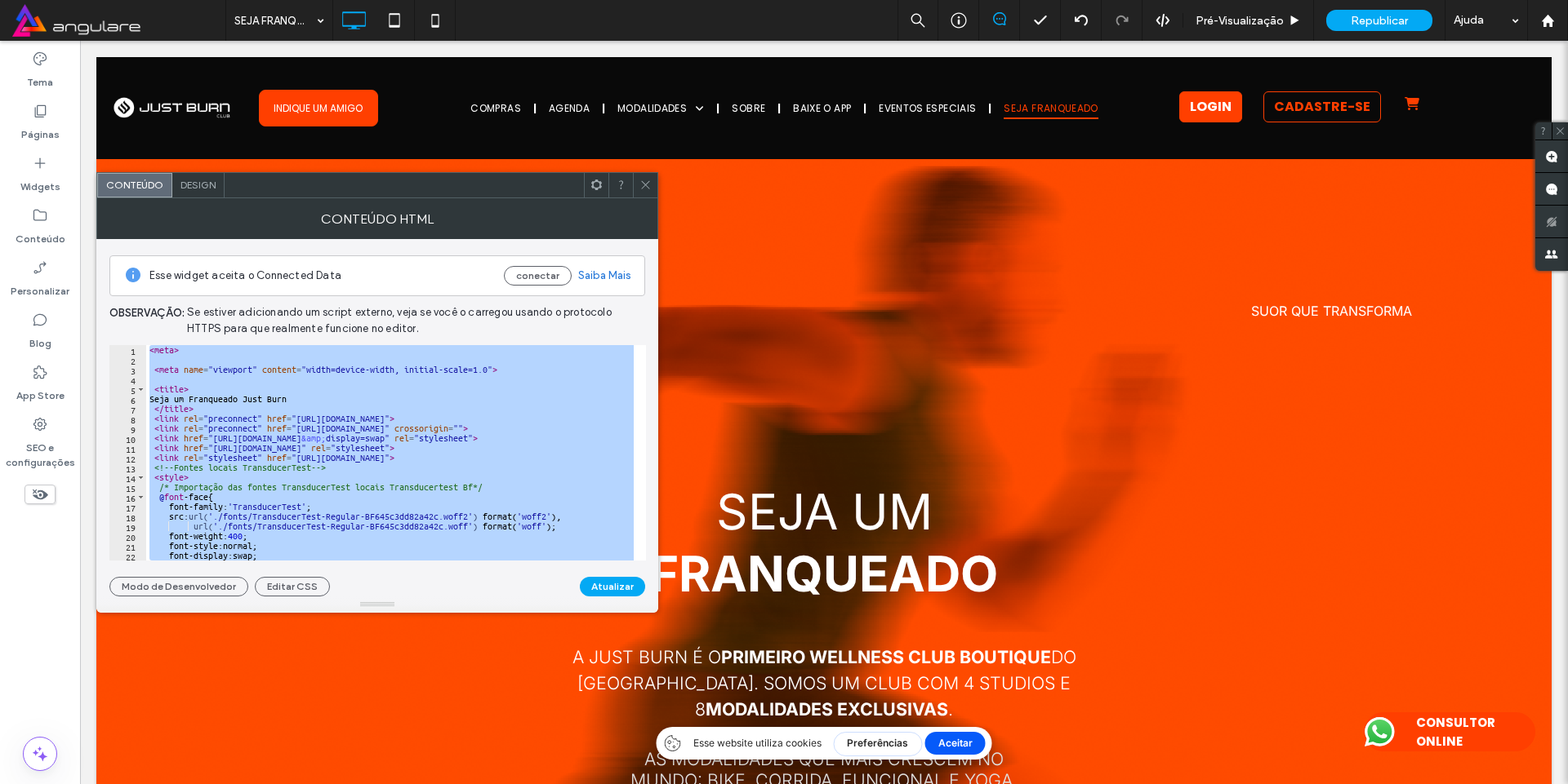
scroll to position [398, 0]
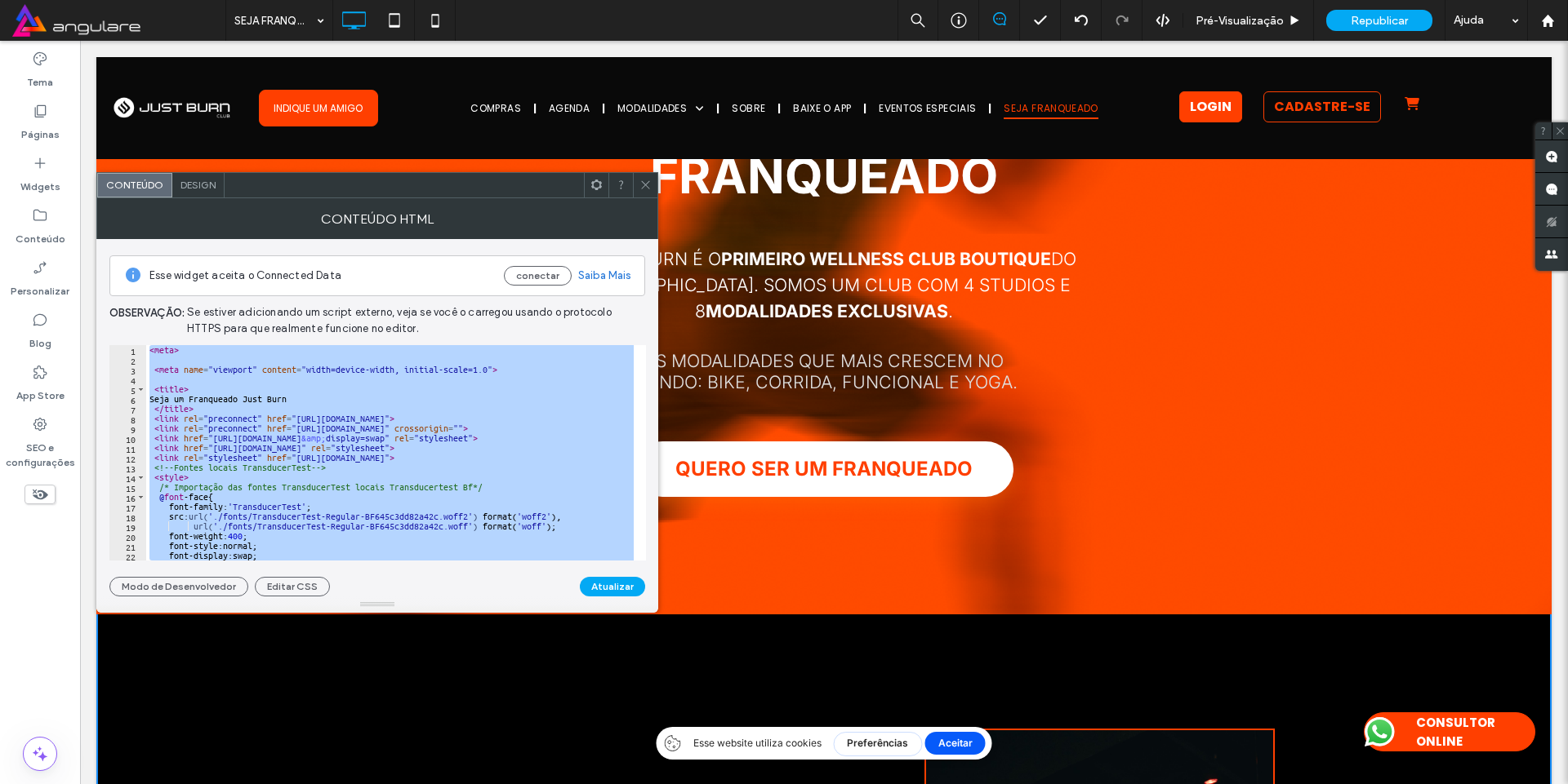
click at [280, 409] on div "< meta > < meta name = "viewport" content = "width=device-width, initial-scale=…" at bounding box center [390, 453] width 487 height 216
paste textarea "Cursor at row 914"
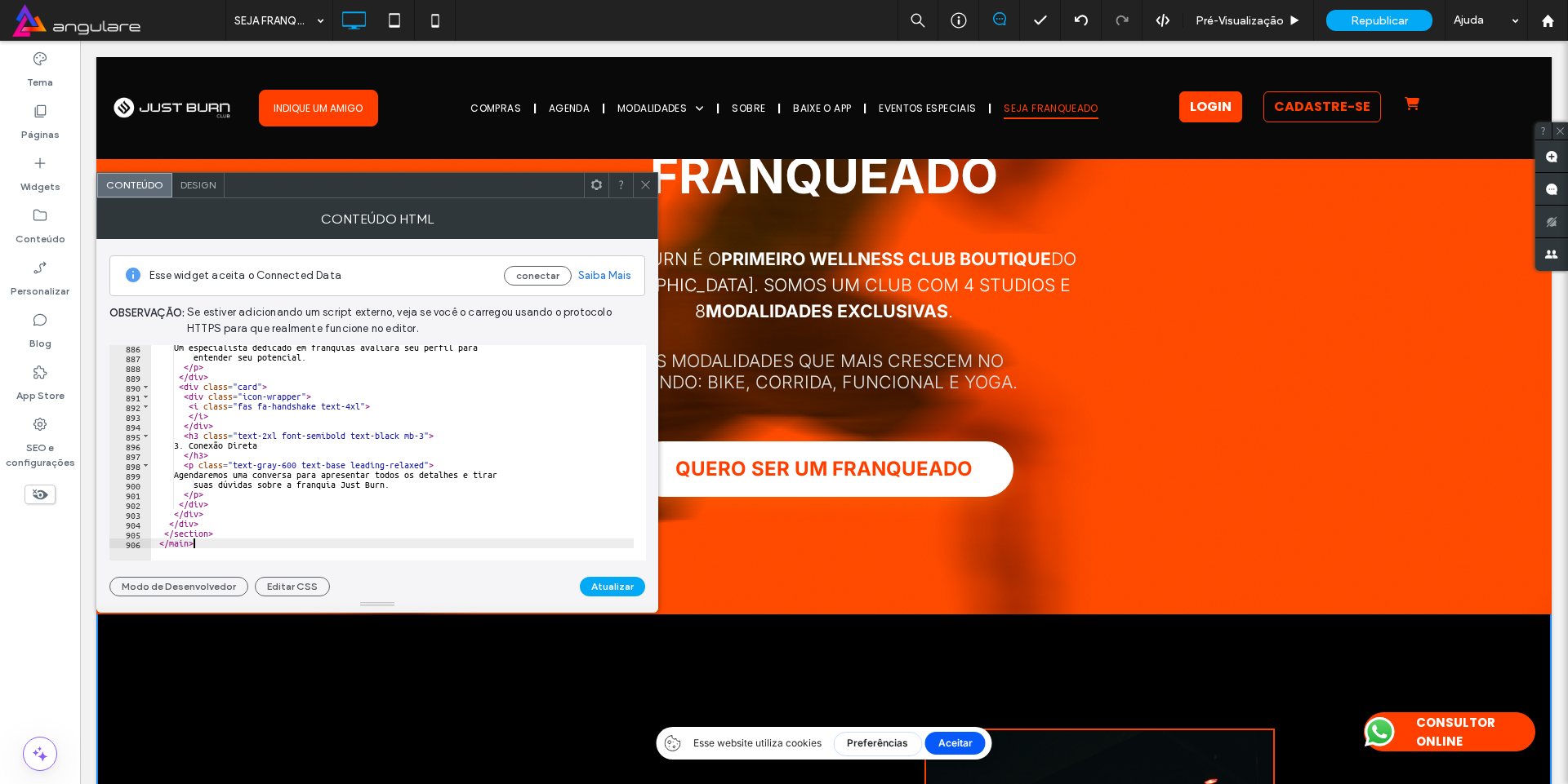
scroll to position [8670, 0]
click at [613, 582] on button "Atualizar" at bounding box center [613, 587] width 65 height 20
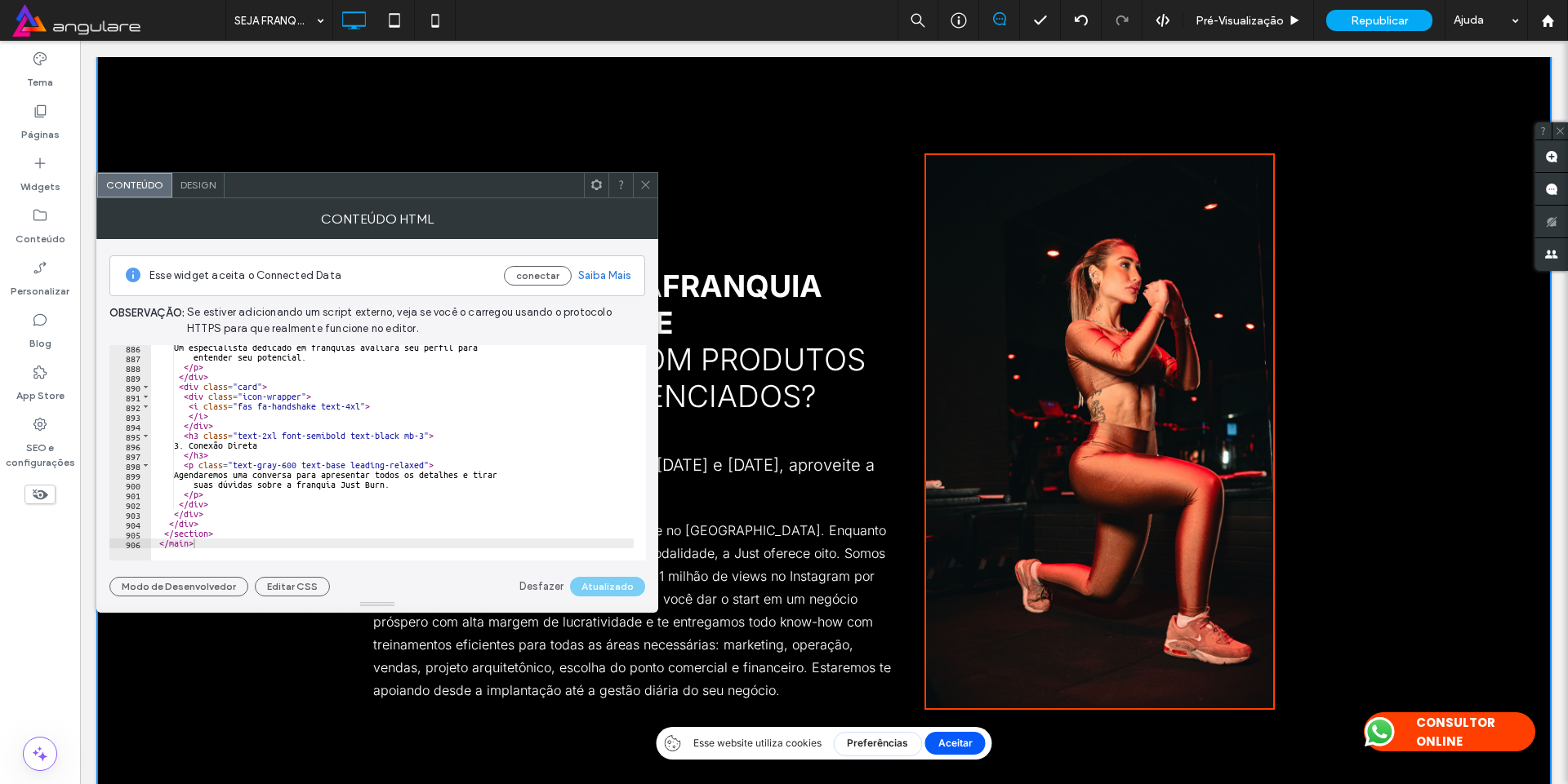
scroll to position [979, 0]
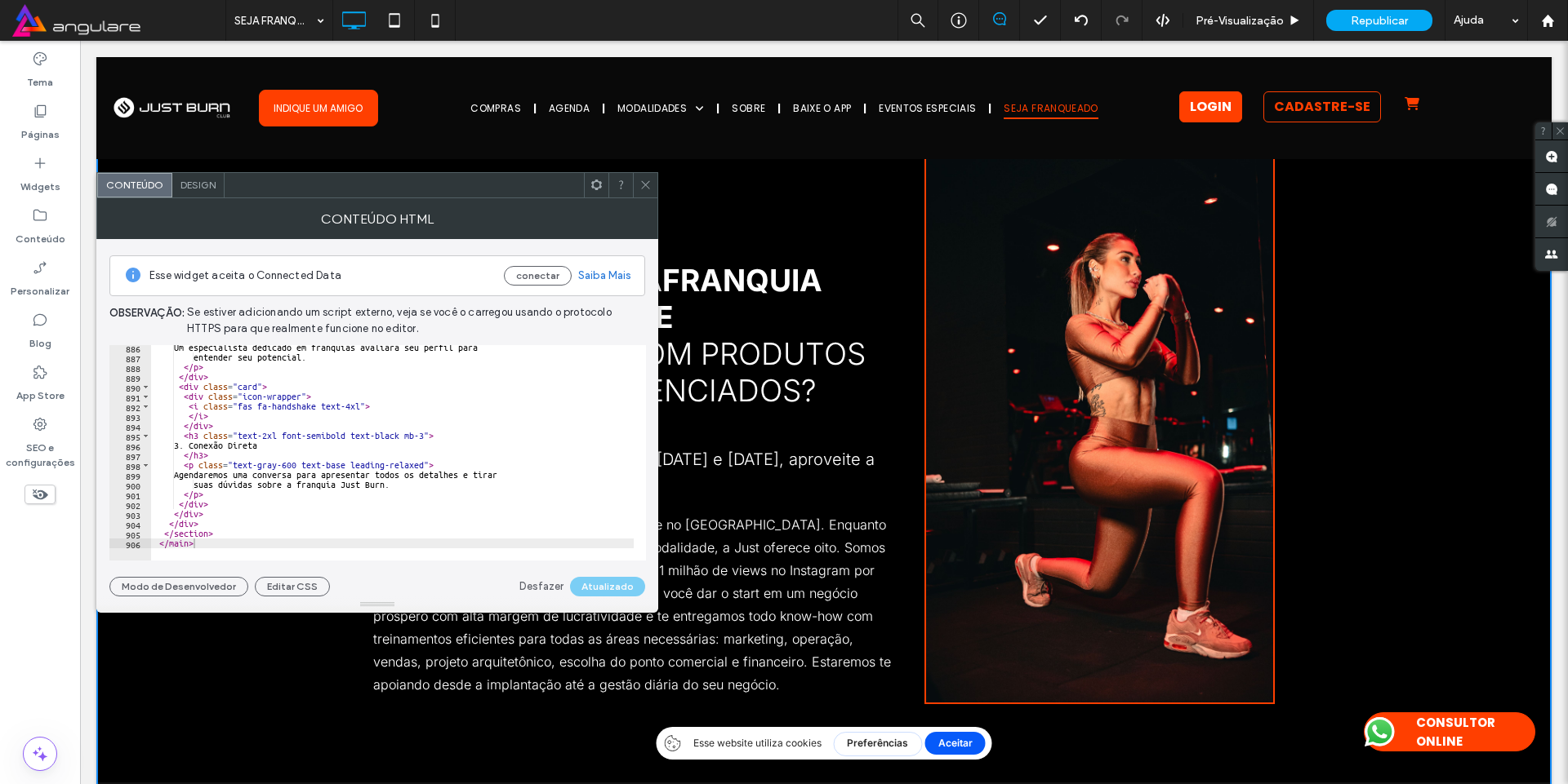
click at [451, 374] on div "Um especialista dedicado em franquias avaliará seu perfil para entender seu pot…" at bounding box center [723, 454] width 1143 height 223
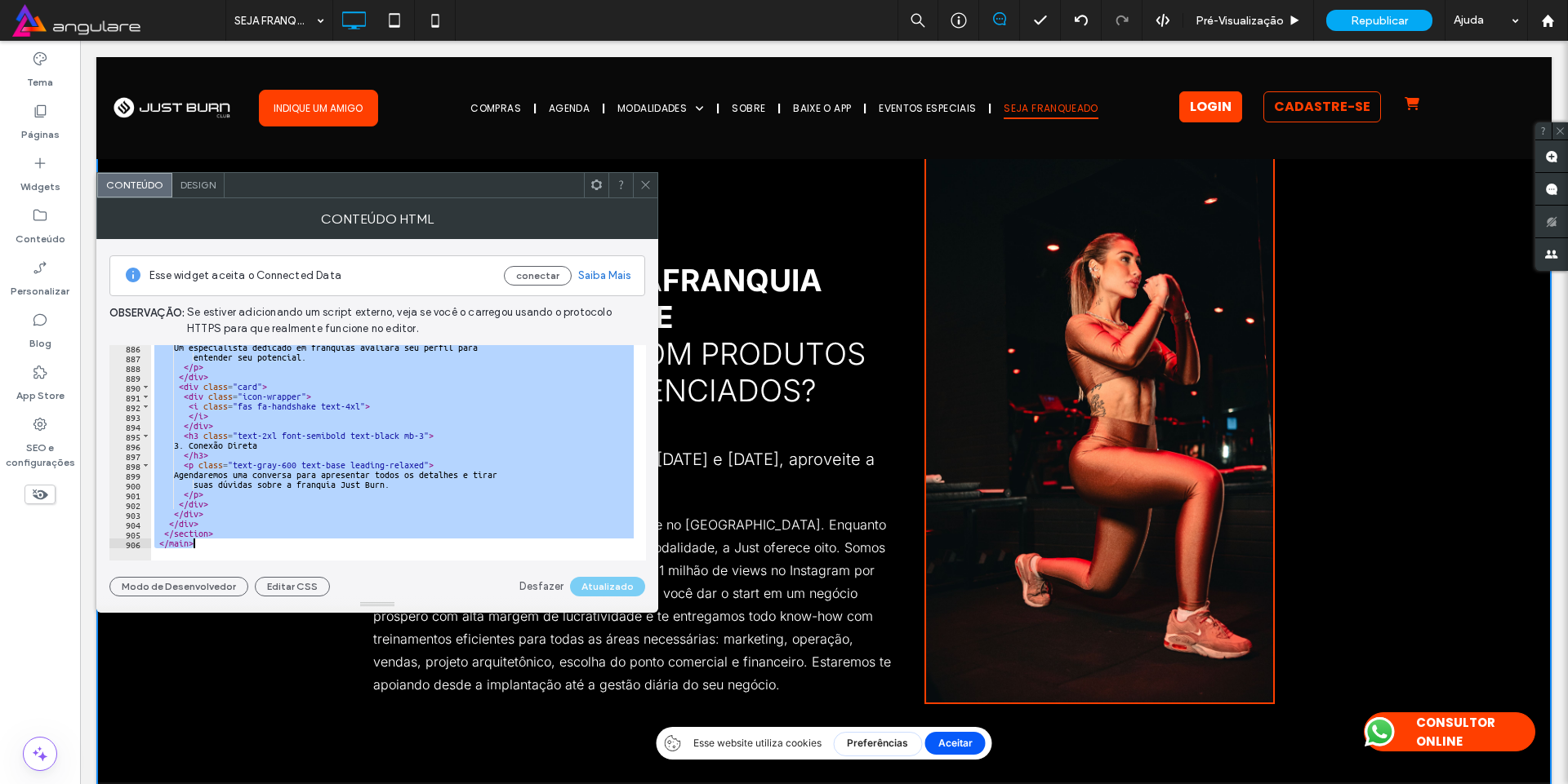
paste textarea "Cursor at row 906"
type textarea "*******"
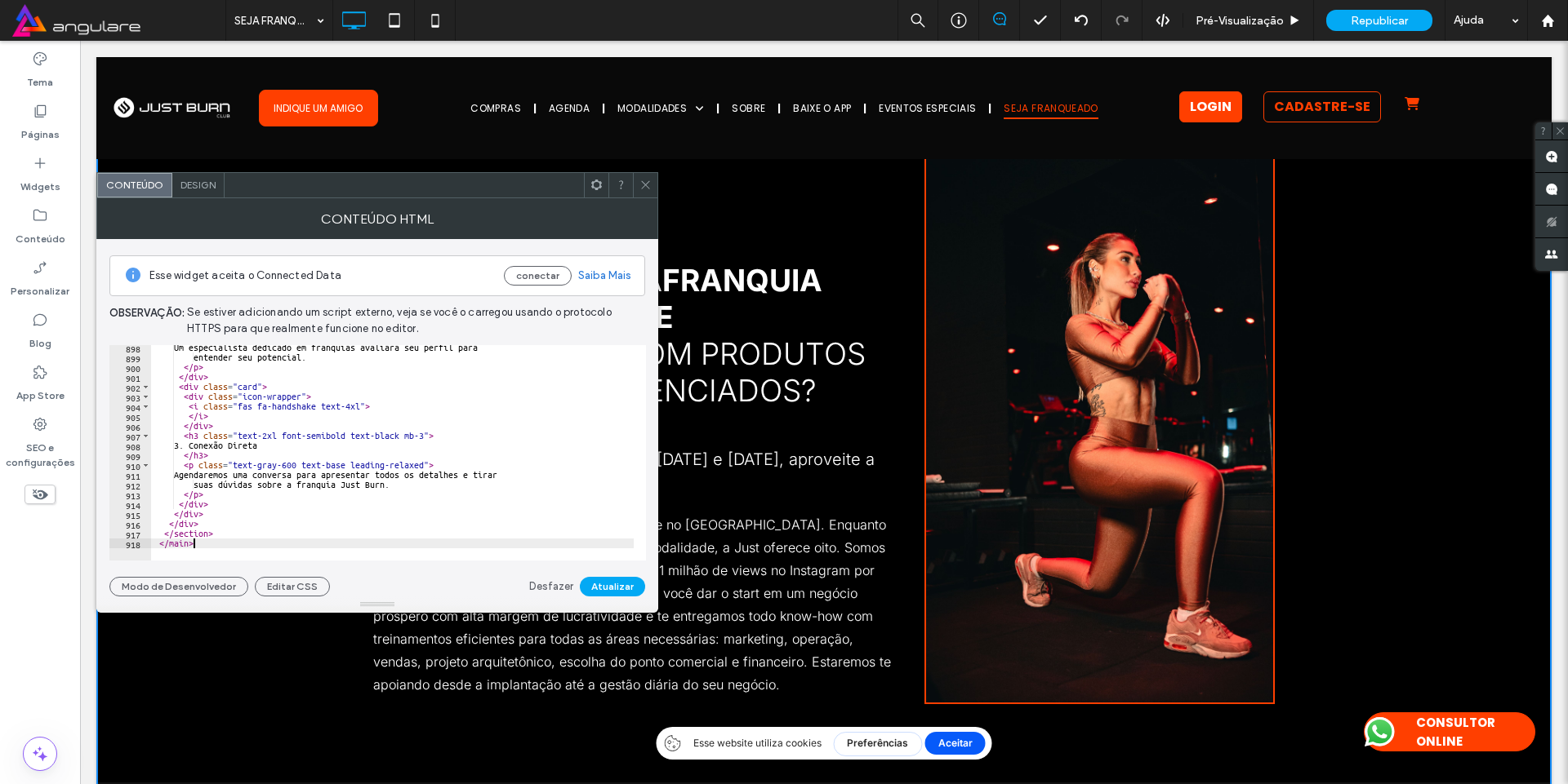
scroll to position [8788, 0]
click at [589, 585] on button "Atualizar" at bounding box center [613, 587] width 65 height 20
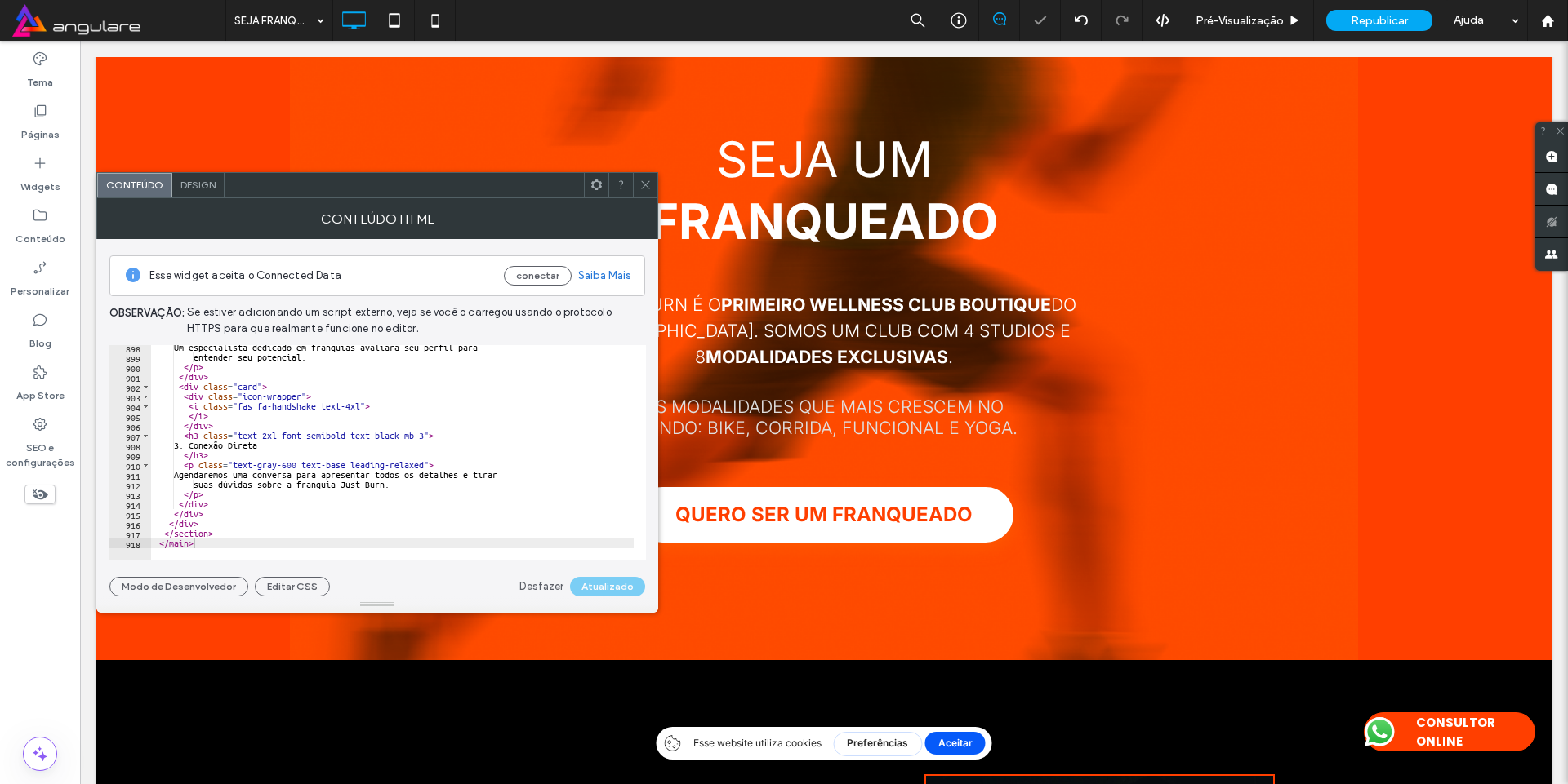
scroll to position [0, 0]
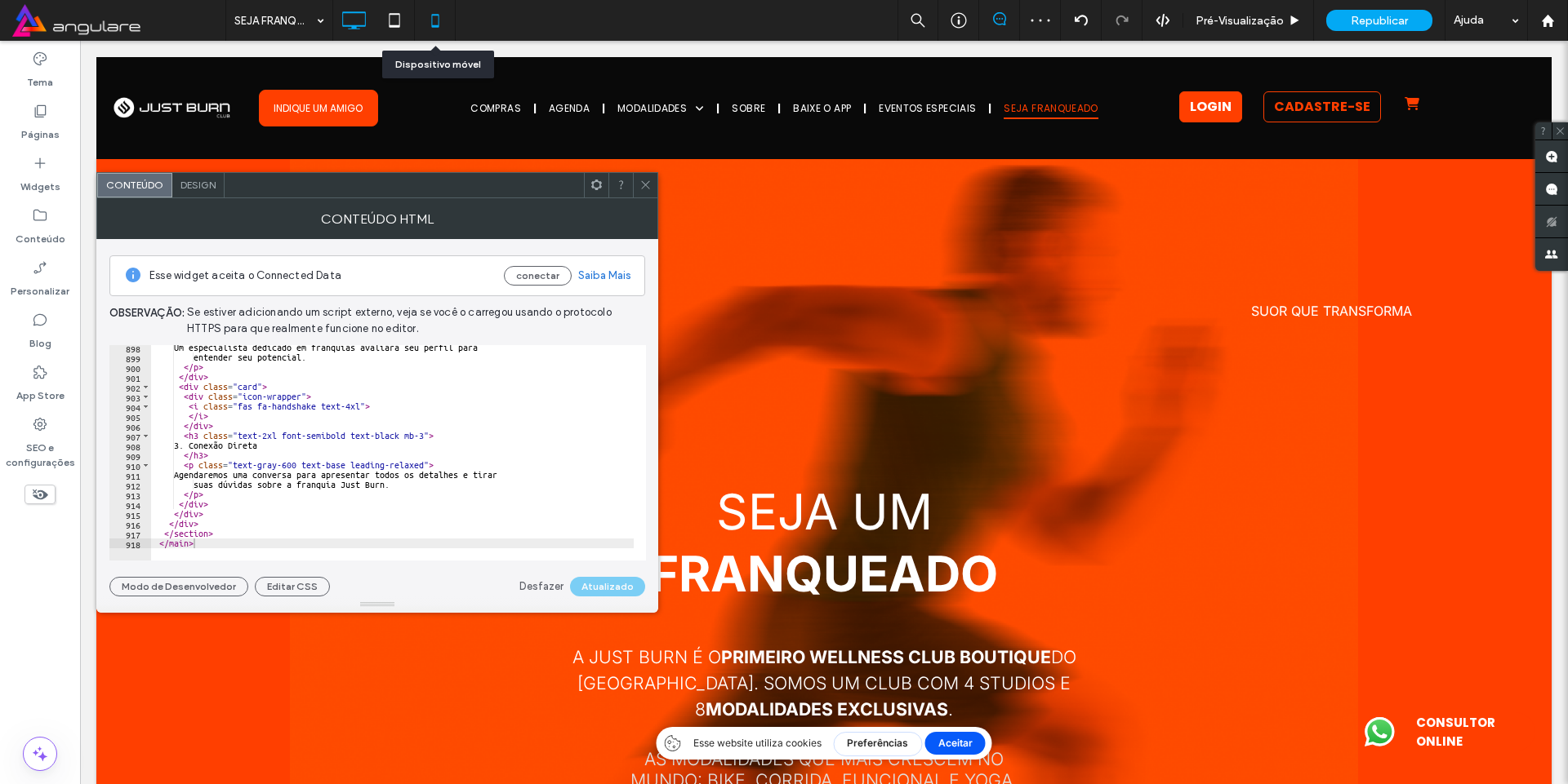
click at [450, 17] on icon at bounding box center [435, 20] width 32 height 32
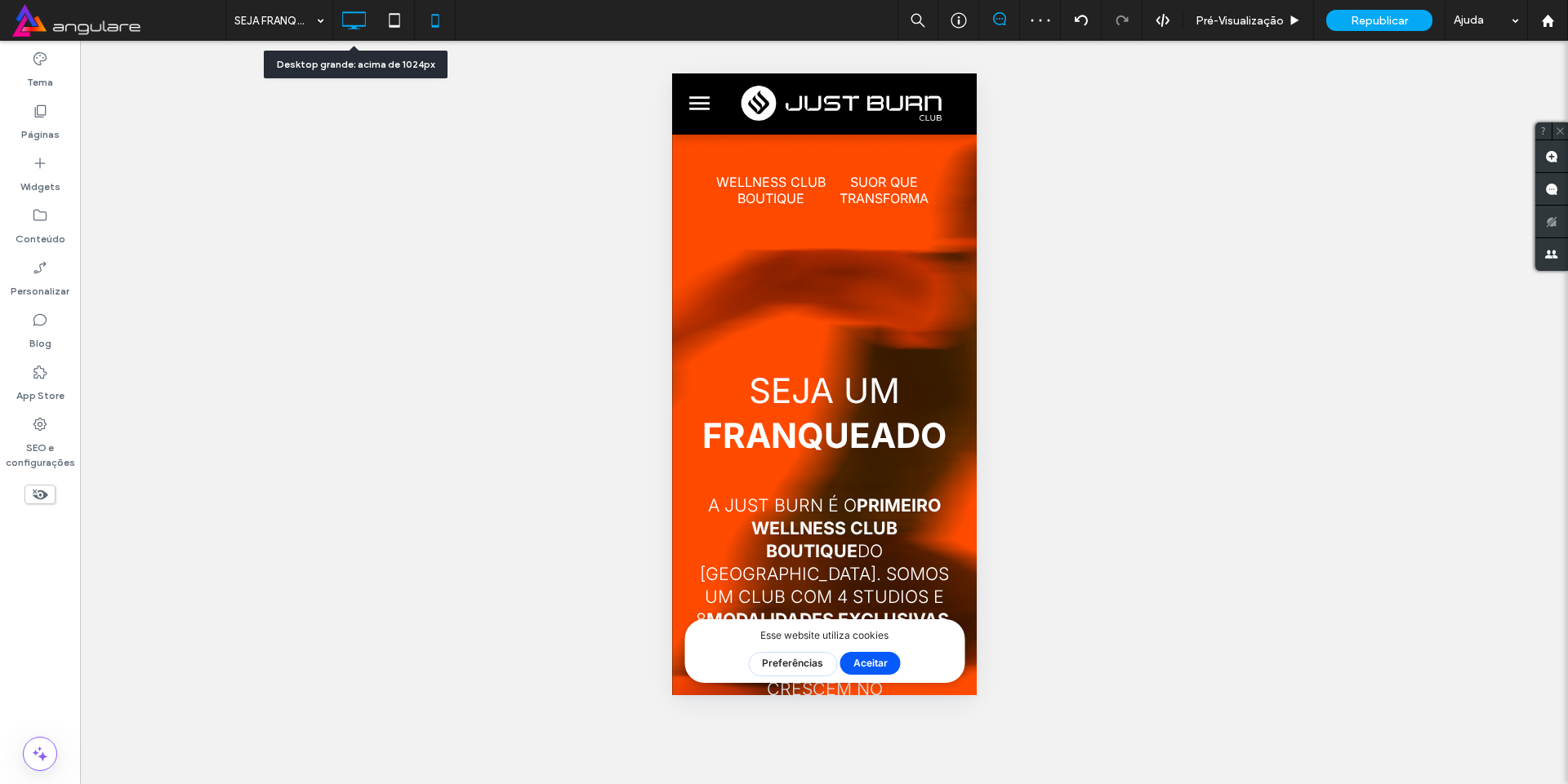
click at [349, 11] on icon at bounding box center [353, 20] width 32 height 32
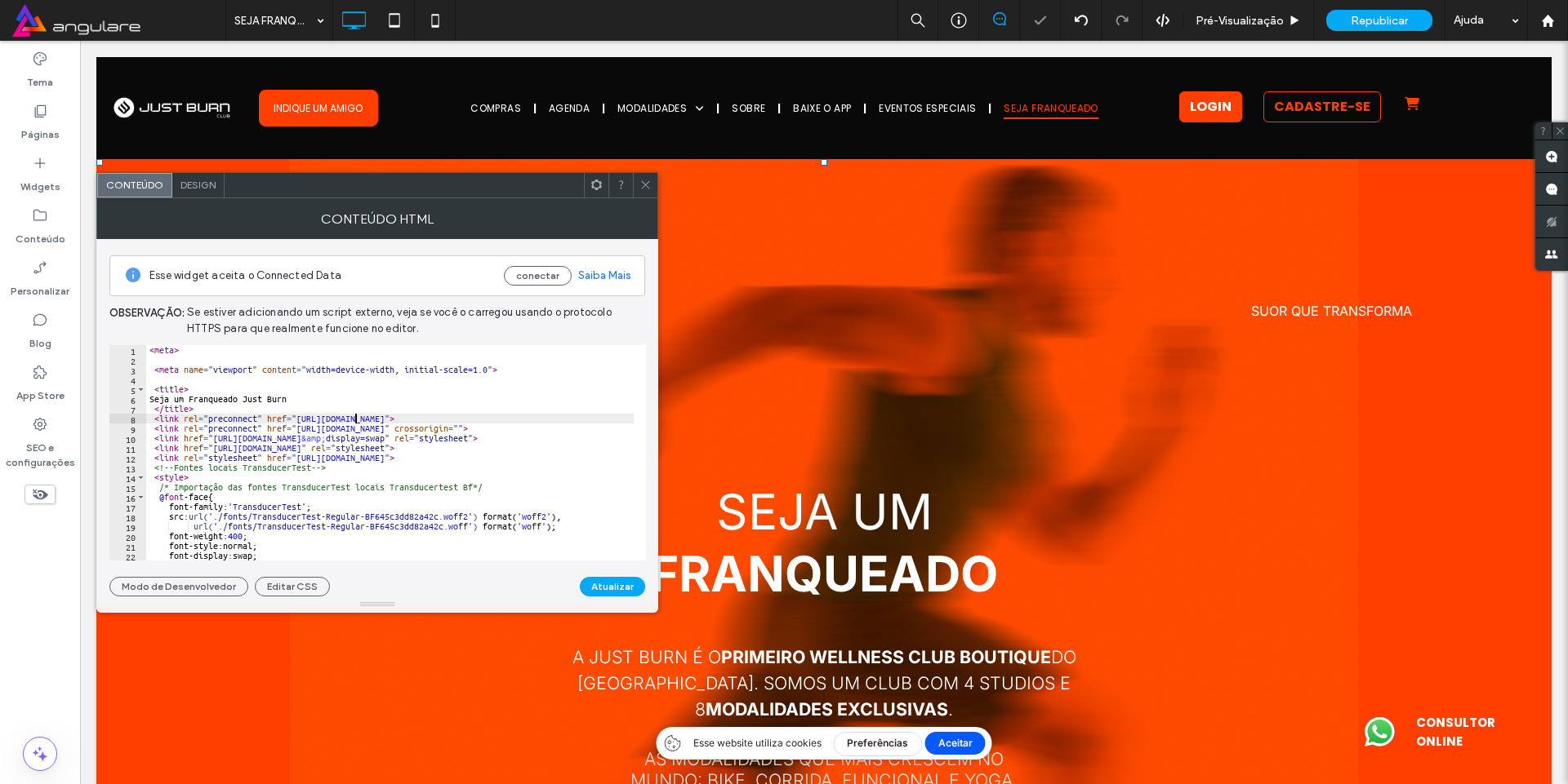
click at [357, 414] on div "< meta > < meta name = "viewport" content = "width=device-width, initial-scale=…" at bounding box center [718, 457] width 1143 height 223
type textarea "**********"
